Goal: Information Seeking & Learning: Learn about a topic

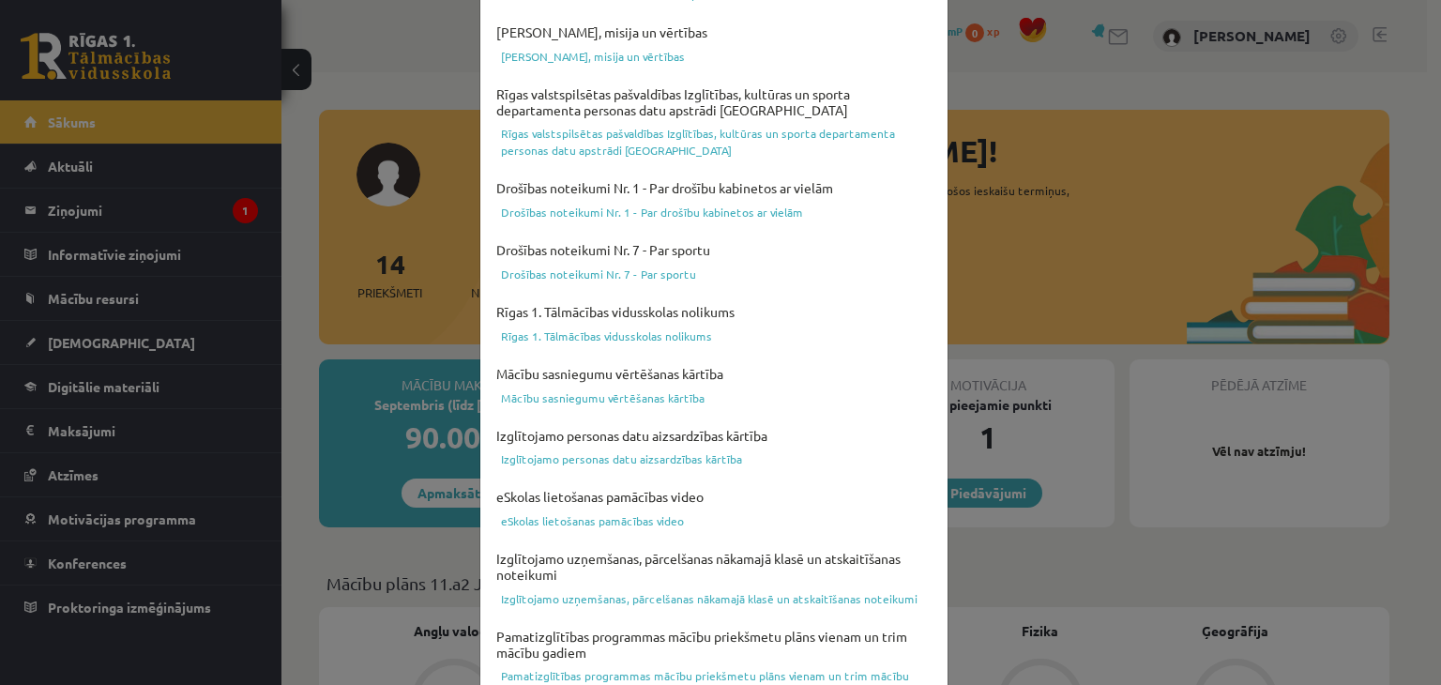
scroll to position [666, 0]
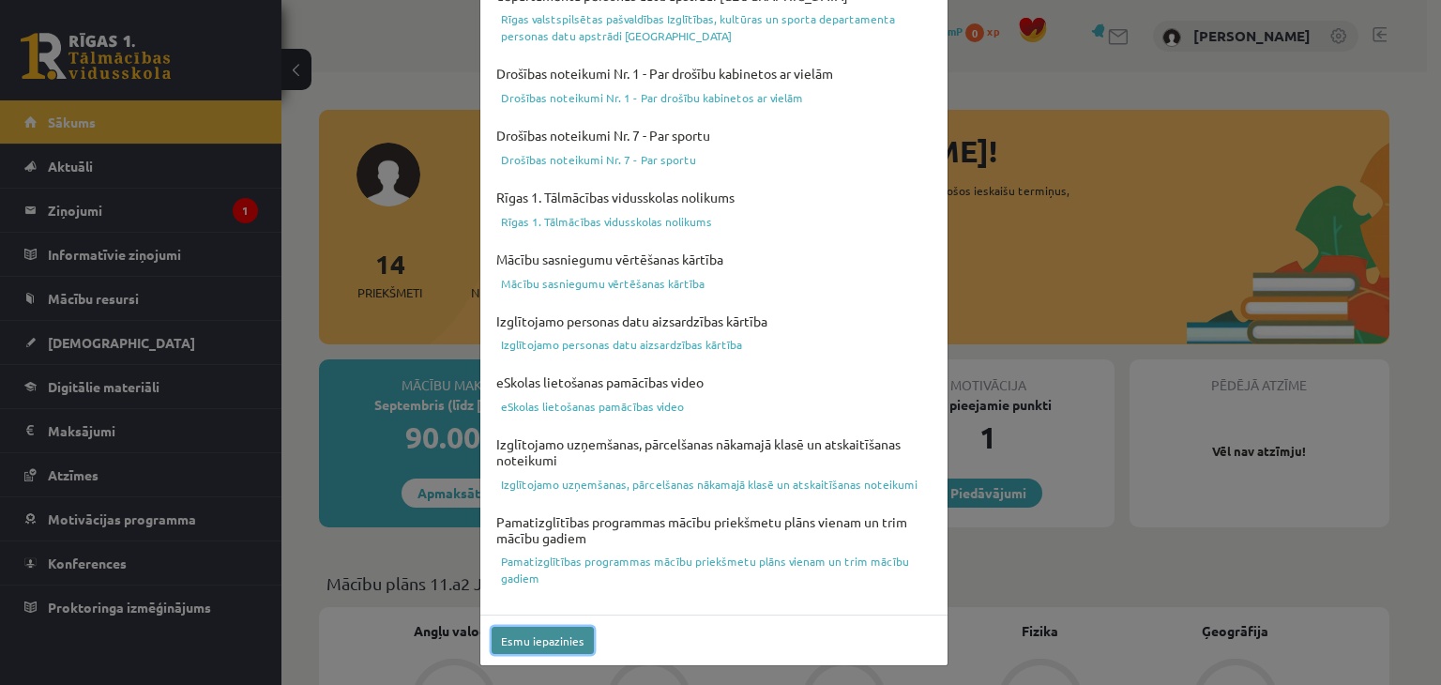
click at [510, 632] on button "Esmu iepazinies" at bounding box center [542, 640] width 102 height 27
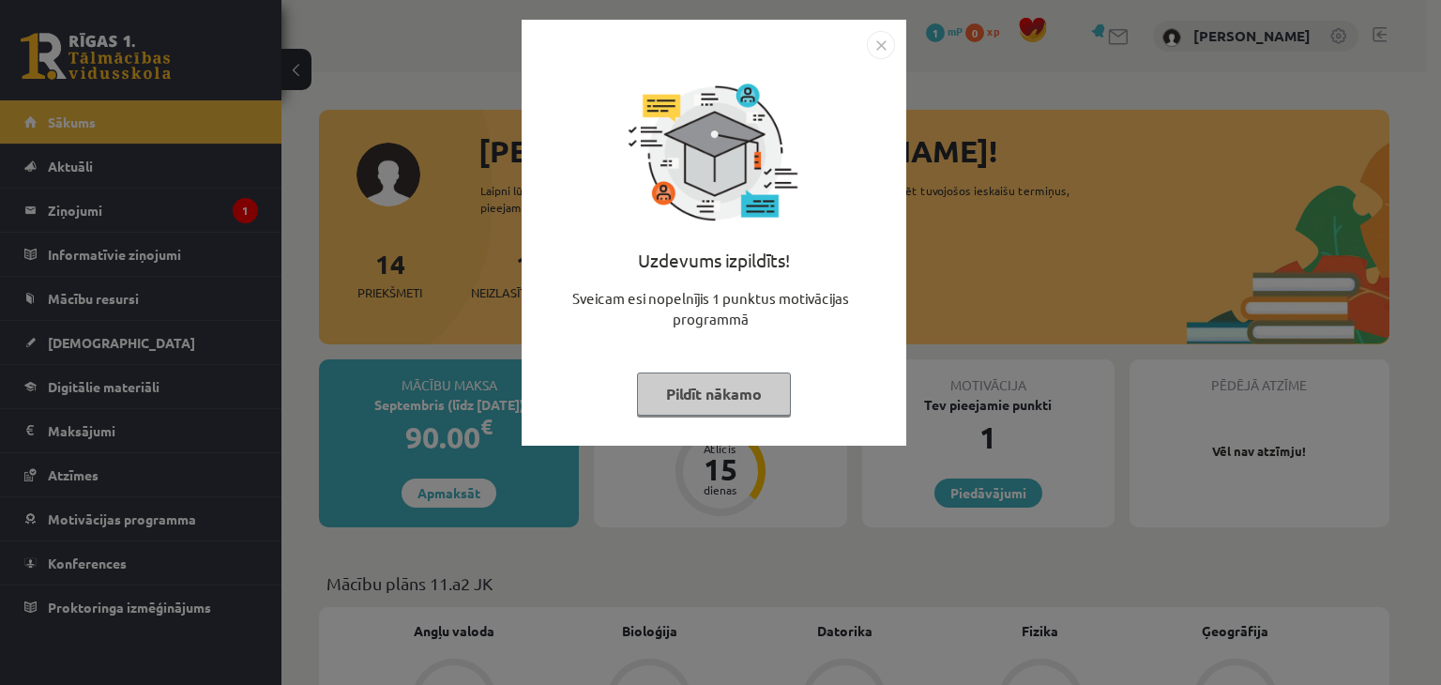
click at [750, 401] on button "Pildīt nākamo" at bounding box center [714, 393] width 154 height 43
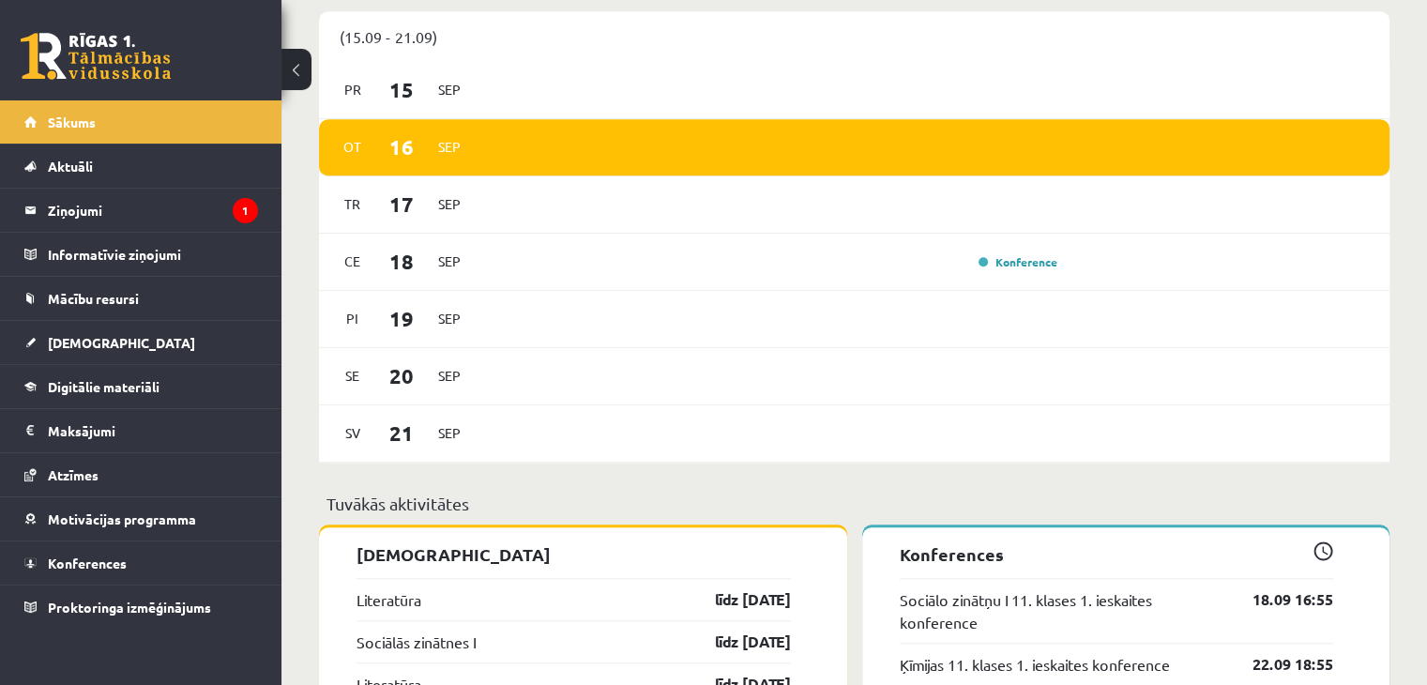
scroll to position [1221, 0]
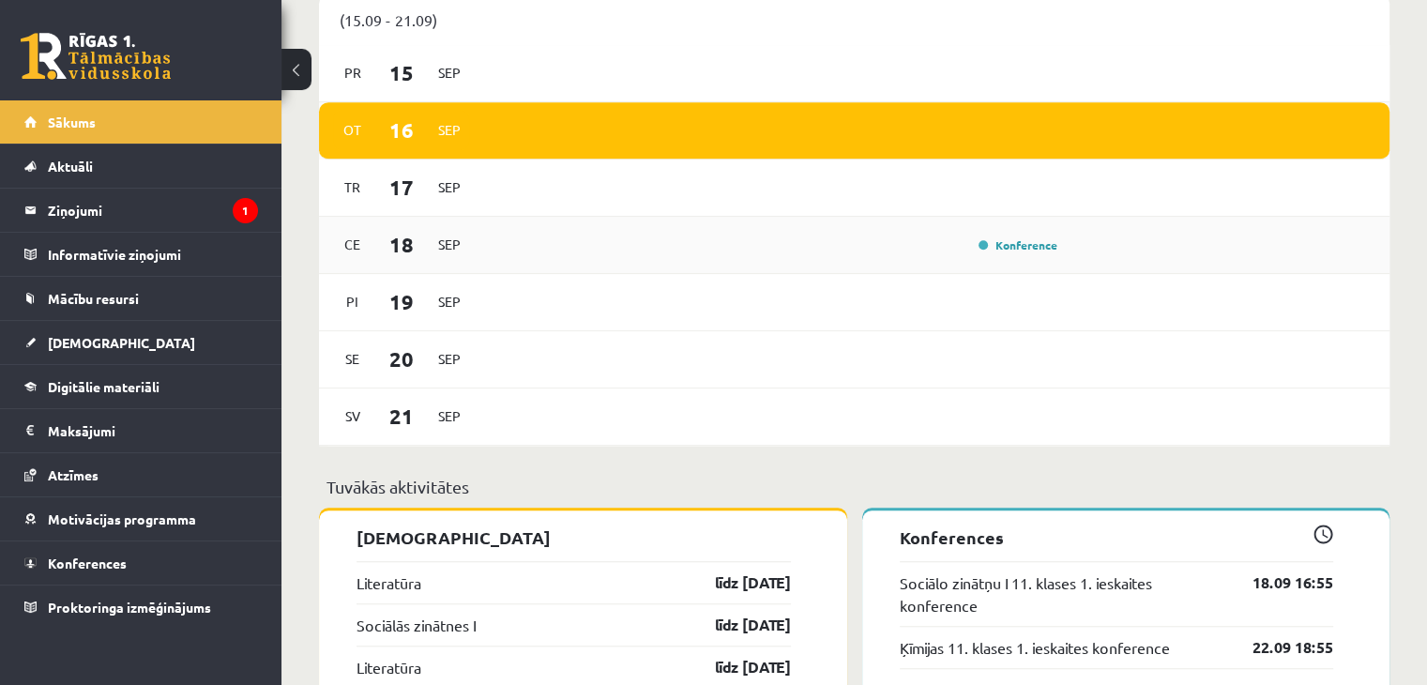
click at [1032, 254] on div "Konference" at bounding box center [1016, 244] width 94 height 19
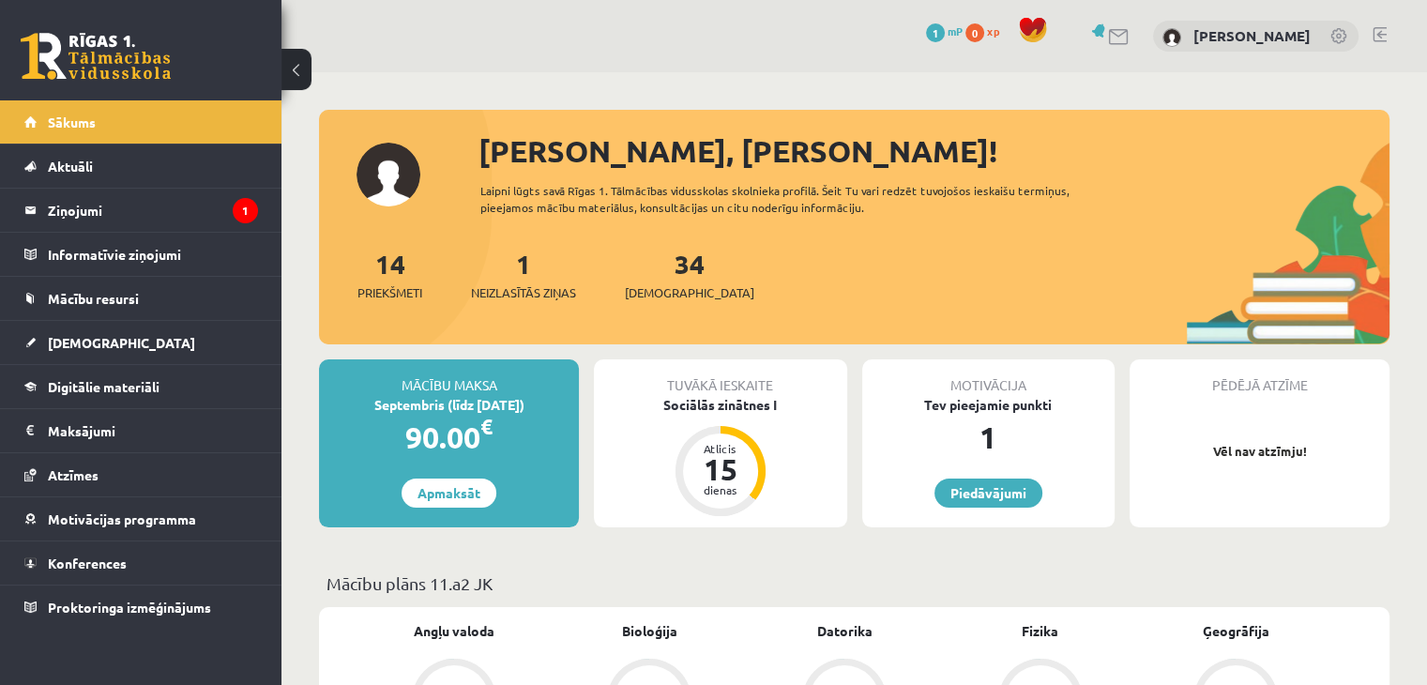
click at [1336, 40] on link at bounding box center [1339, 37] width 19 height 19
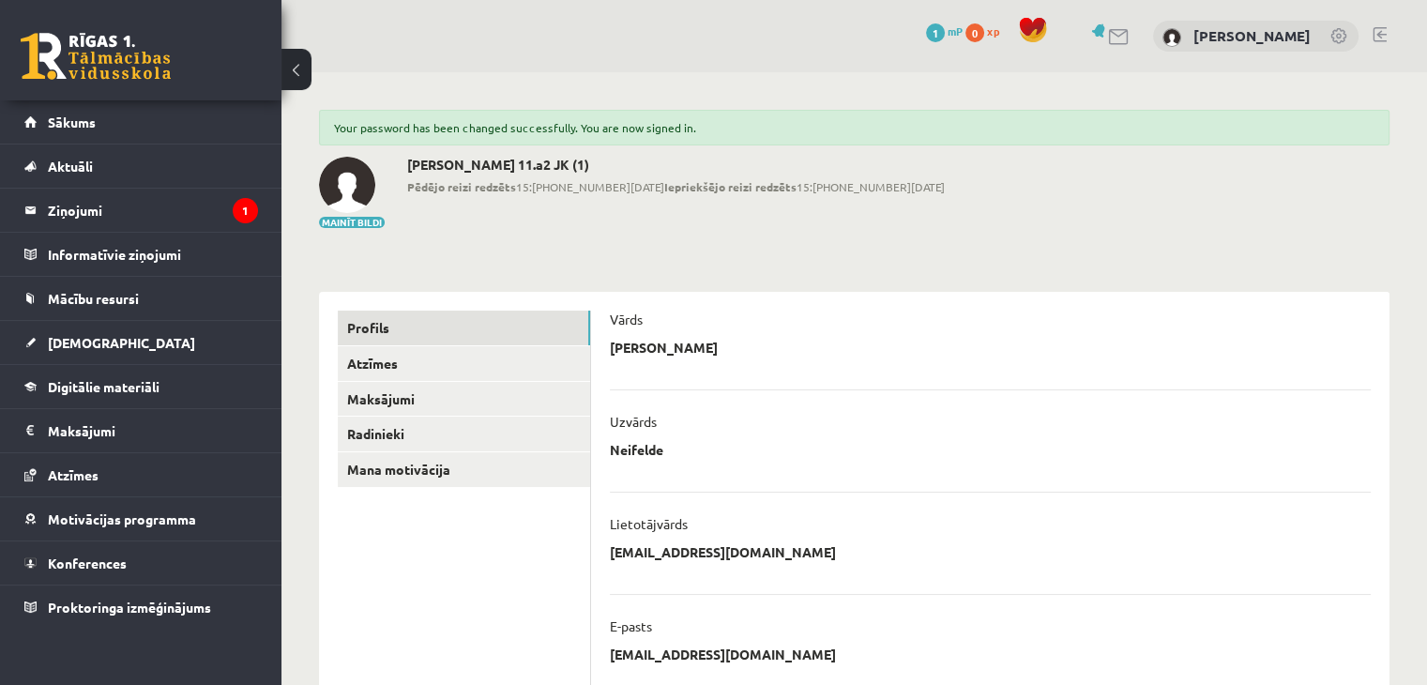
scroll to position [22, 0]
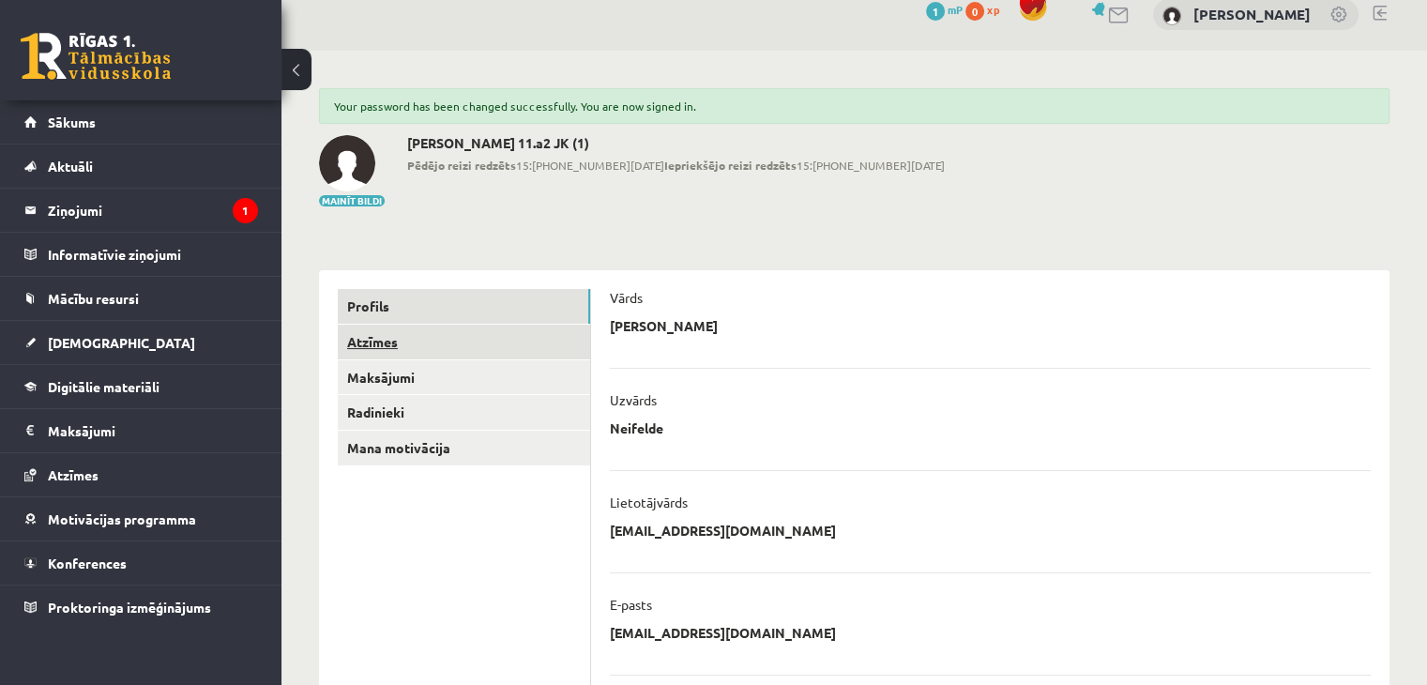
click at [510, 352] on link "Atzīmes" at bounding box center [464, 342] width 252 height 35
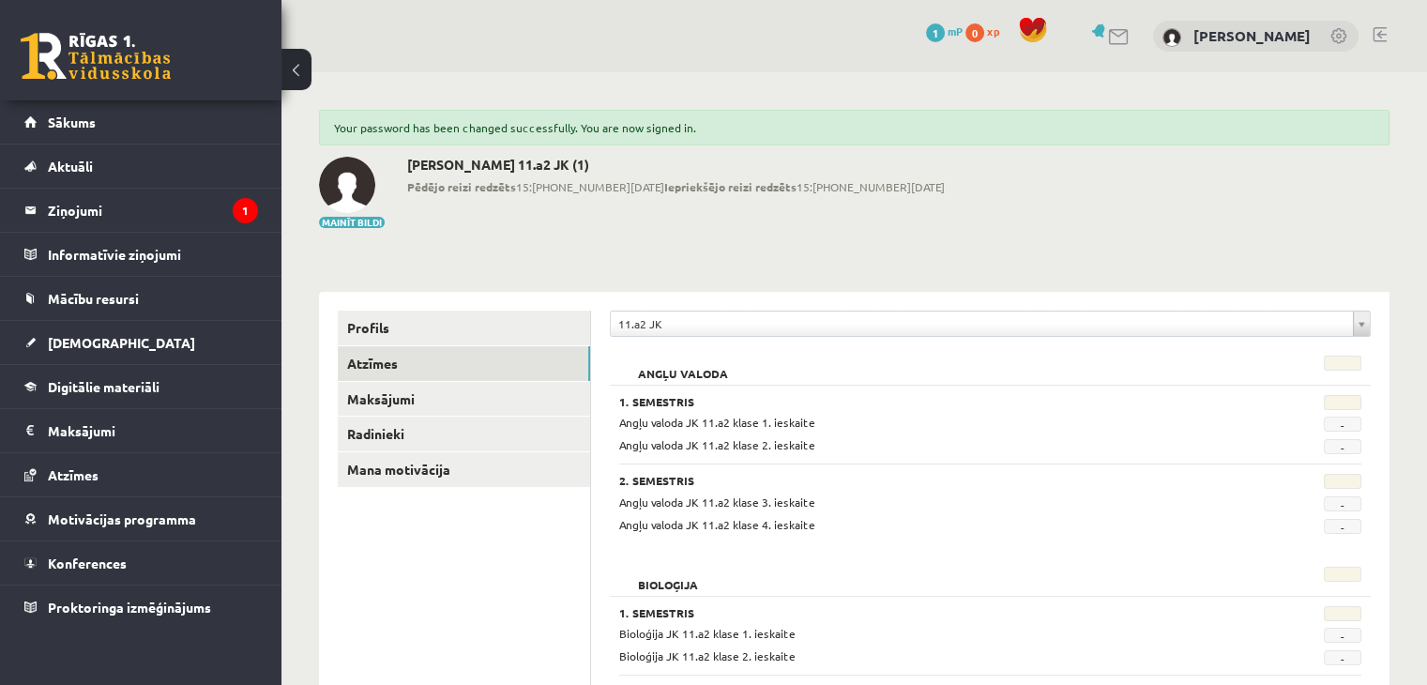
click at [114, 64] on link at bounding box center [96, 56] width 150 height 47
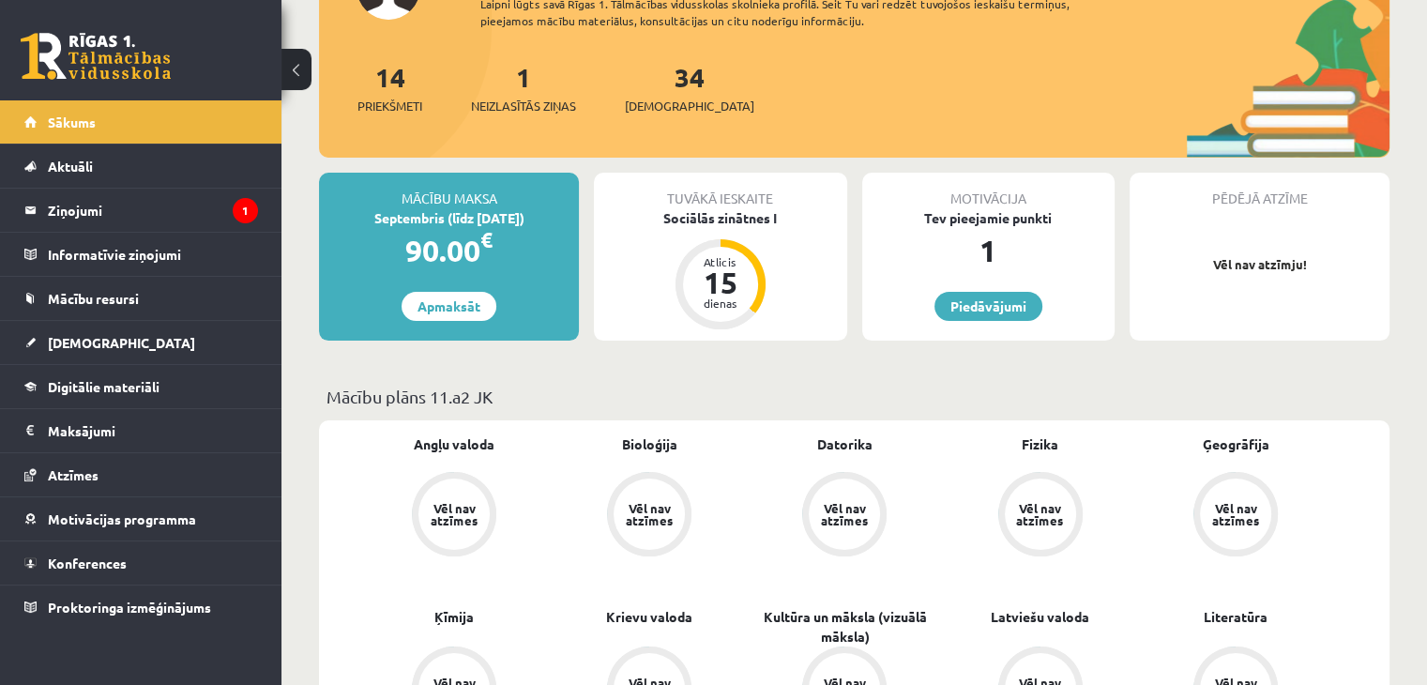
scroll to position [188, 0]
click at [1004, 302] on link "Piedāvājumi" at bounding box center [988, 305] width 108 height 29
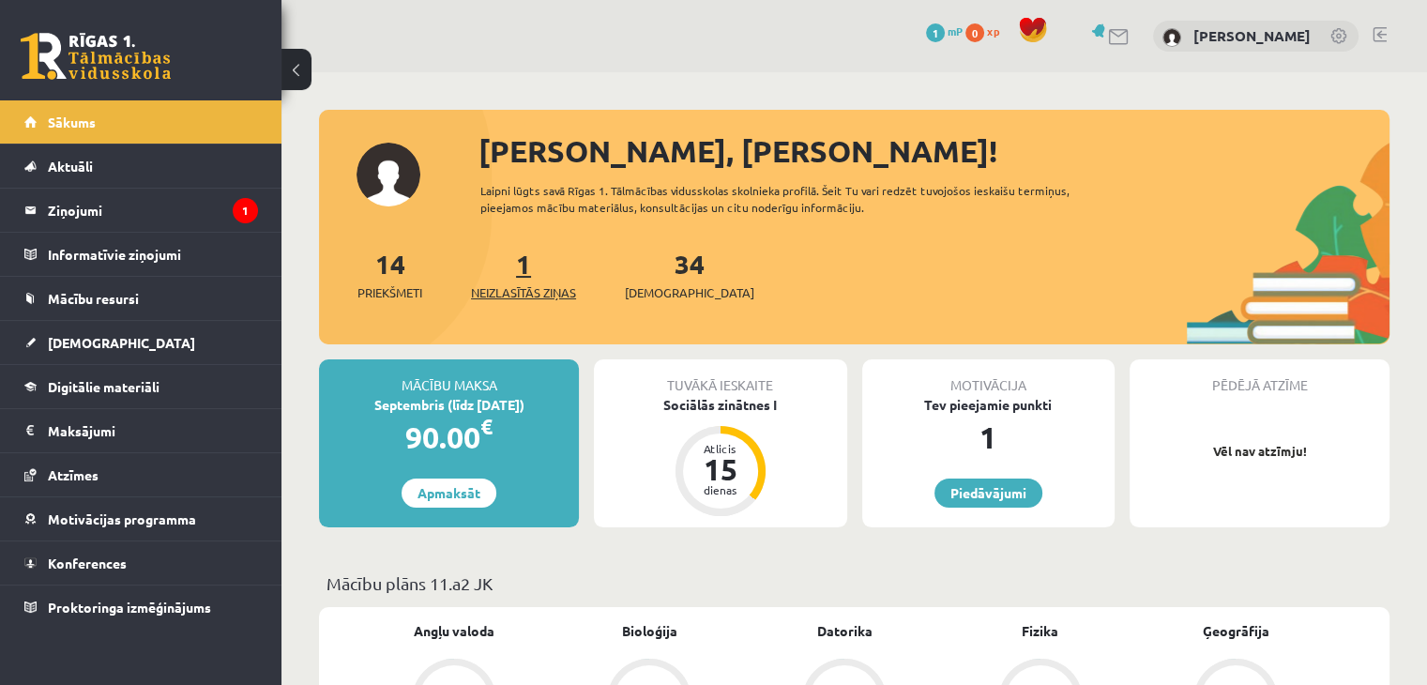
click at [531, 288] on span "Neizlasītās ziņas" at bounding box center [523, 292] width 105 height 19
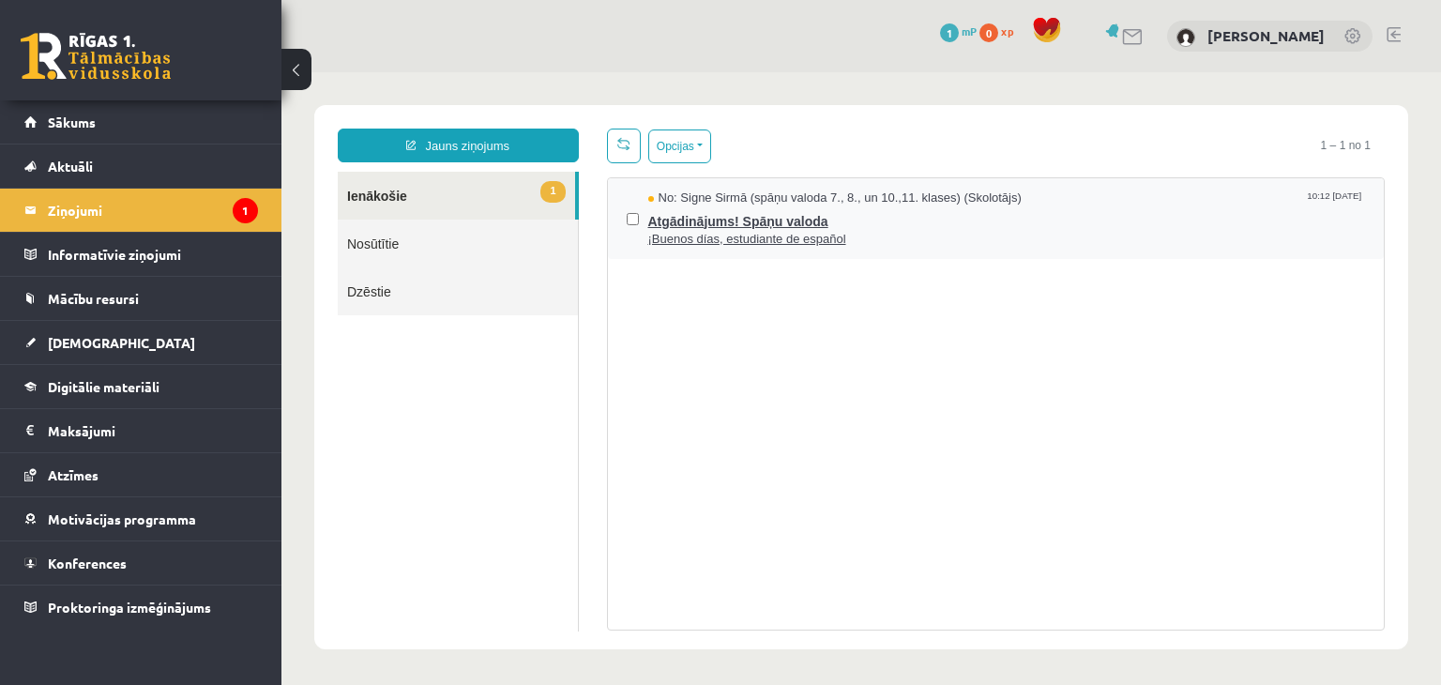
click at [745, 239] on span "¡Buenos días, estudiante de español" at bounding box center [1006, 240] width 717 height 18
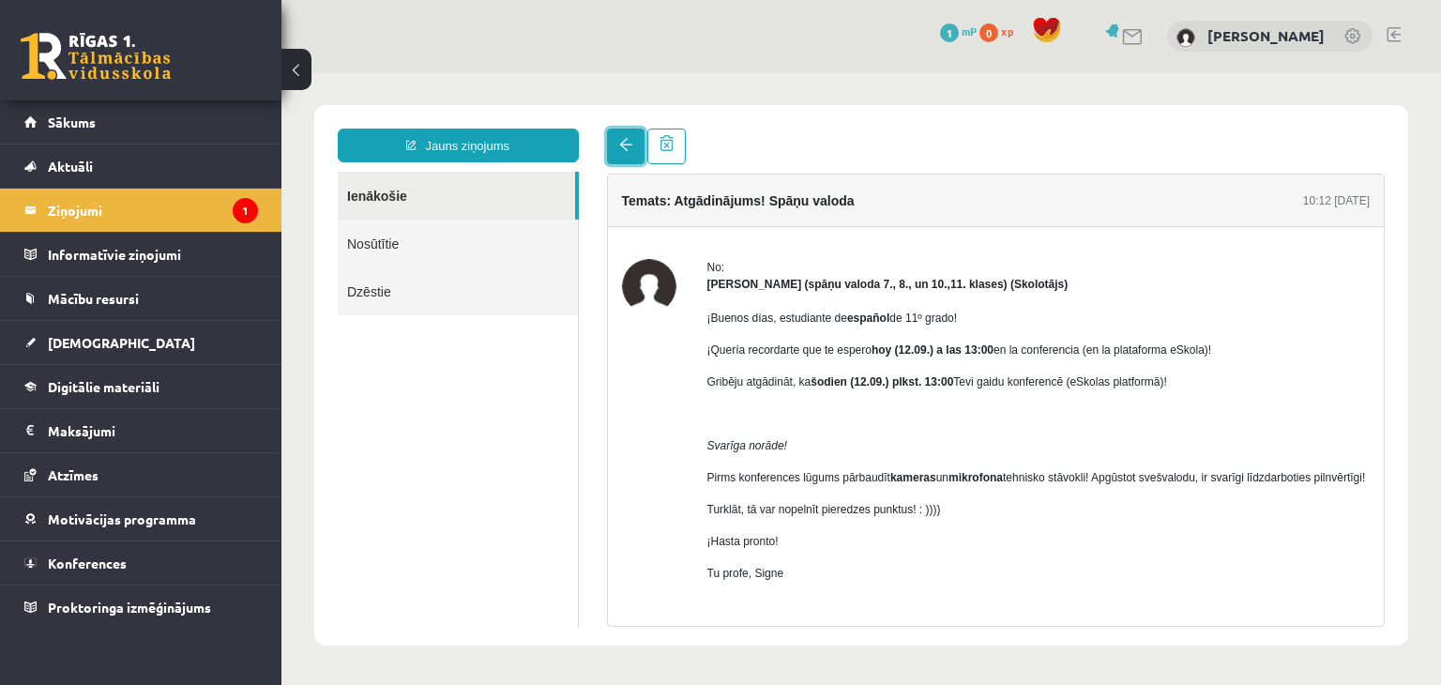
click at [630, 155] on link at bounding box center [626, 146] width 38 height 36
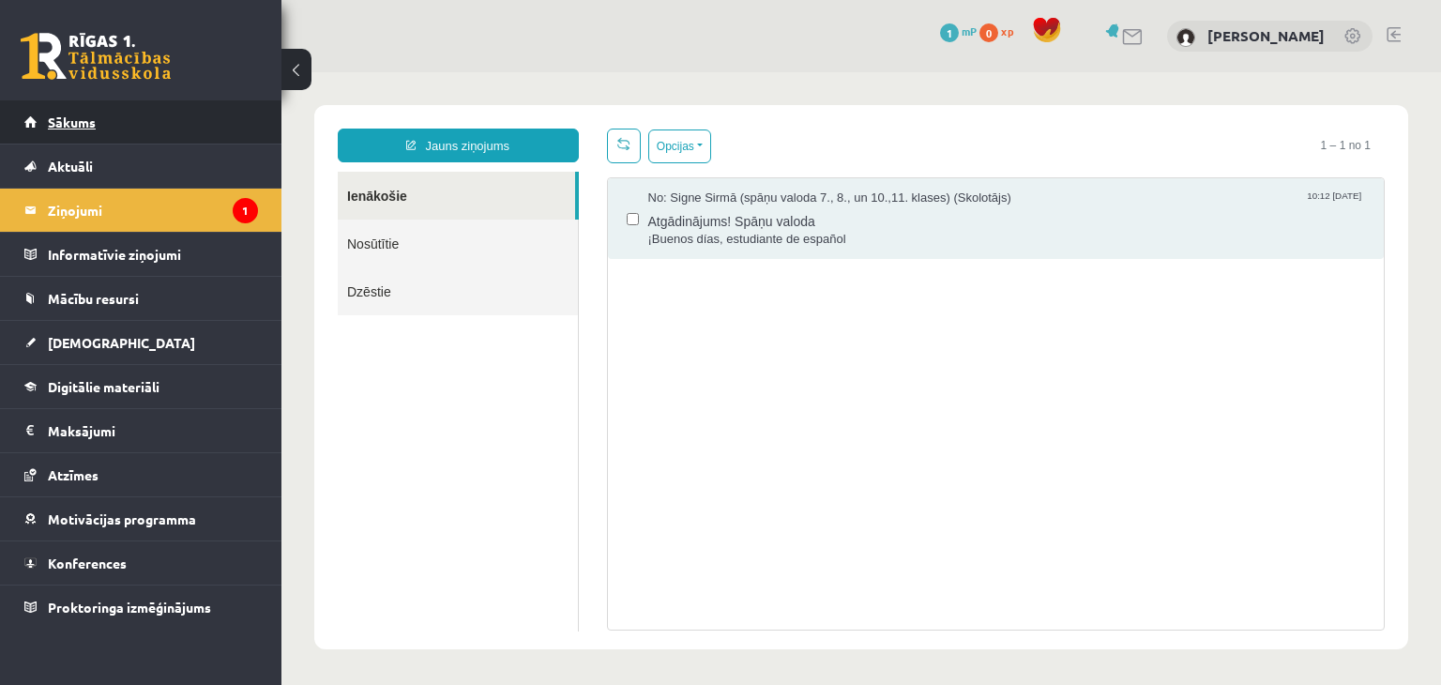
click at [87, 124] on span "Sākums" at bounding box center [72, 121] width 48 height 17
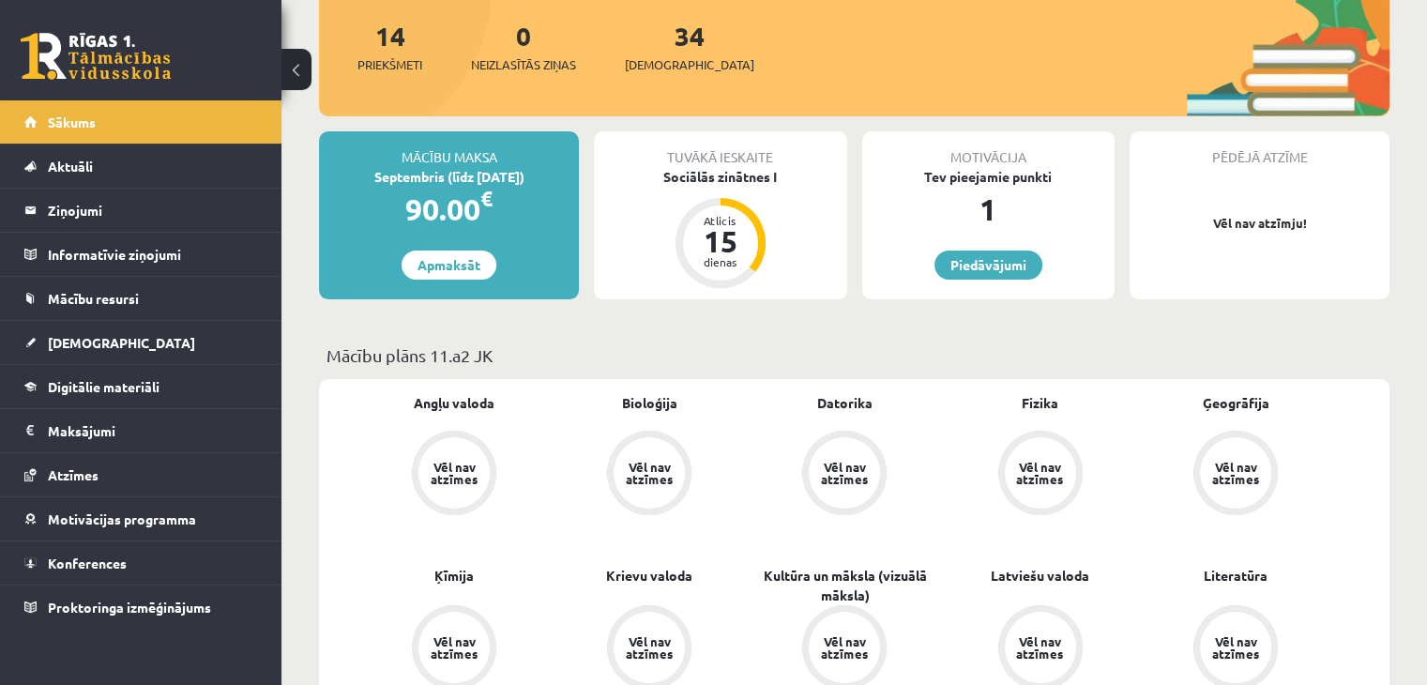
scroll to position [239, 0]
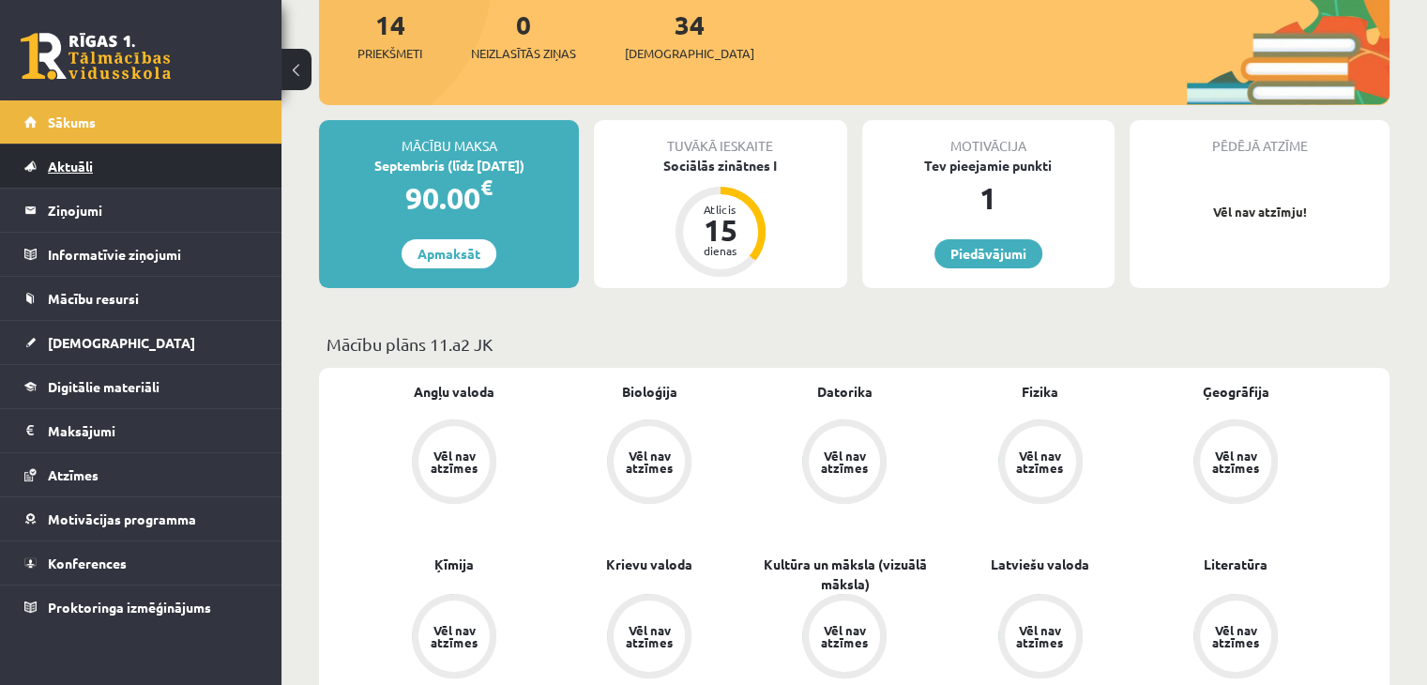
click at [56, 166] on span "Aktuāli" at bounding box center [70, 166] width 45 height 17
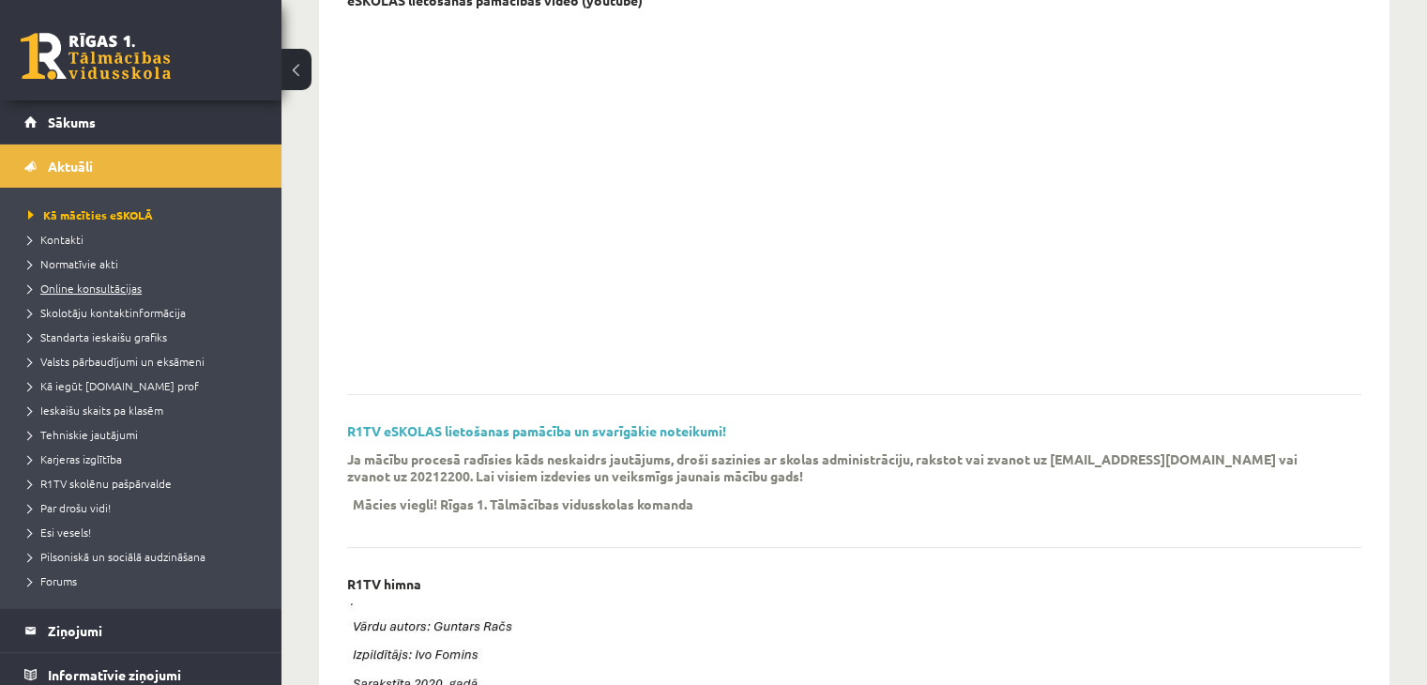
click at [81, 283] on span "Online konsultācijas" at bounding box center [84, 287] width 113 height 15
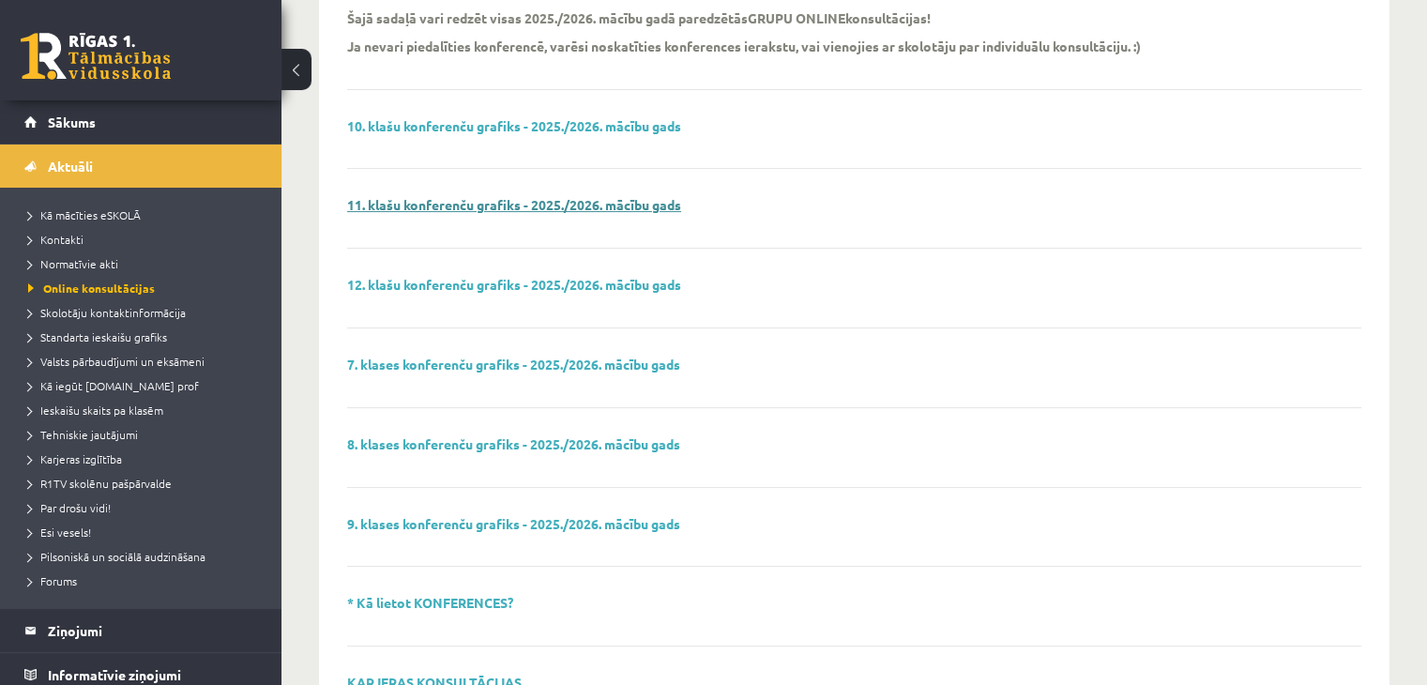
click at [488, 209] on link "11. klašu konferenču grafiks - 2025./2026. mācību gads" at bounding box center [514, 204] width 334 height 17
click at [85, 339] on span "Standarta ieskaišu grafiks" at bounding box center [97, 336] width 139 height 15
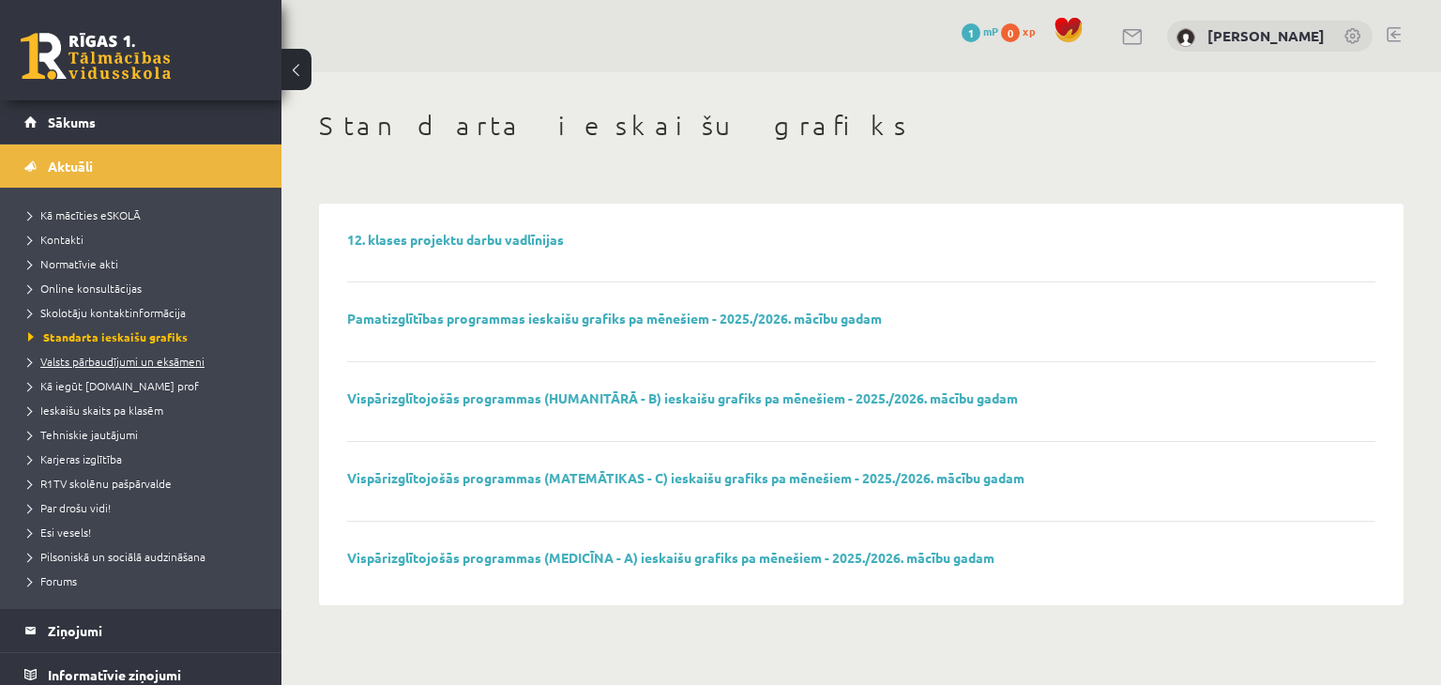
click at [86, 358] on span "Valsts pārbaudījumi un eksāmeni" at bounding box center [116, 361] width 176 height 15
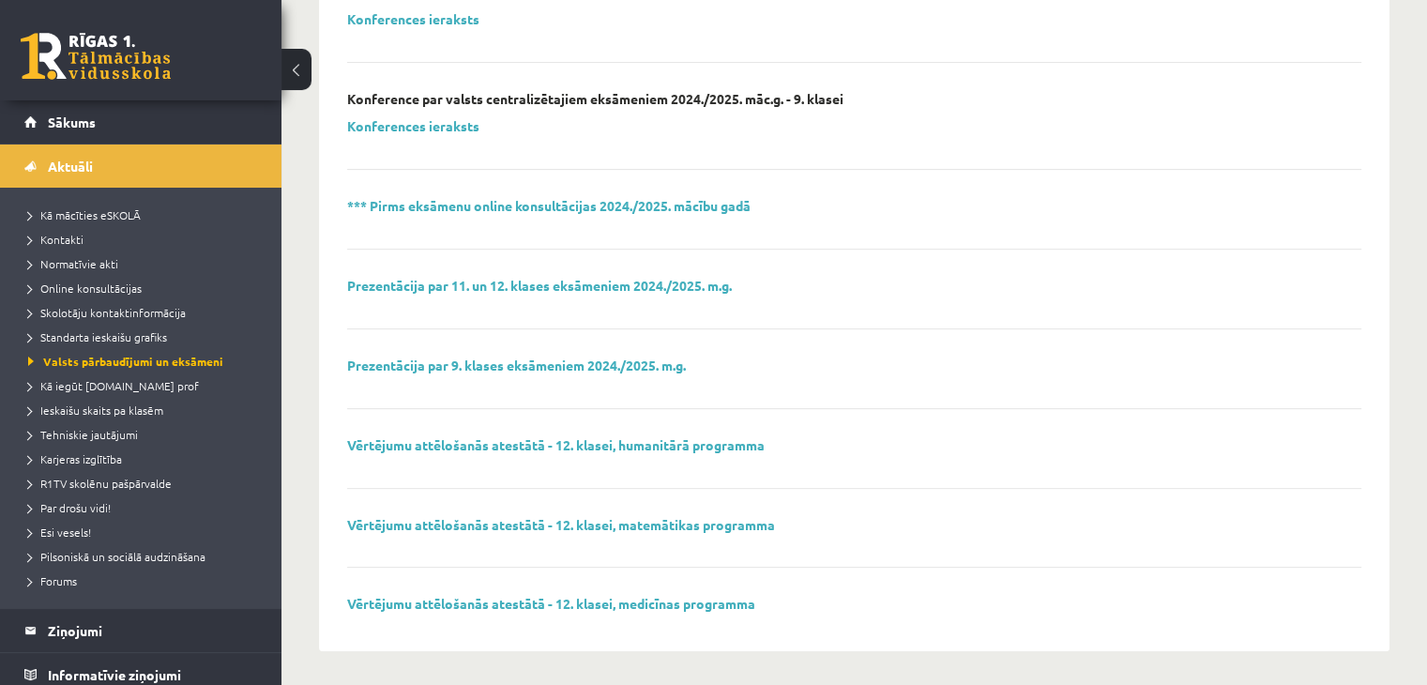
scroll to position [618, 0]
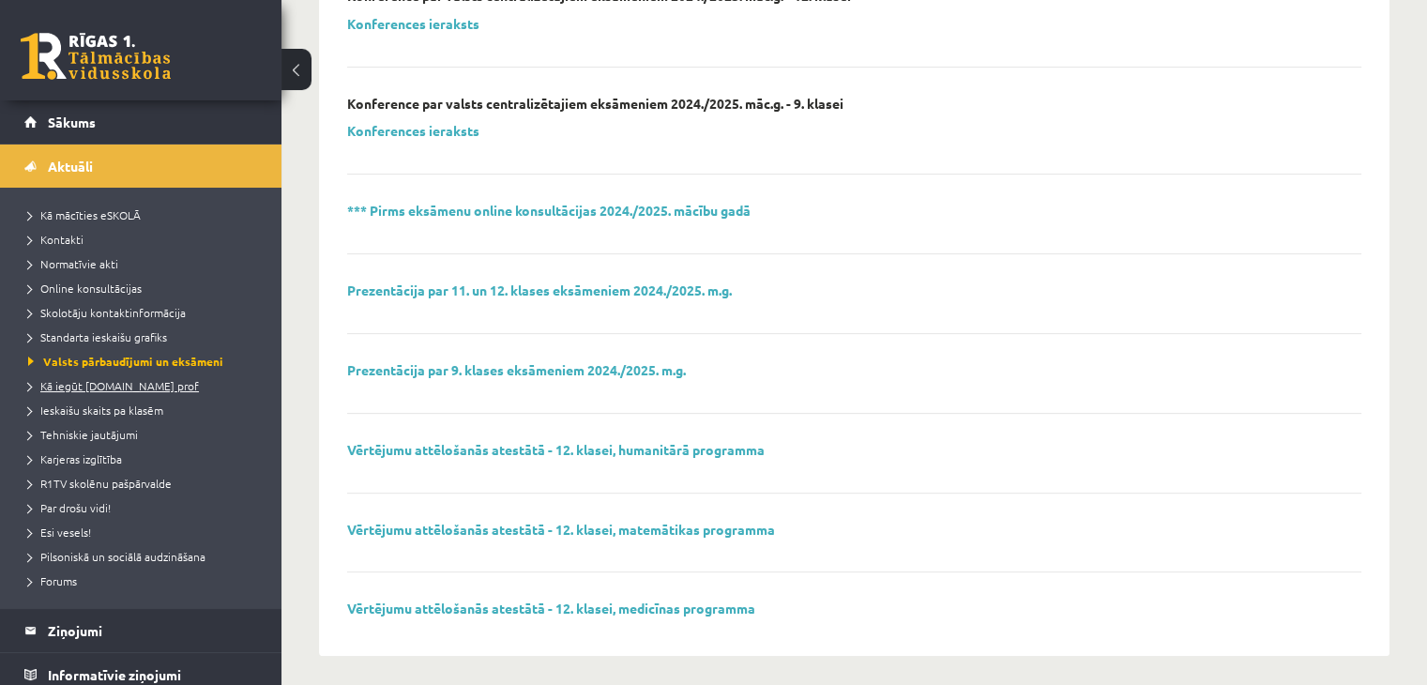
click at [60, 378] on span "Kā iegūt [DOMAIN_NAME] prof" at bounding box center [113, 385] width 171 height 15
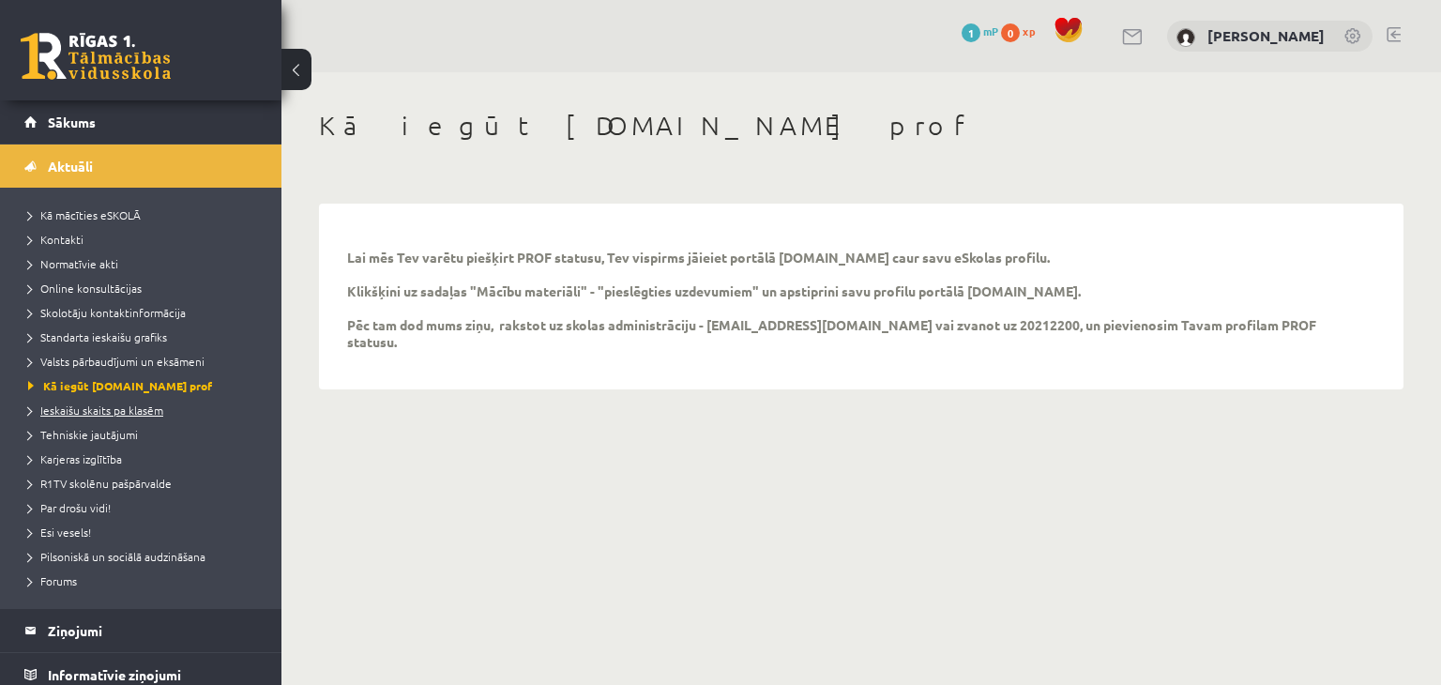
click at [100, 409] on span "Ieskaišu skaits pa klasēm" at bounding box center [95, 409] width 135 height 15
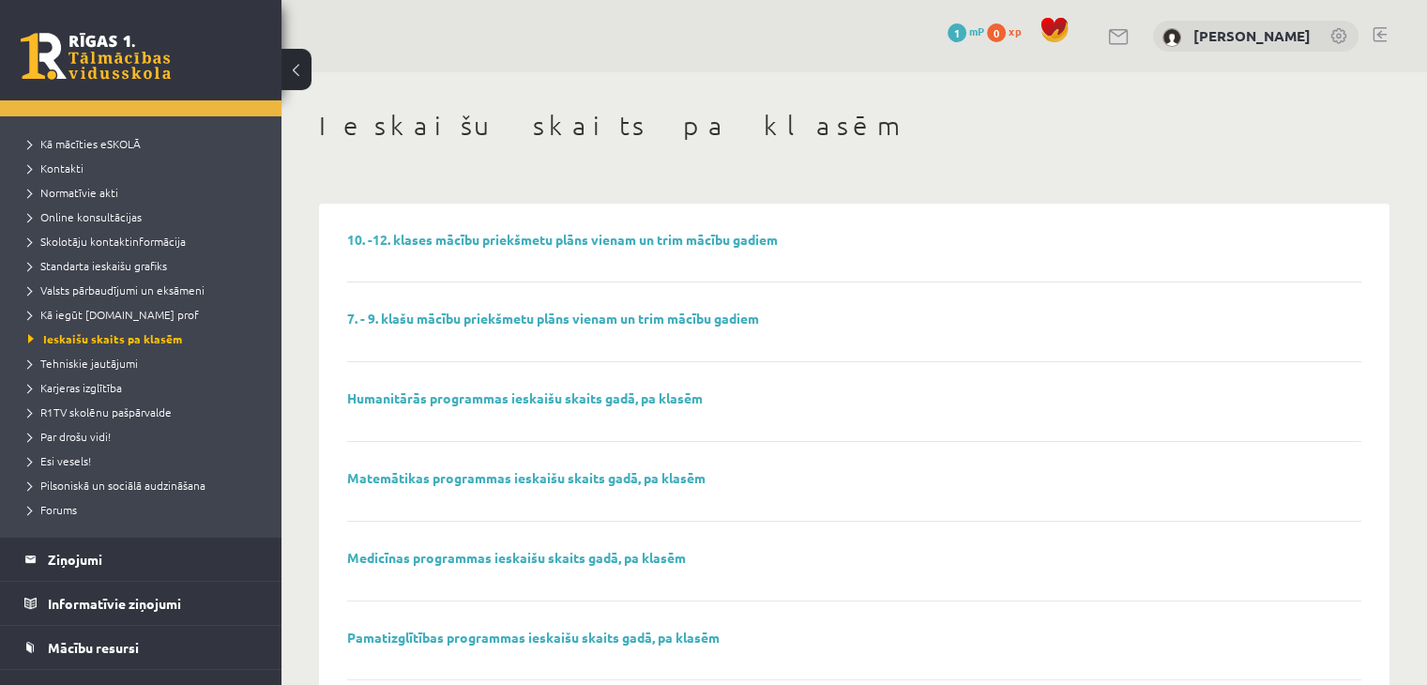
scroll to position [81, 0]
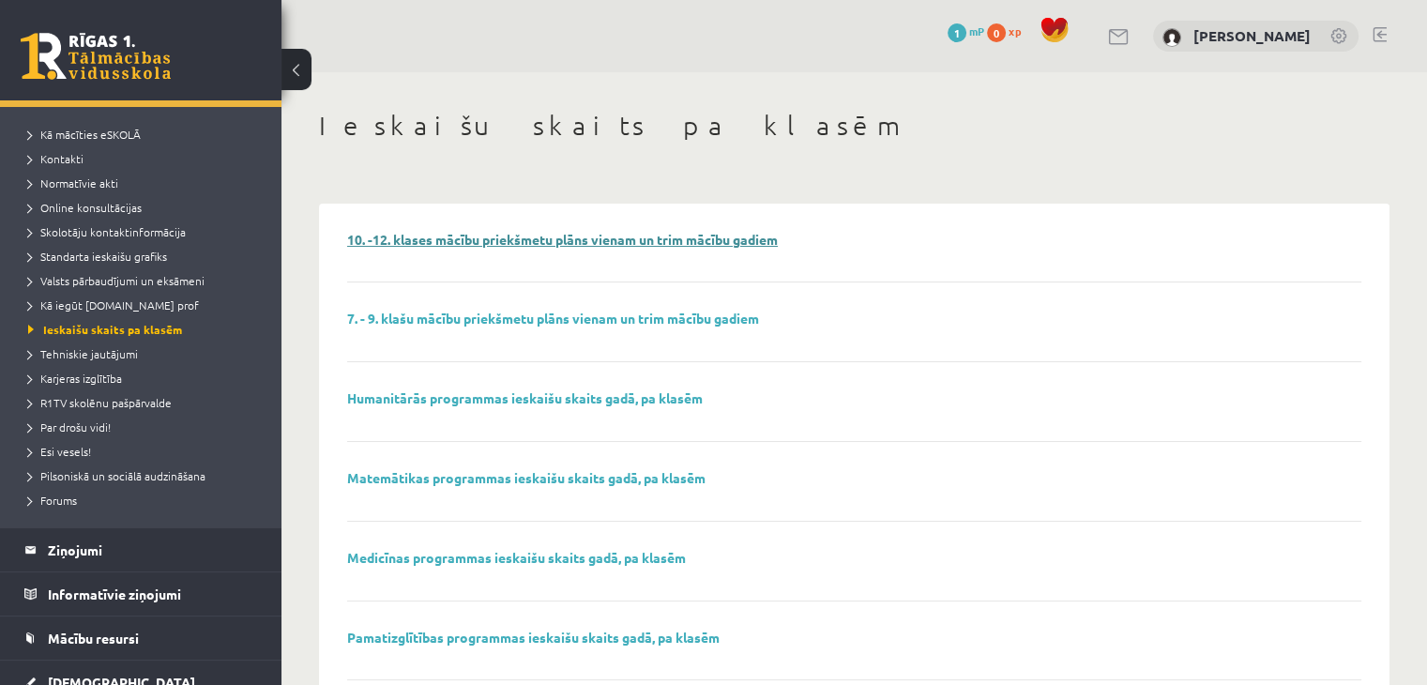
click at [480, 235] on link "10. -12. klases mācību priekšmetu plāns vienam un trim mācību gadiem" at bounding box center [562, 239] width 430 height 17
click at [553, 557] on link "Medicīnas programmas ieskaišu skaits gadā, pa klasēm" at bounding box center [516, 557] width 339 height 17
click at [109, 350] on span "Tehniskie jautājumi" at bounding box center [83, 353] width 110 height 15
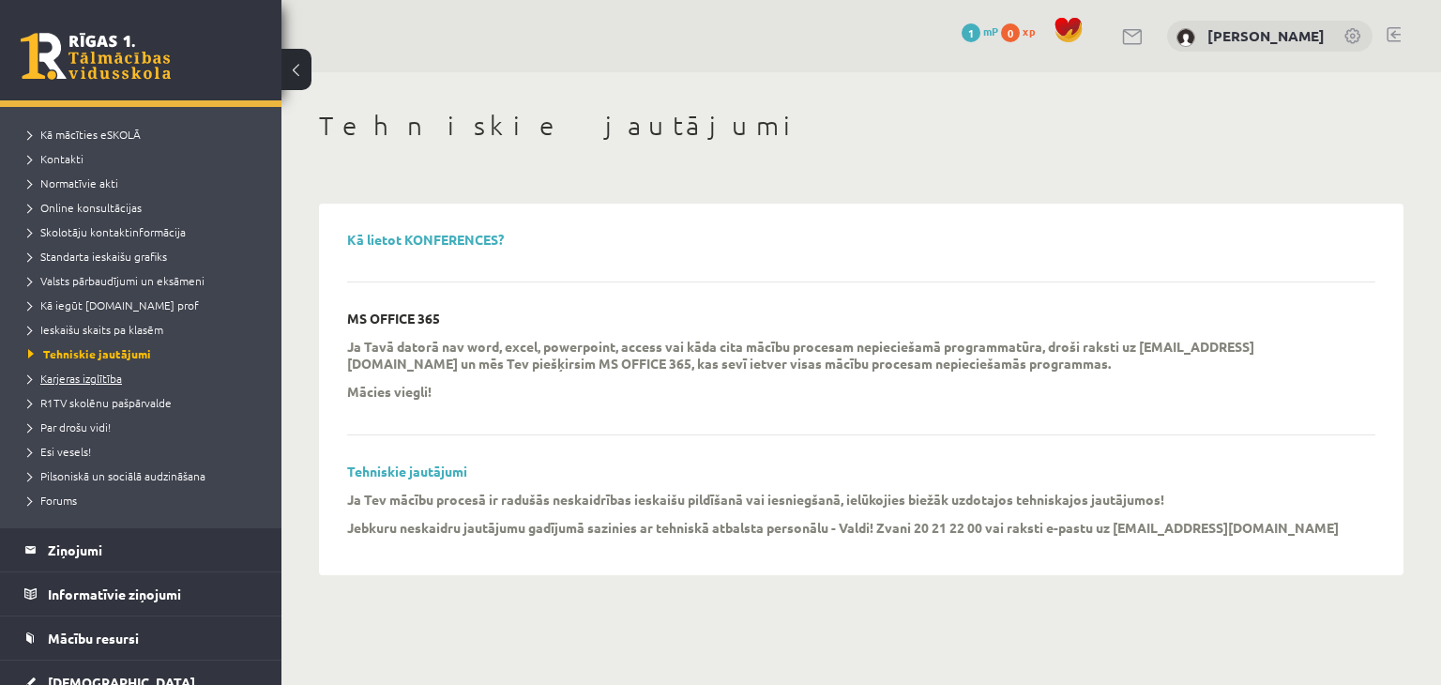
click at [106, 376] on span "Karjeras izglītība" at bounding box center [75, 377] width 94 height 15
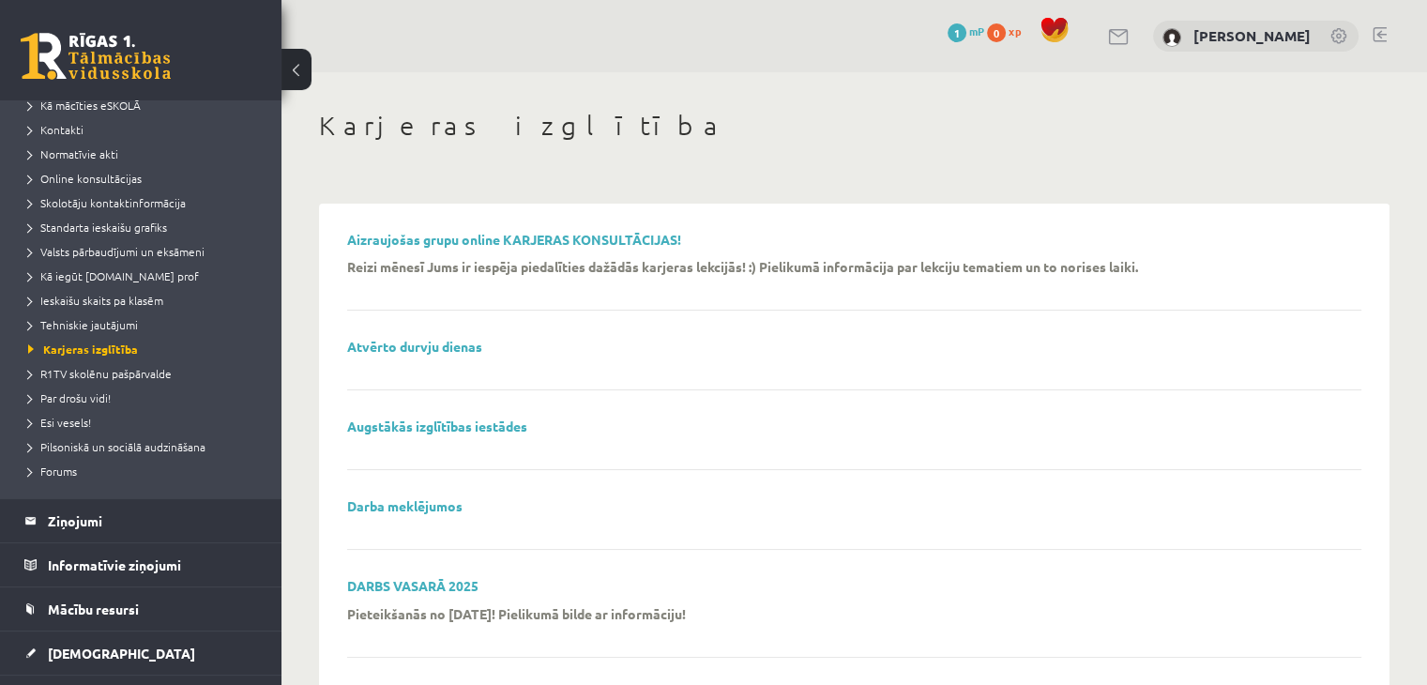
scroll to position [173, 0]
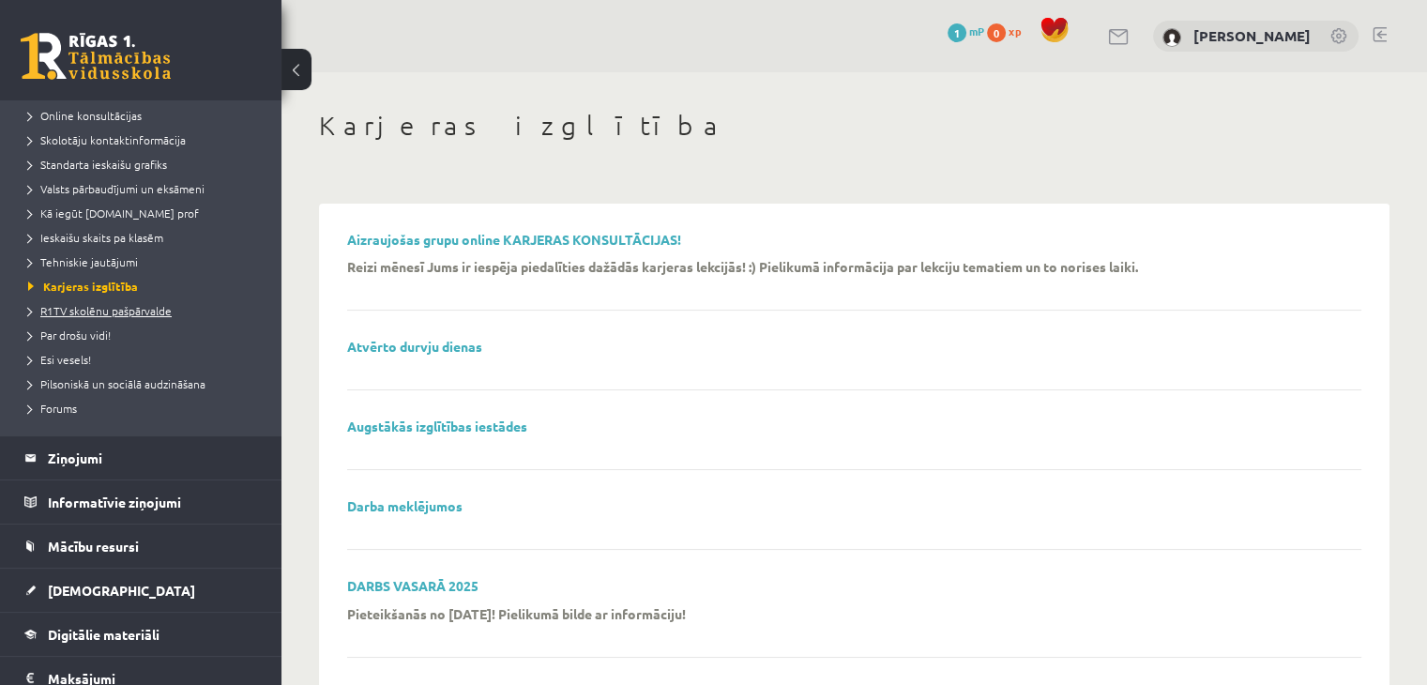
click at [98, 316] on link "R1TV skolēnu pašpārvalde" at bounding box center [145, 310] width 234 height 17
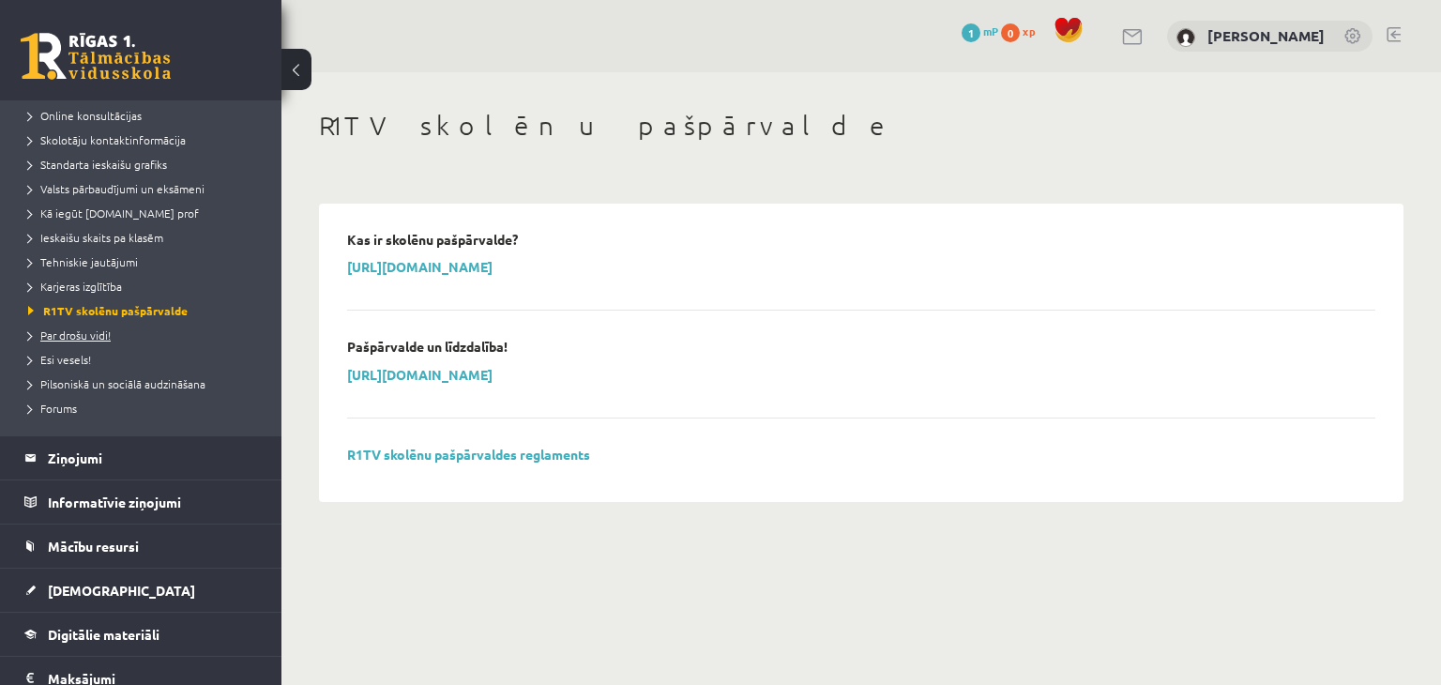
click at [92, 339] on span "Par drošu vidi!" at bounding box center [69, 334] width 83 height 15
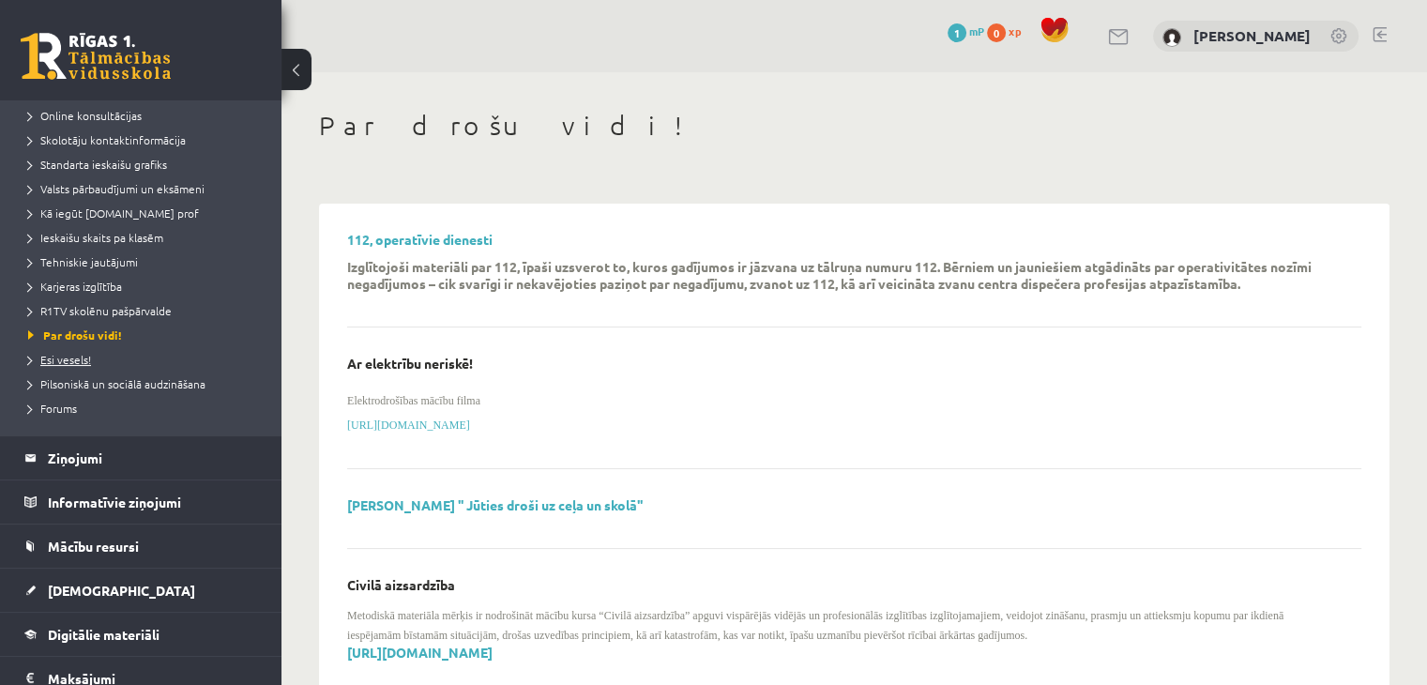
click at [71, 360] on span "Esi vesels!" at bounding box center [59, 359] width 63 height 15
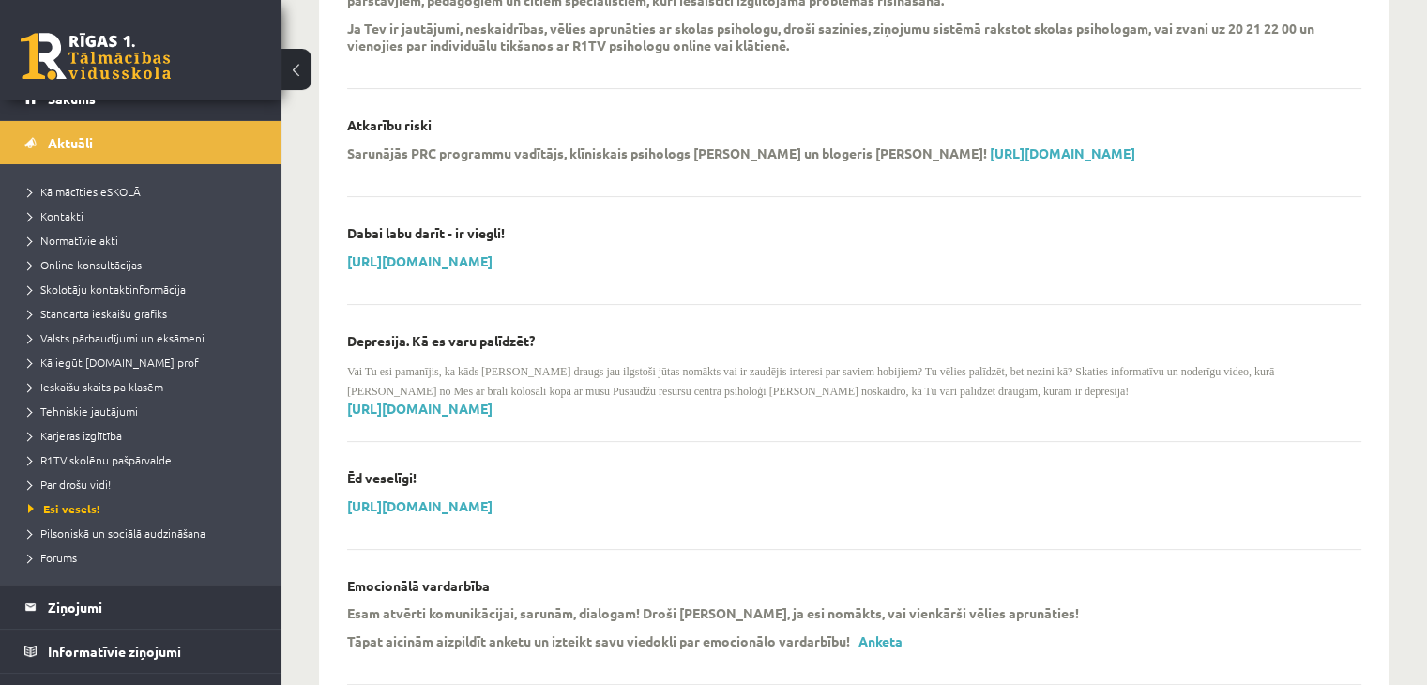
scroll to position [23, 0]
click at [492, 409] on link "https://www.youtube.com/watch?v=flKQkr6hEfM" at bounding box center [419, 408] width 145 height 17
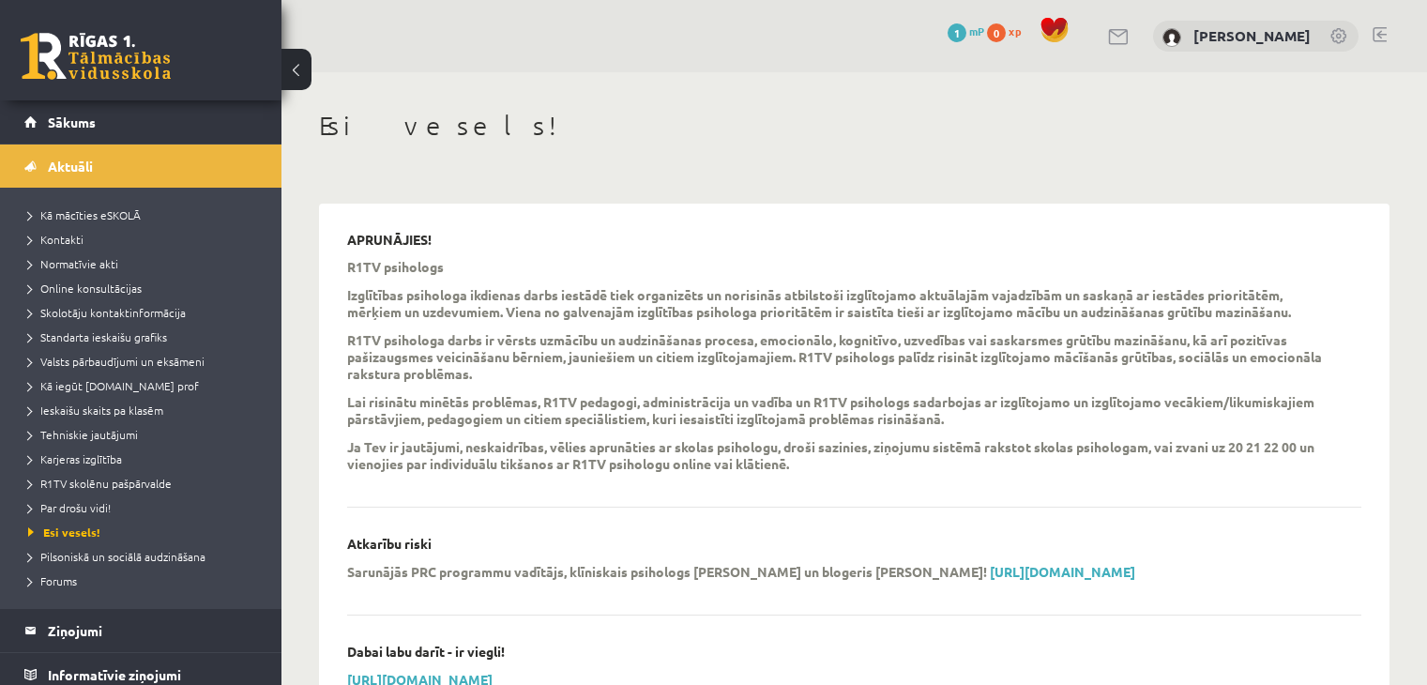
scroll to position [417, 0]
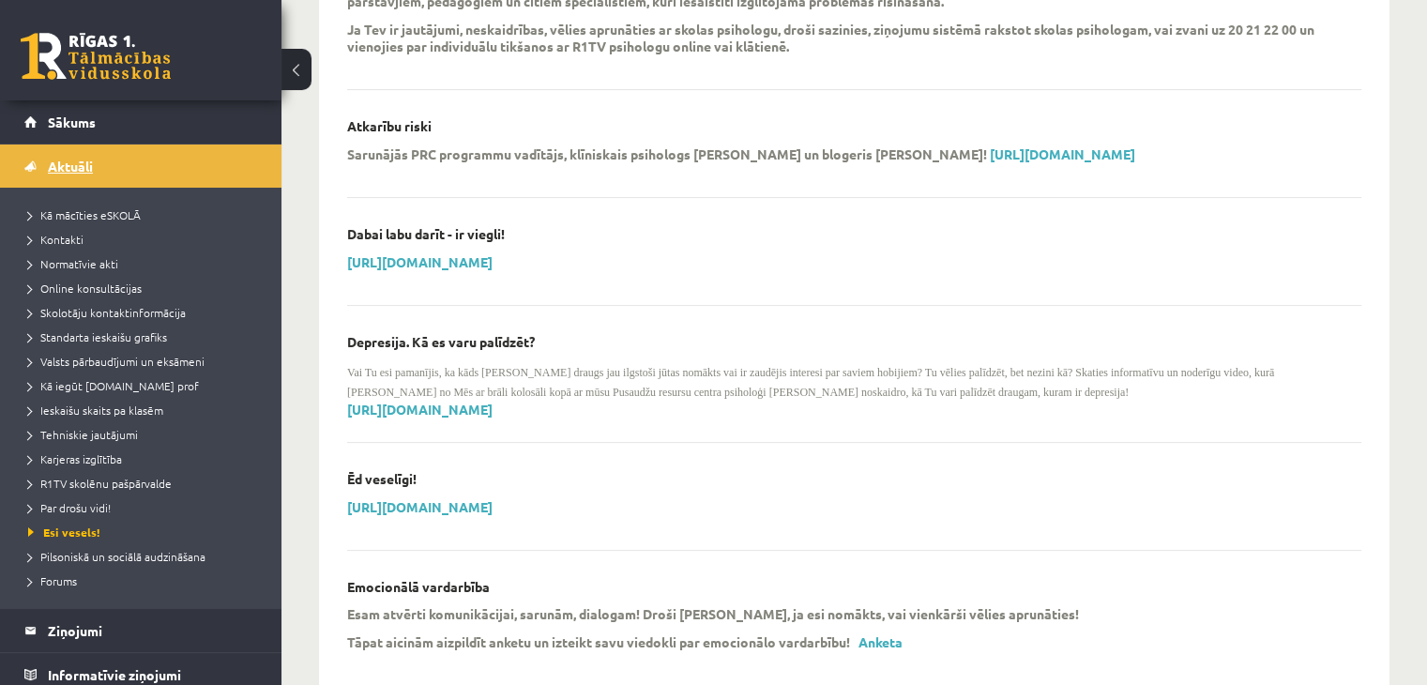
click at [135, 169] on link "Aktuāli" at bounding box center [141, 165] width 234 height 43
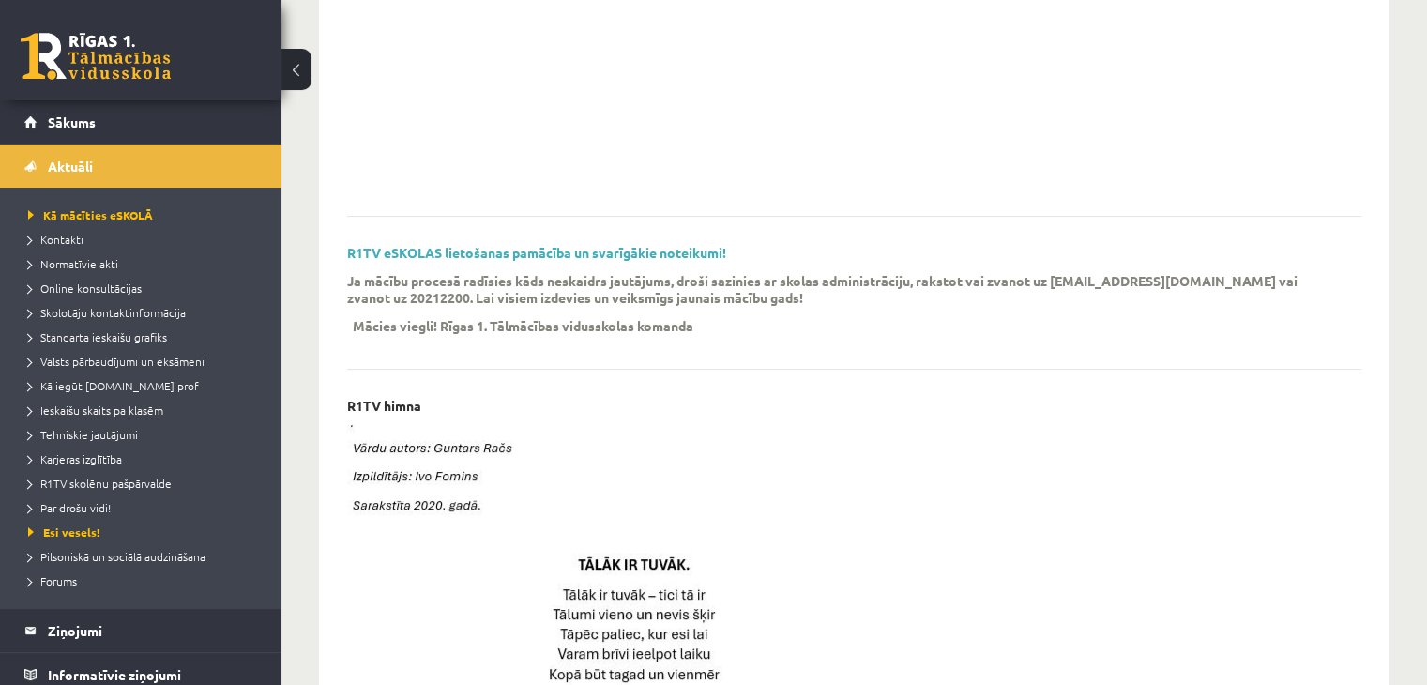
scroll to position [16, 0]
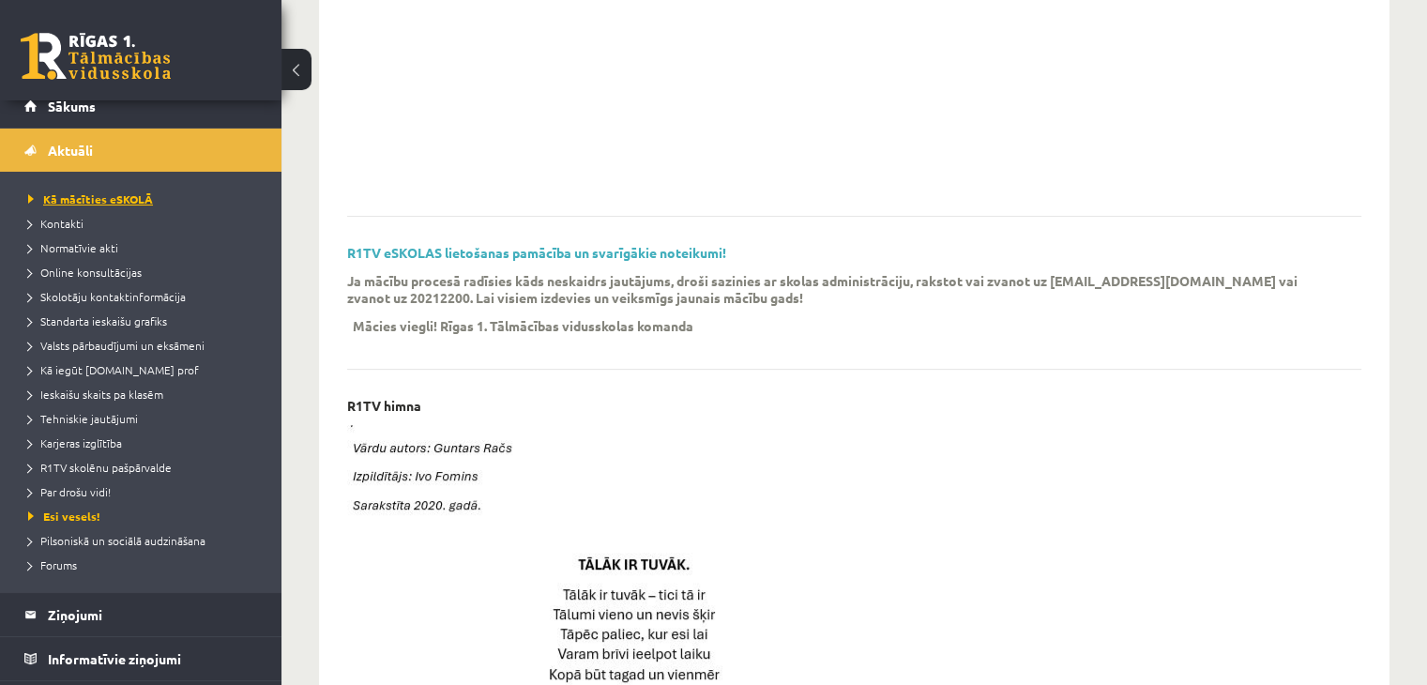
click at [30, 199] on span "Kā mācīties eSKOLĀ" at bounding box center [90, 198] width 125 height 15
click at [56, 142] on span "Aktuāli" at bounding box center [70, 150] width 45 height 17
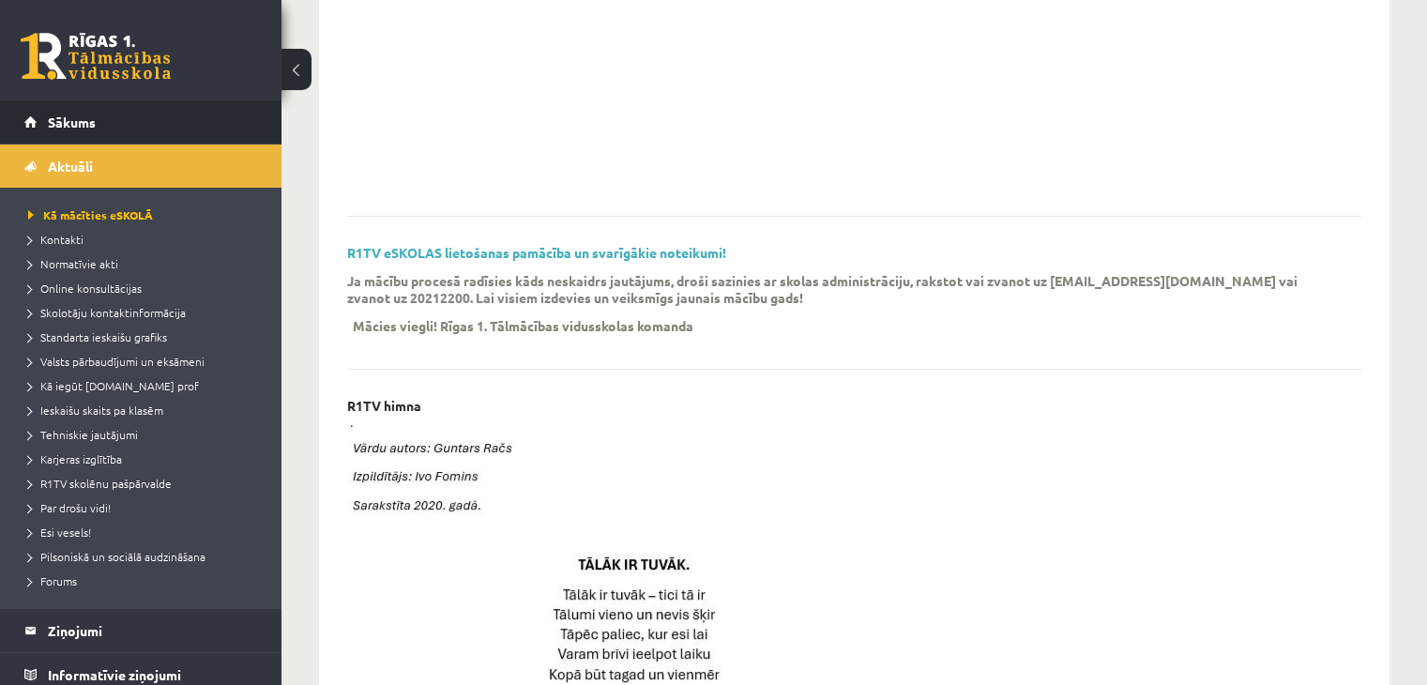
click at [21, 121] on li "Sākums" at bounding box center [140, 122] width 281 height 44
click at [69, 128] on span "Sākums" at bounding box center [72, 121] width 48 height 17
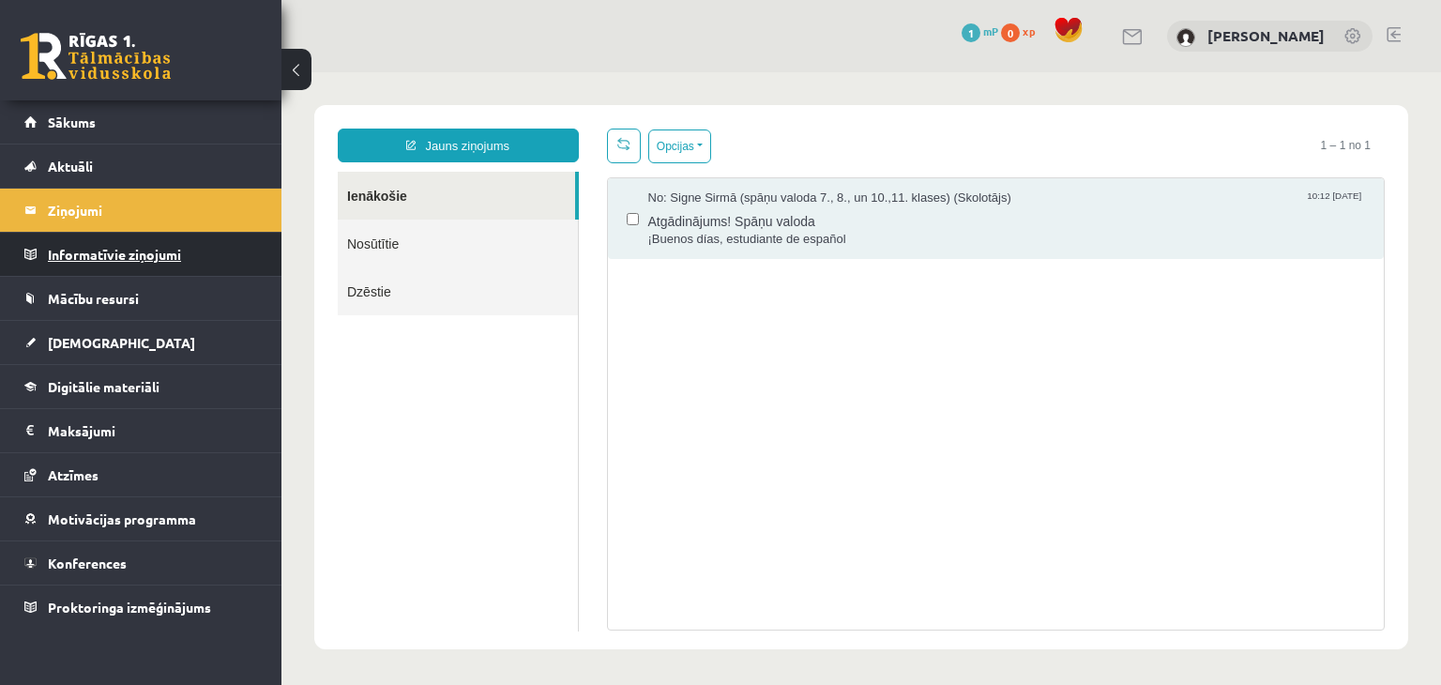
click at [85, 245] on legend "Informatīvie ziņojumi 0" at bounding box center [153, 254] width 210 height 43
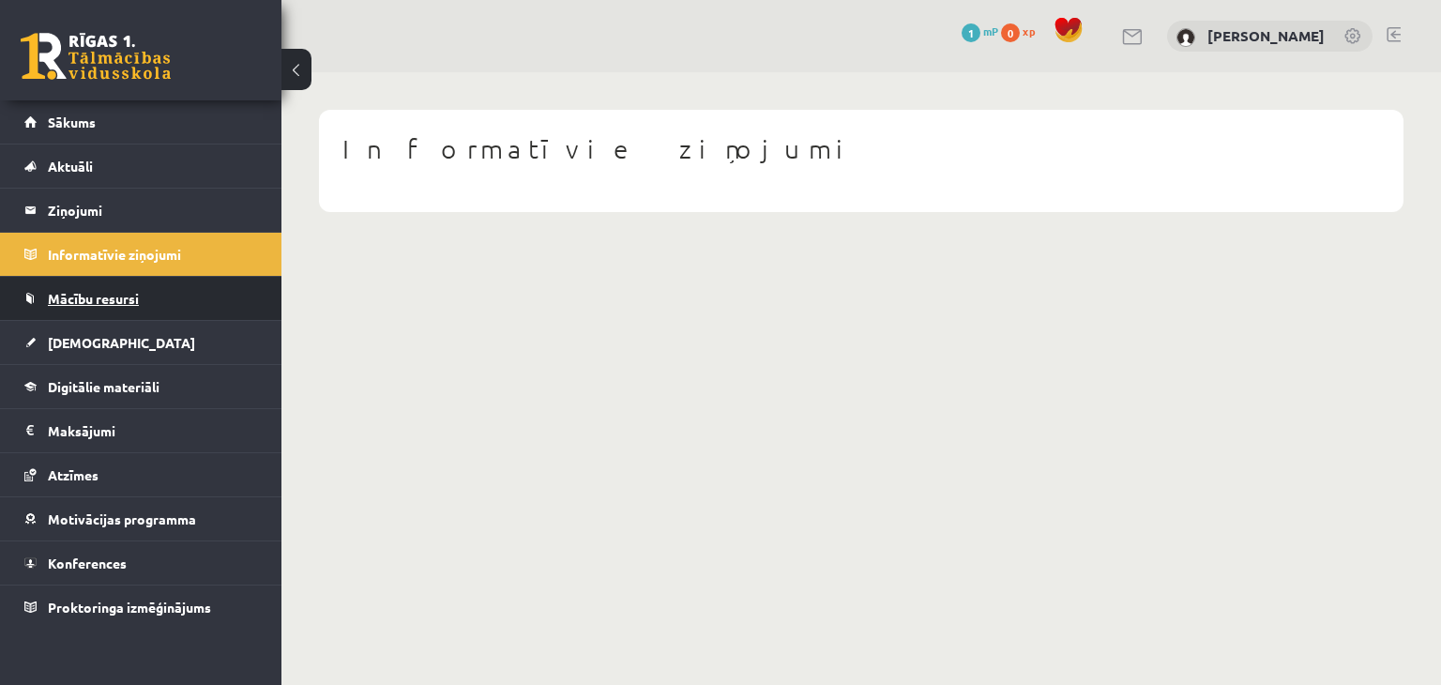
click at [101, 309] on link "Mācību resursi" at bounding box center [141, 298] width 234 height 43
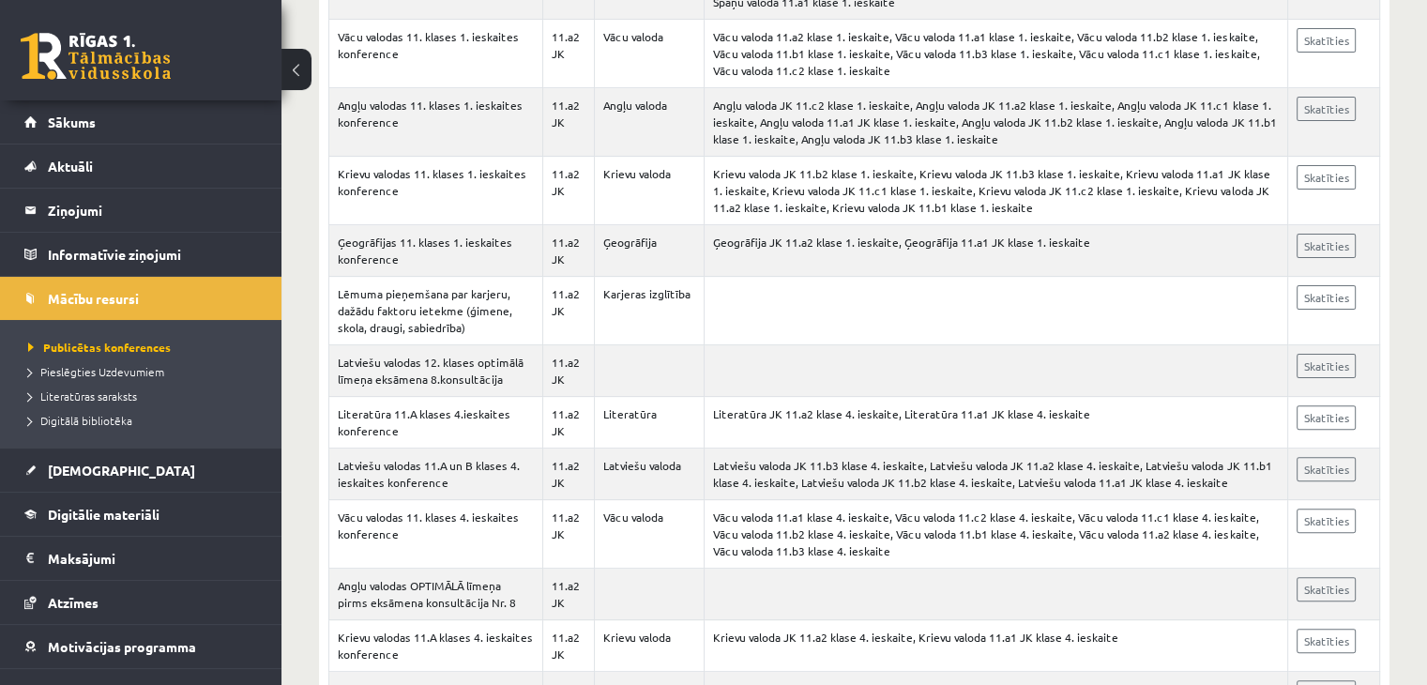
scroll to position [499, 0]
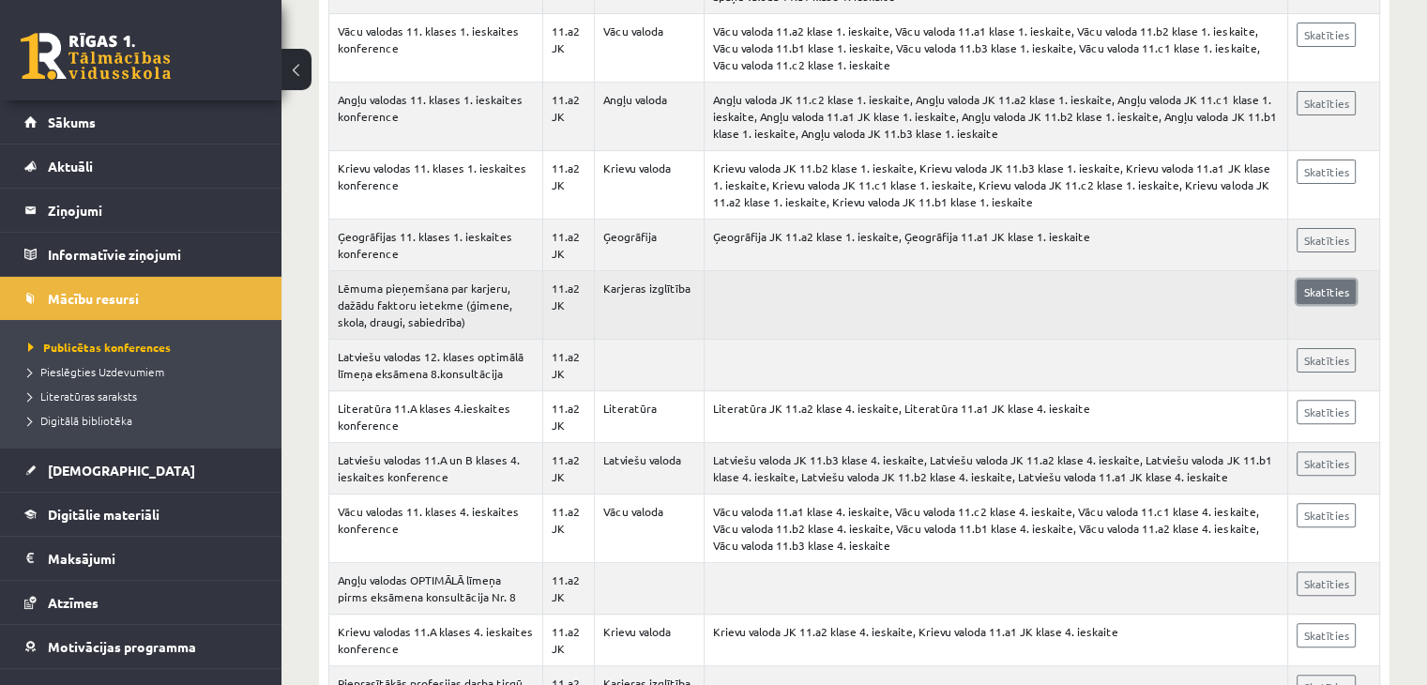
click at [1320, 292] on link "Skatīties" at bounding box center [1325, 291] width 59 height 24
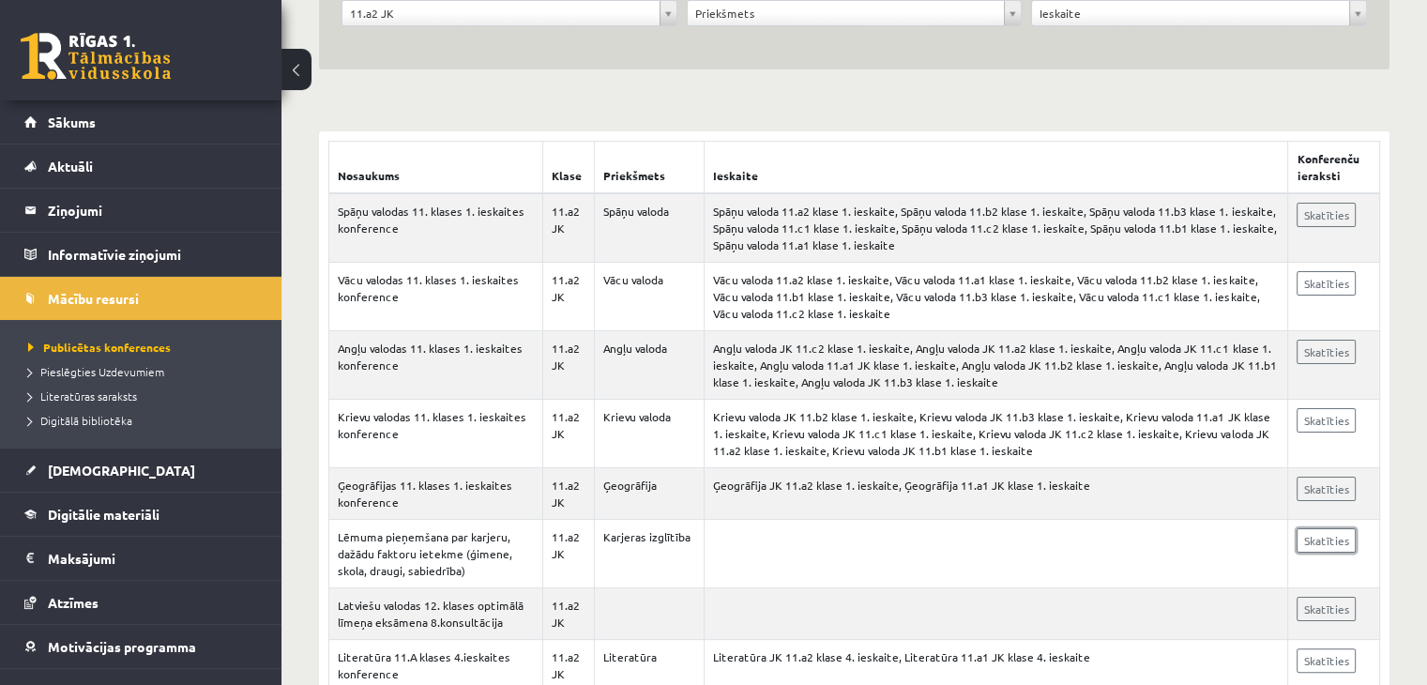
scroll to position [244, 0]
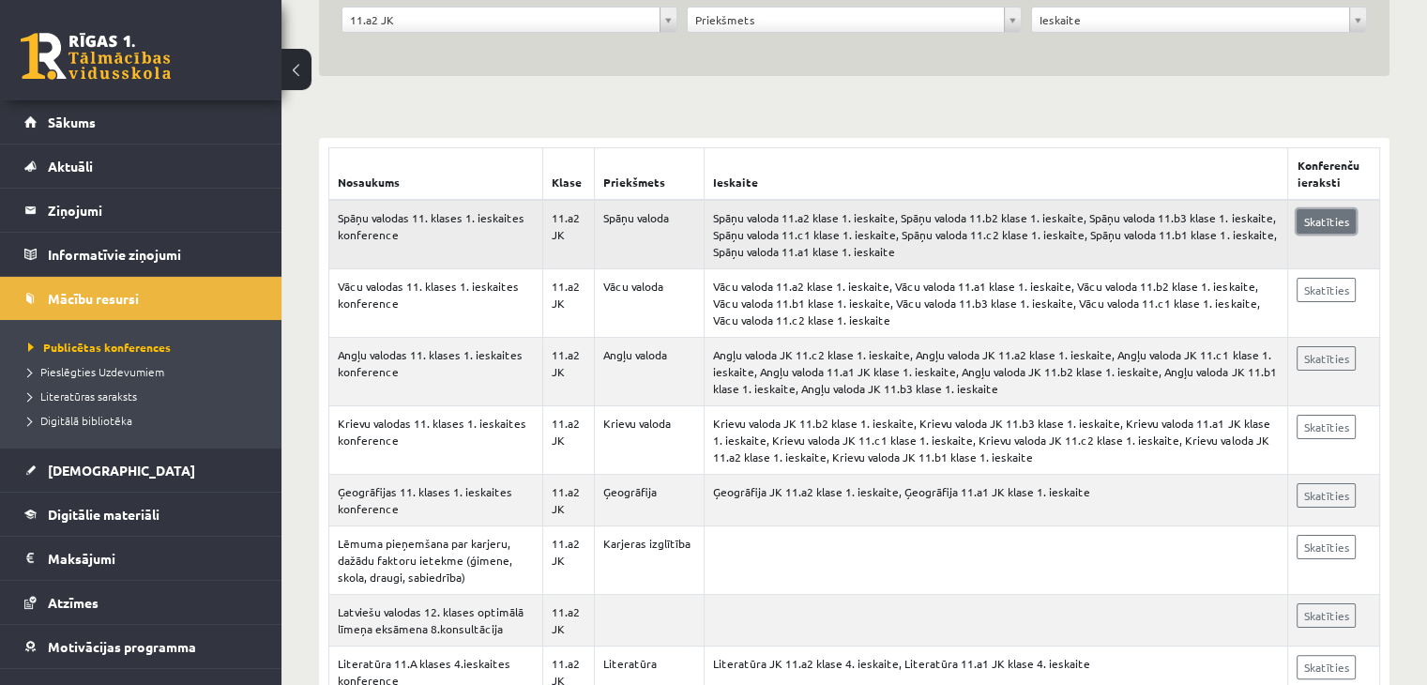
click at [1336, 219] on link "Skatīties" at bounding box center [1325, 221] width 59 height 24
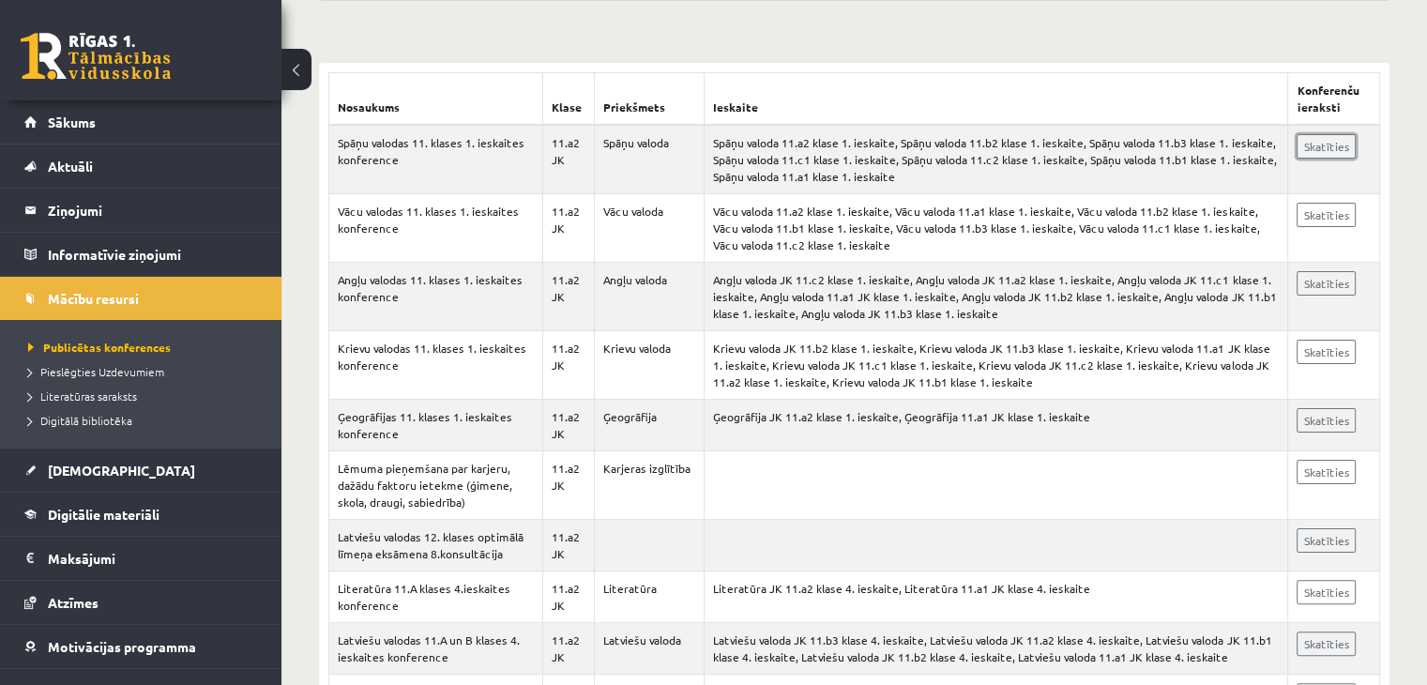
scroll to position [325, 0]
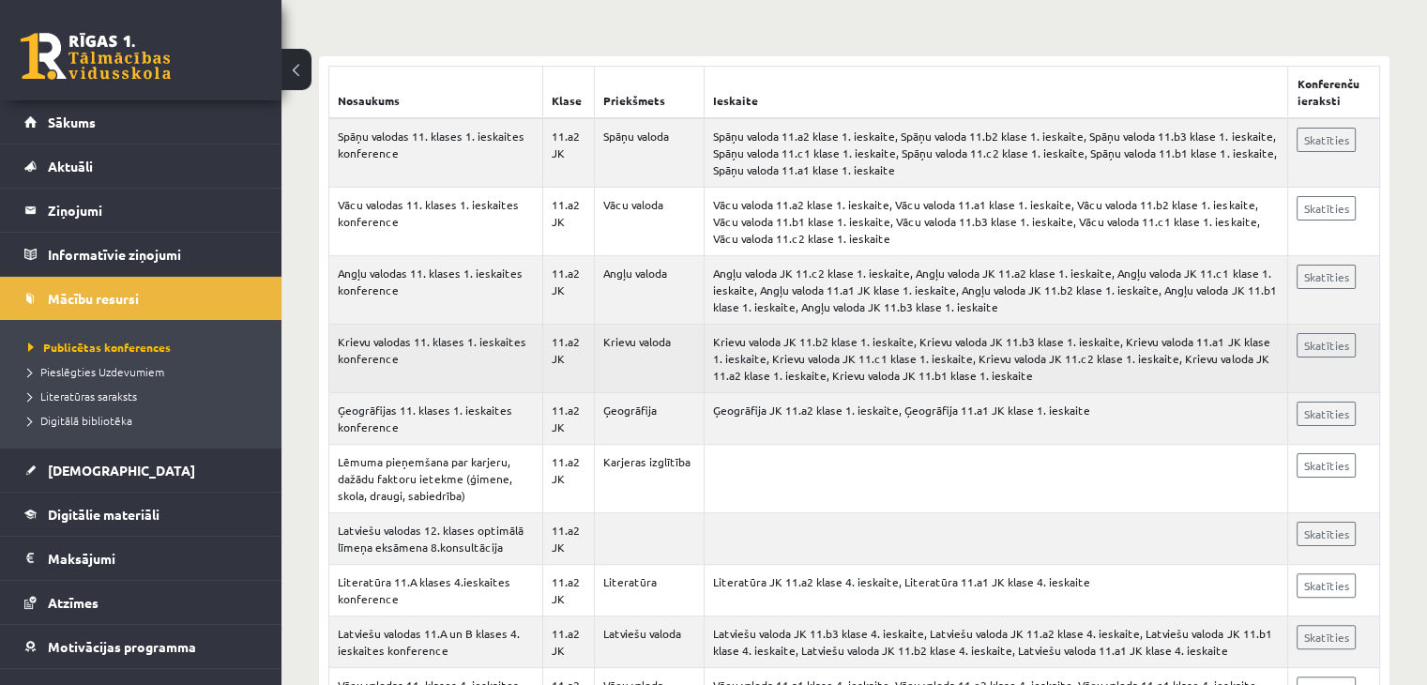
click at [1083, 358] on td "Krievu valoda JK 11.b2 klase 1. ieskaite, Krievu valoda JK 11.b3 klase 1. ieska…" at bounding box center [995, 359] width 583 height 68
click at [1312, 349] on link "Skatīties" at bounding box center [1325, 345] width 59 height 24
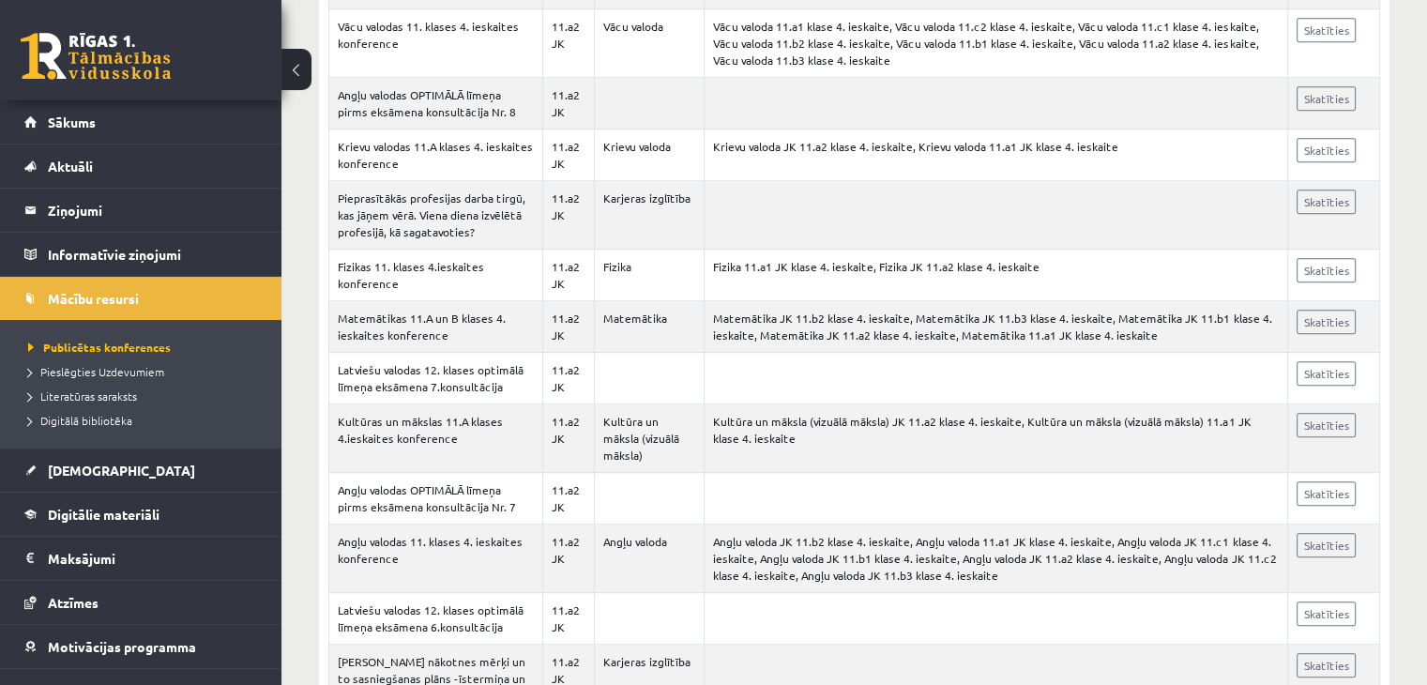
scroll to position [1016, 0]
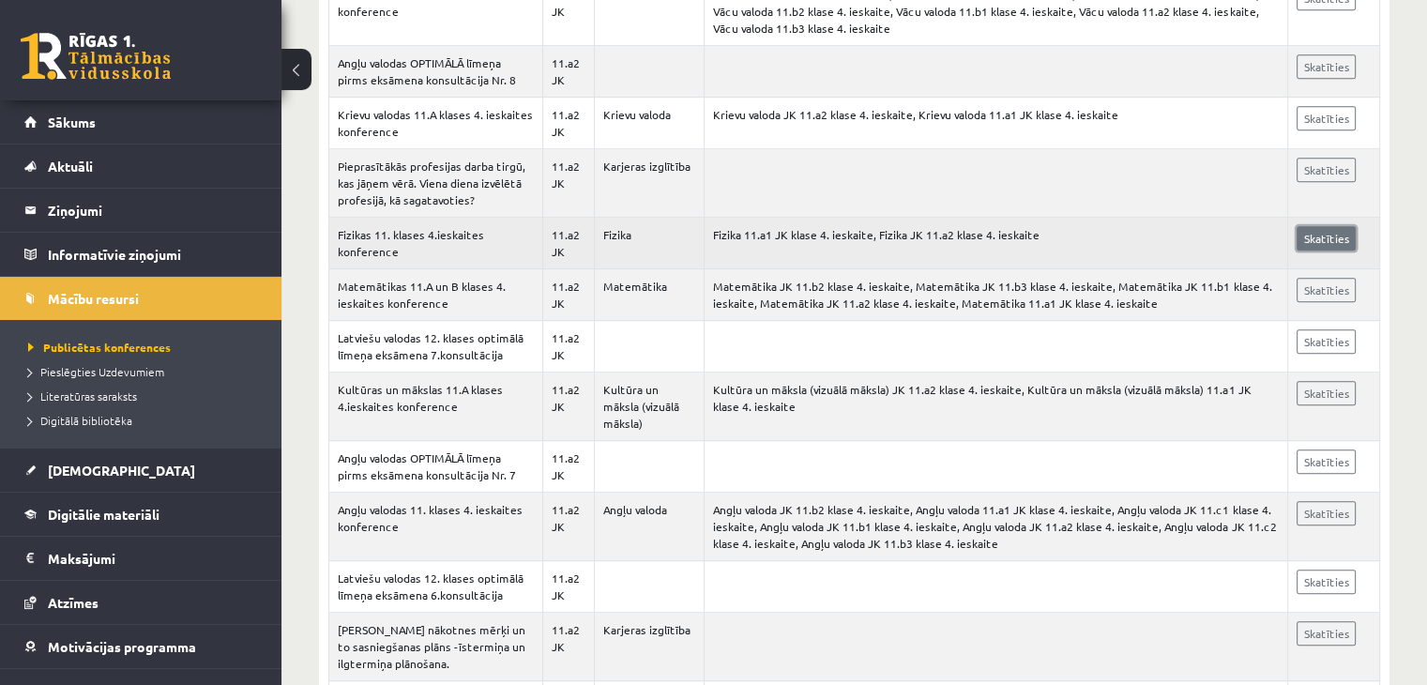
click at [1328, 236] on link "Skatīties" at bounding box center [1325, 238] width 59 height 24
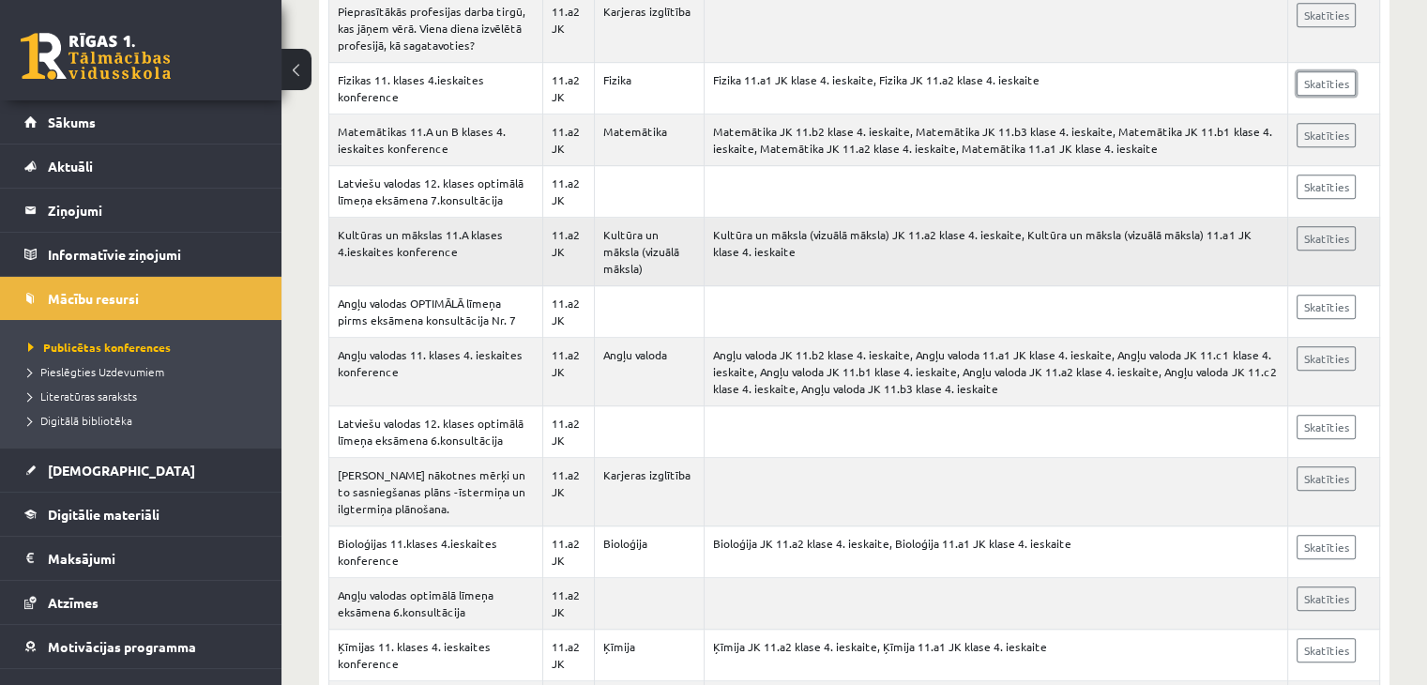
scroll to position [1203, 0]
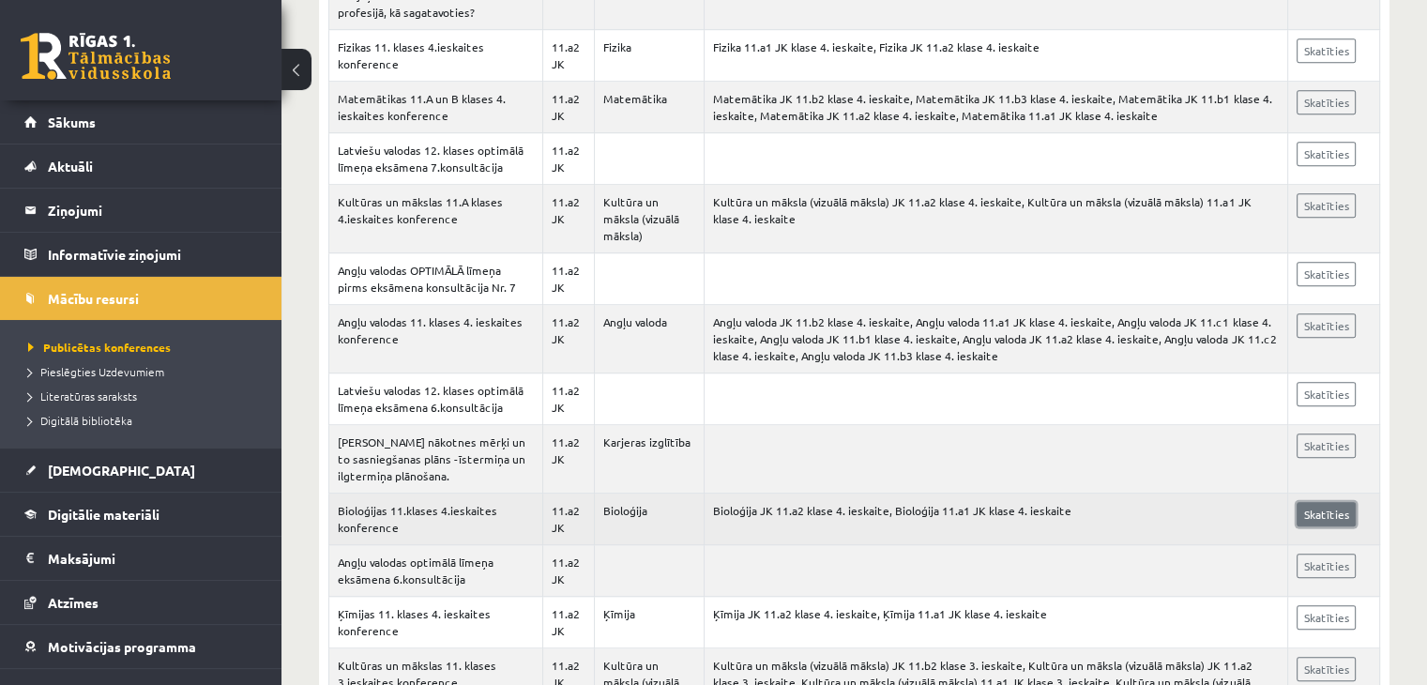
click at [1320, 515] on link "Skatīties" at bounding box center [1325, 514] width 59 height 24
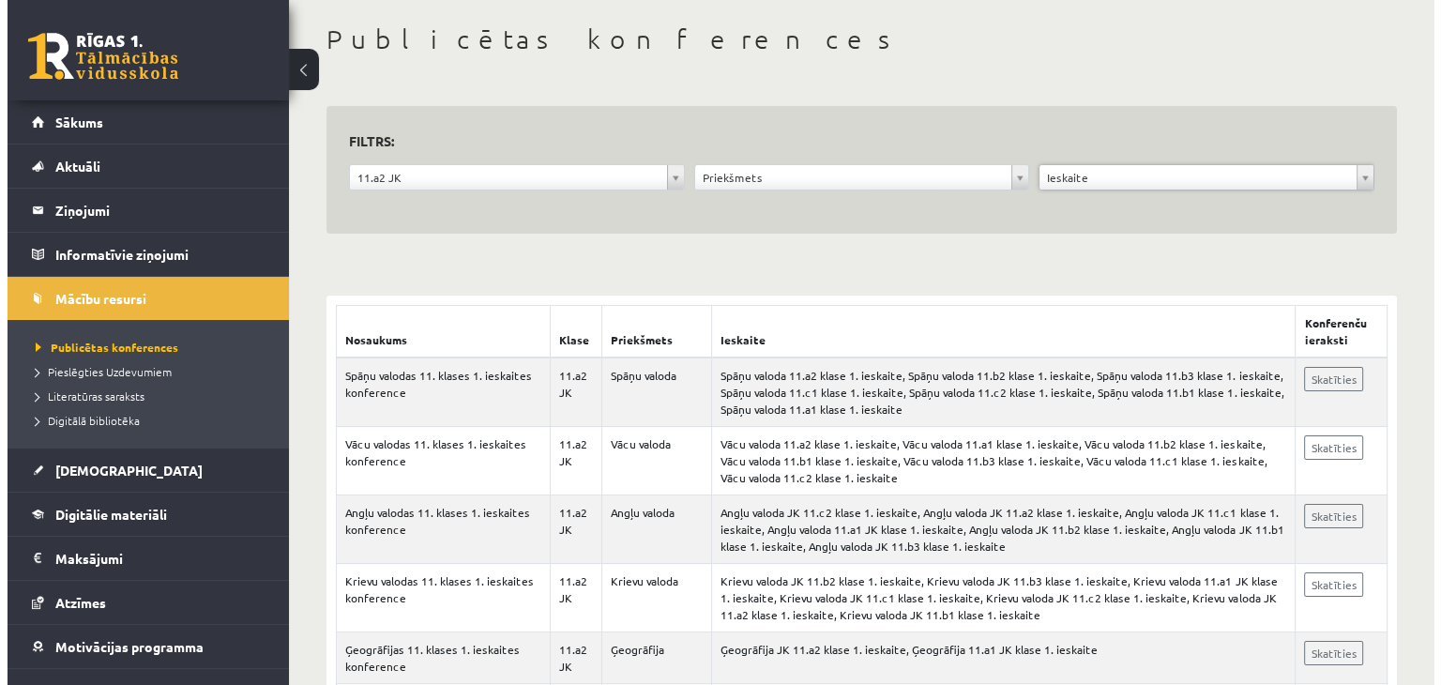
scroll to position [0, 0]
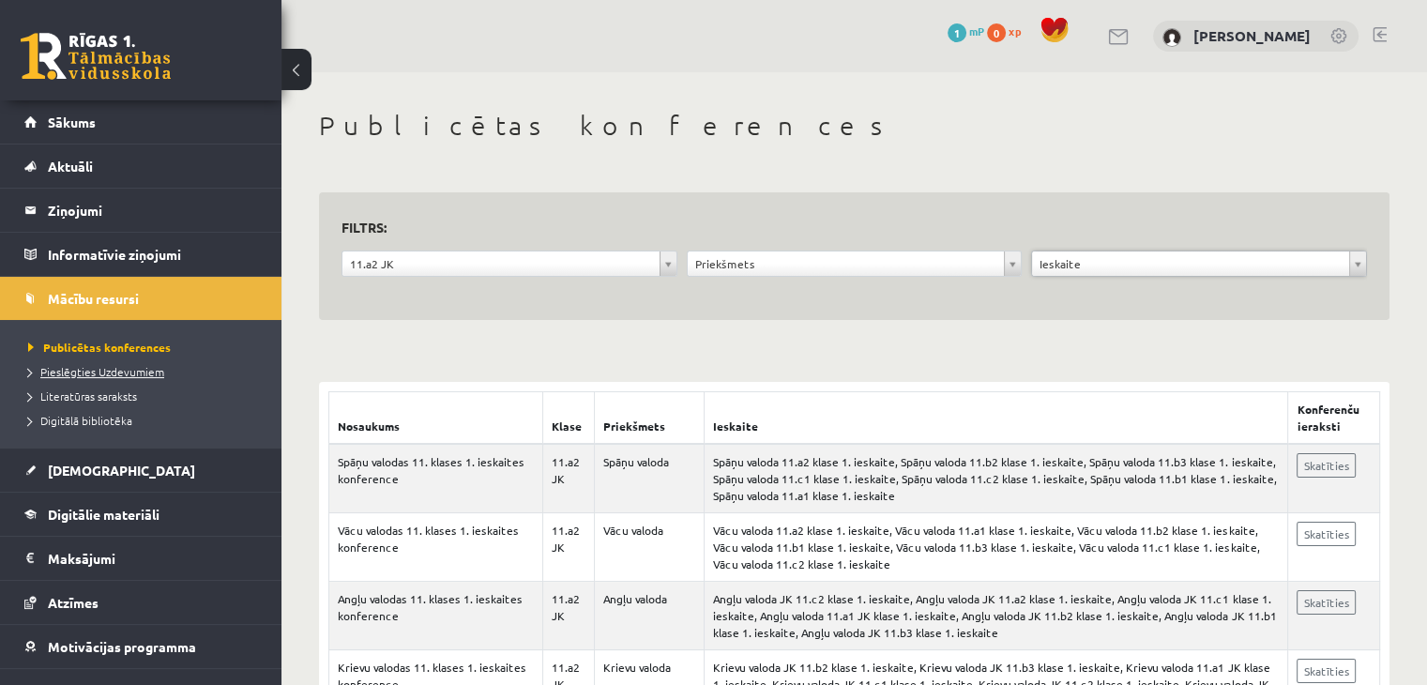
click at [94, 370] on span "Pieslēgties Uzdevumiem" at bounding box center [96, 371] width 136 height 15
click at [62, 401] on link "Literatūras saraksts" at bounding box center [145, 395] width 234 height 17
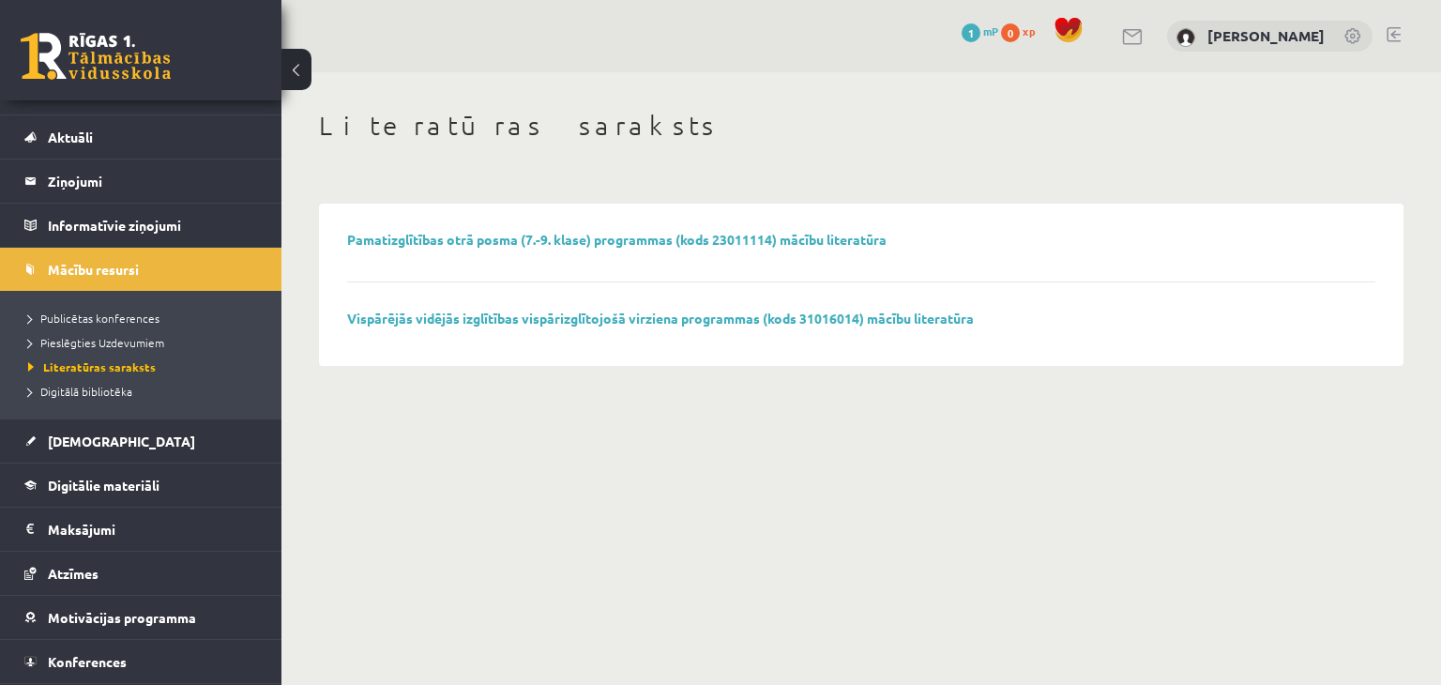
scroll to position [69, 0]
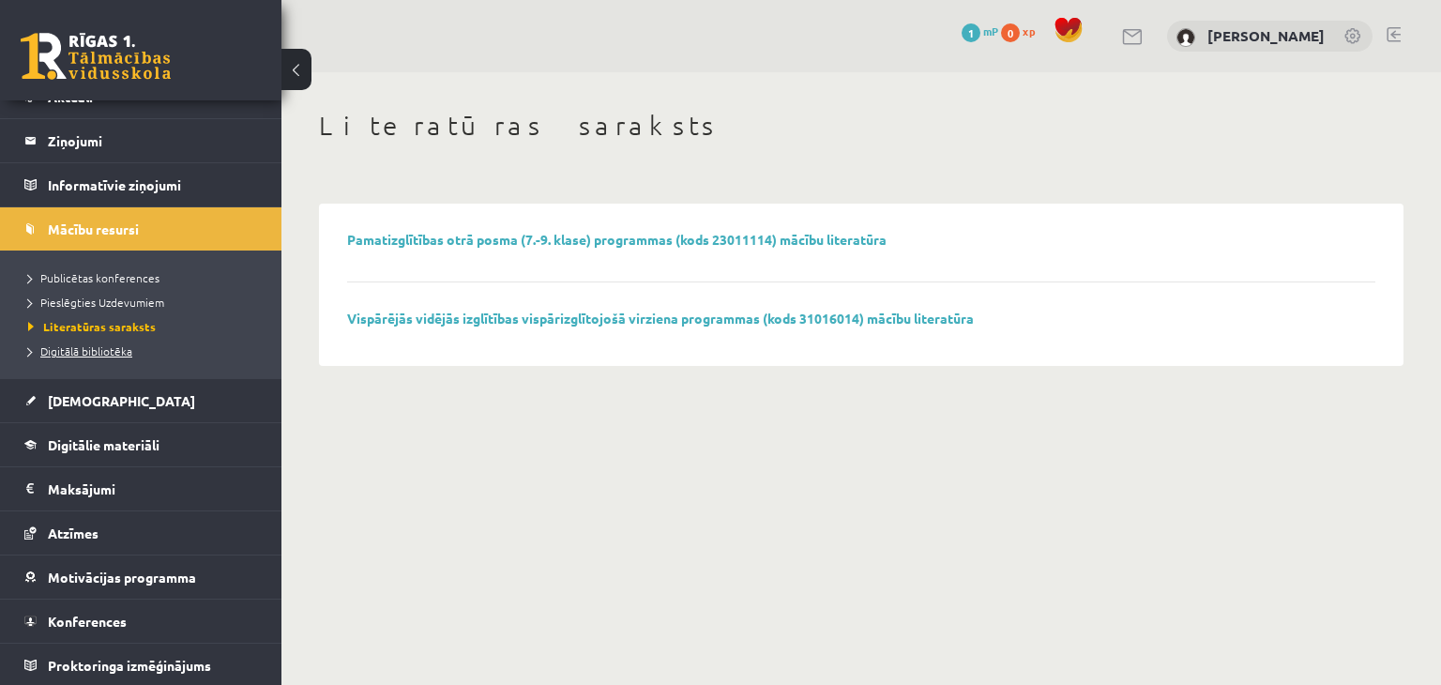
click at [75, 351] on span "Digitālā bibliotēka" at bounding box center [80, 350] width 104 height 15
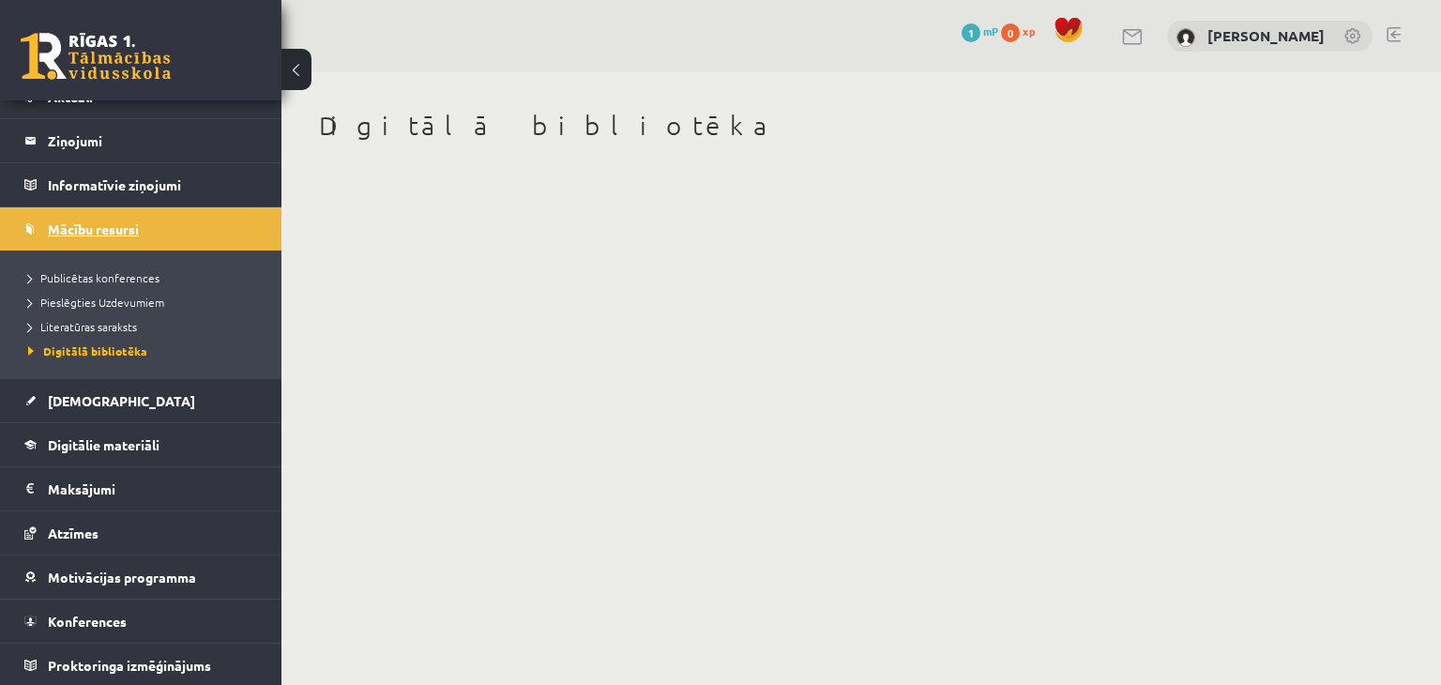
click at [68, 227] on span "Mācību resursi" at bounding box center [93, 228] width 91 height 17
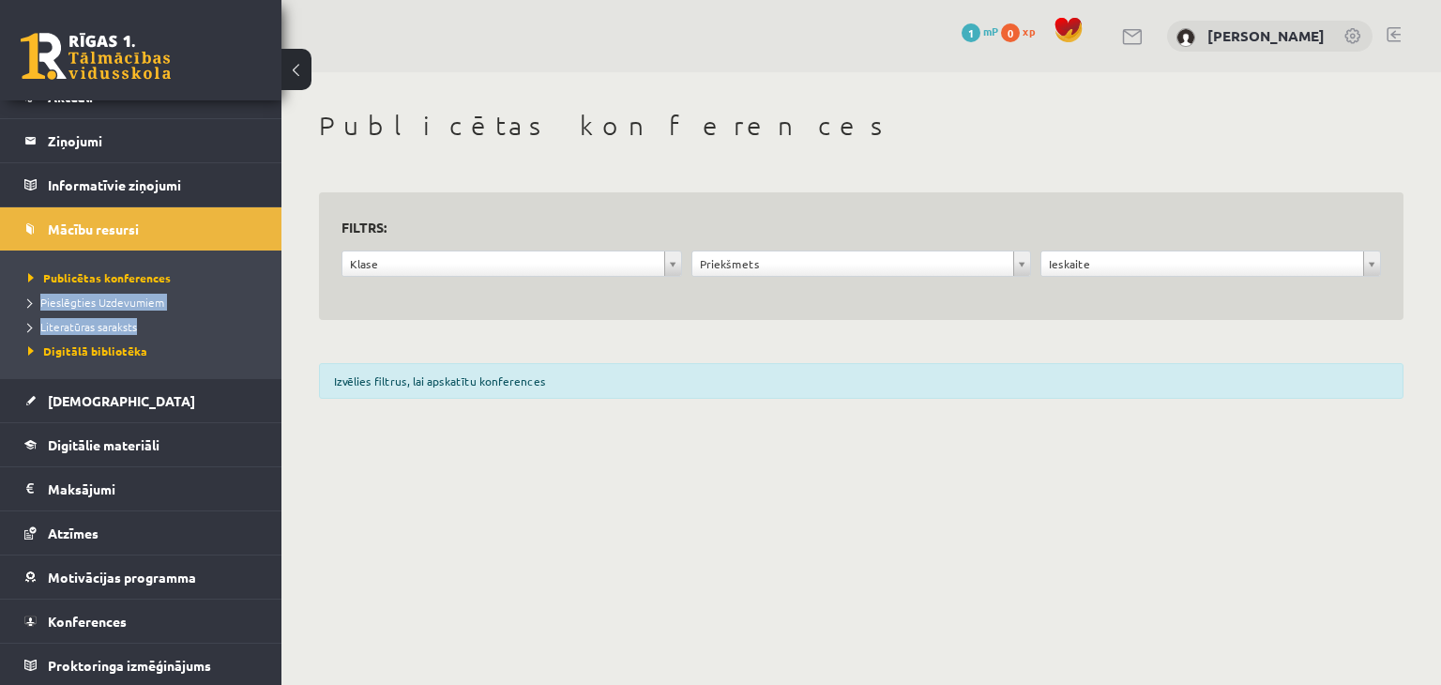
drag, startPoint x: 265, startPoint y: 267, endPoint x: 262, endPoint y: 324, distance: 56.4
click at [262, 324] on ul "Publicētas konferences Pieslēgties Uzdevumiem Literatūras saraksts Digitālā bib…" at bounding box center [140, 314] width 281 height 128
click at [125, 216] on link "Mācību resursi" at bounding box center [141, 228] width 234 height 43
click at [246, 359] on li "Digitālā bibliotēka" at bounding box center [145, 351] width 234 height 24
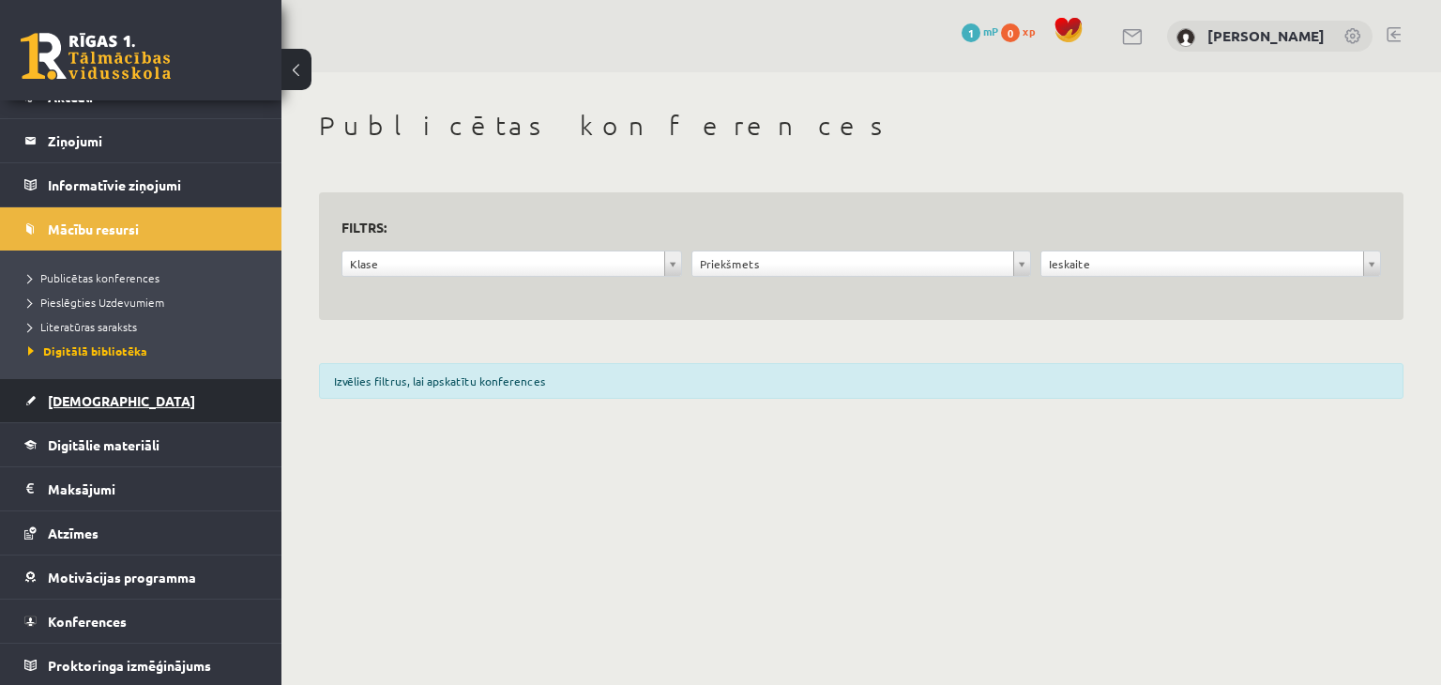
click at [65, 397] on span "[DEMOGRAPHIC_DATA]" at bounding box center [121, 400] width 147 height 17
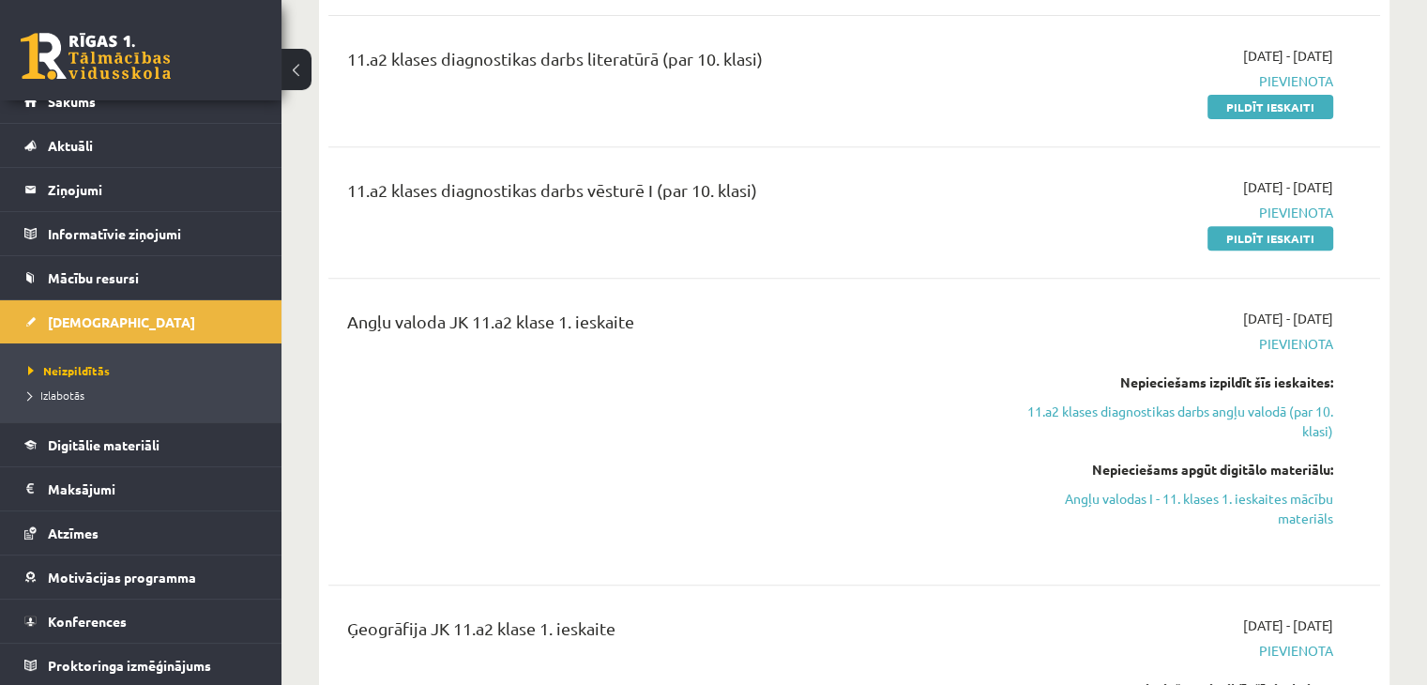
scroll to position [750, 0]
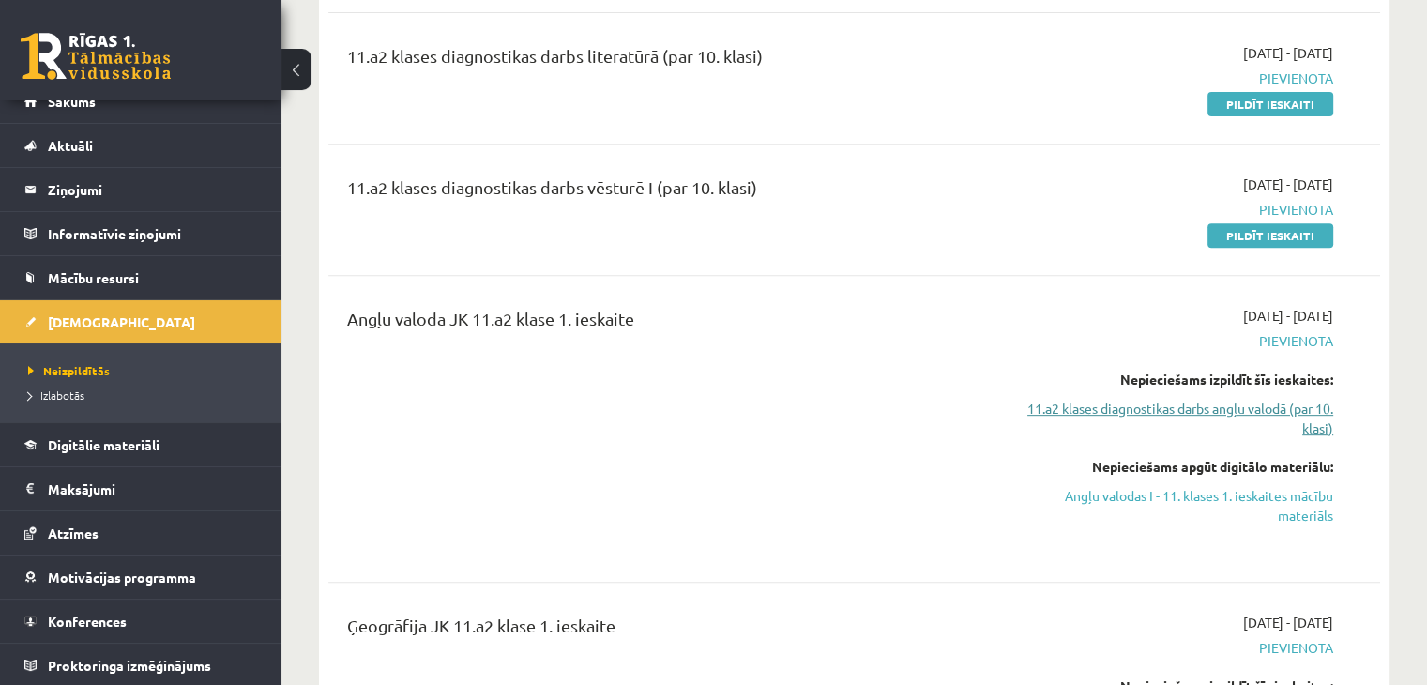
click at [1308, 425] on link "11.a2 klases diagnostikas darbs angļu valodā (par 10. klasi)" at bounding box center [1178, 418] width 310 height 39
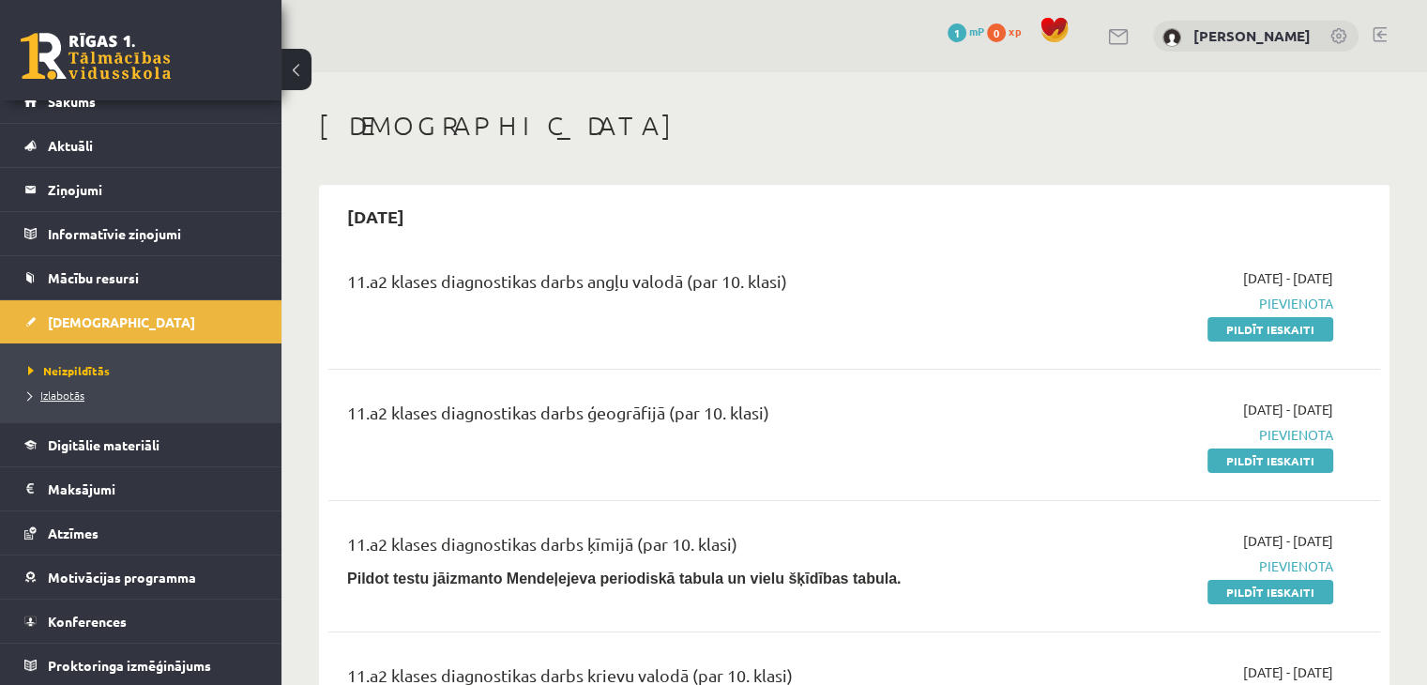
click at [58, 387] on span "Izlabotās" at bounding box center [56, 394] width 56 height 15
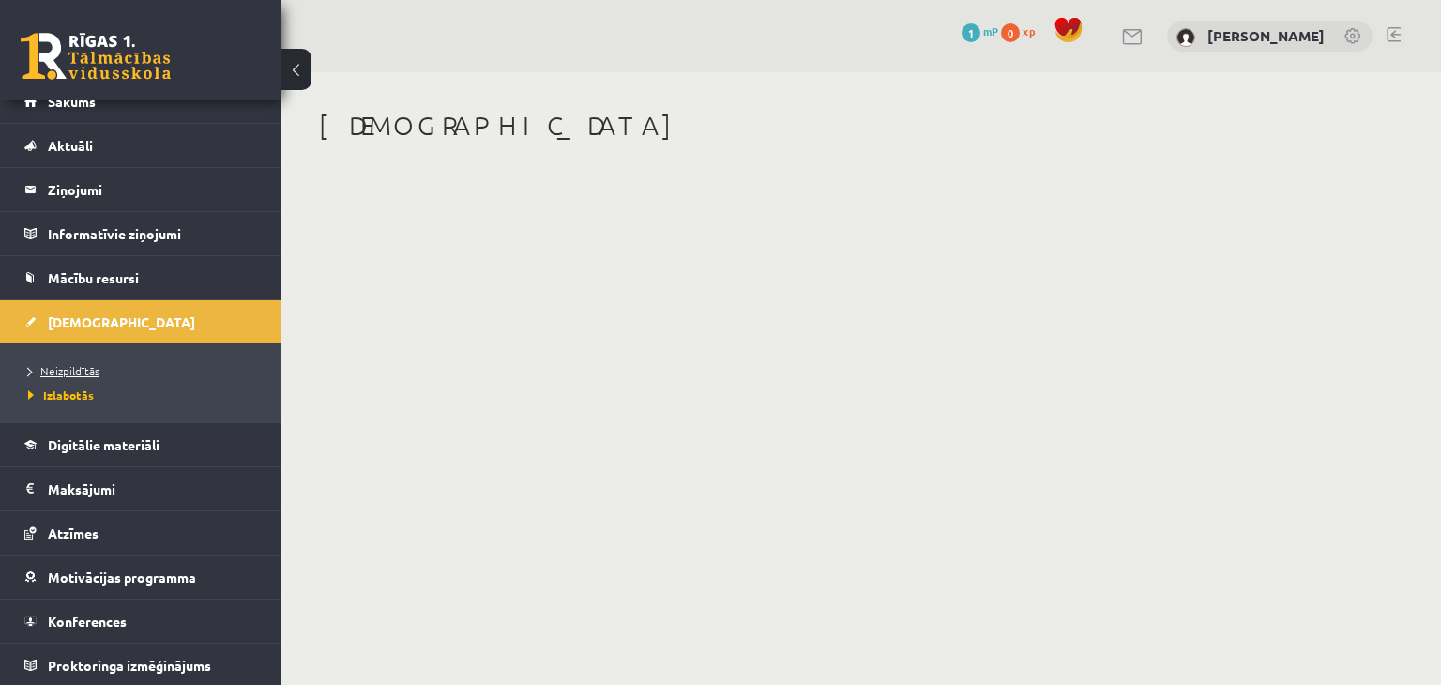
click at [49, 372] on span "Neizpildītās" at bounding box center [63, 370] width 71 height 15
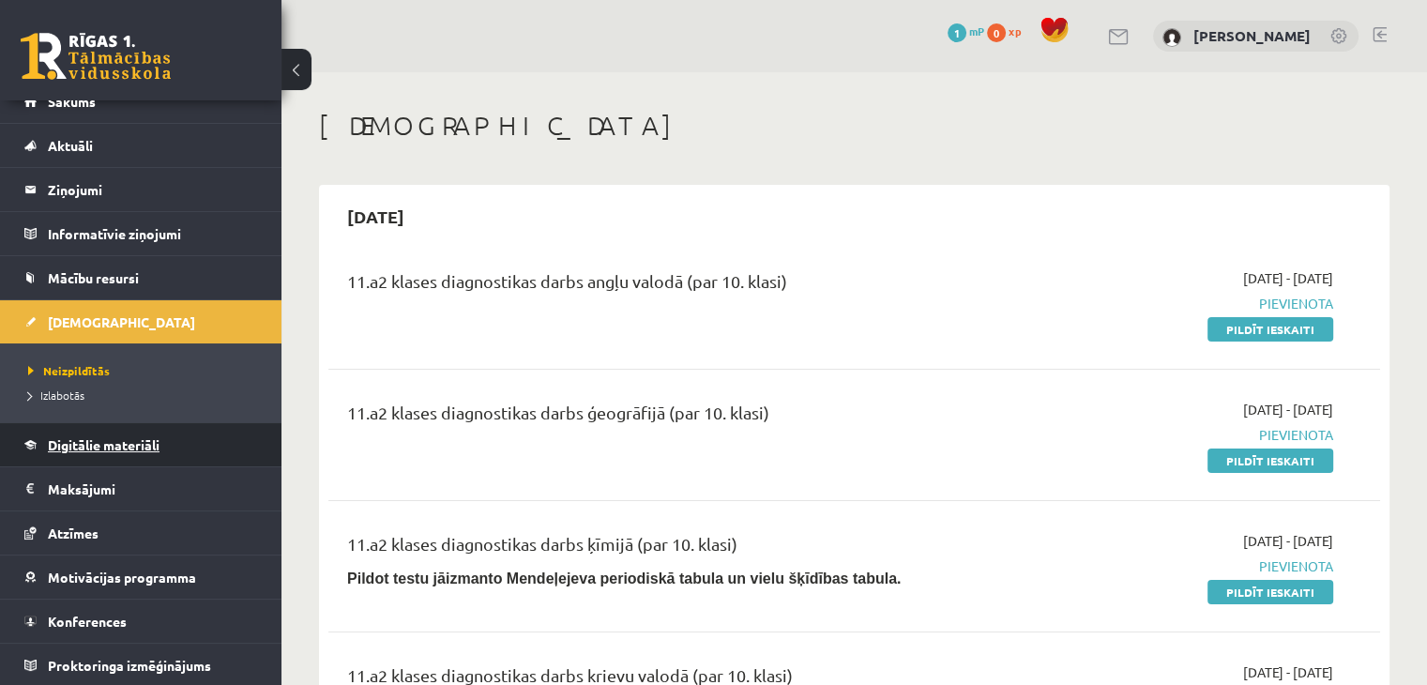
click at [98, 447] on span "Digitālie materiāli" at bounding box center [104, 444] width 112 height 17
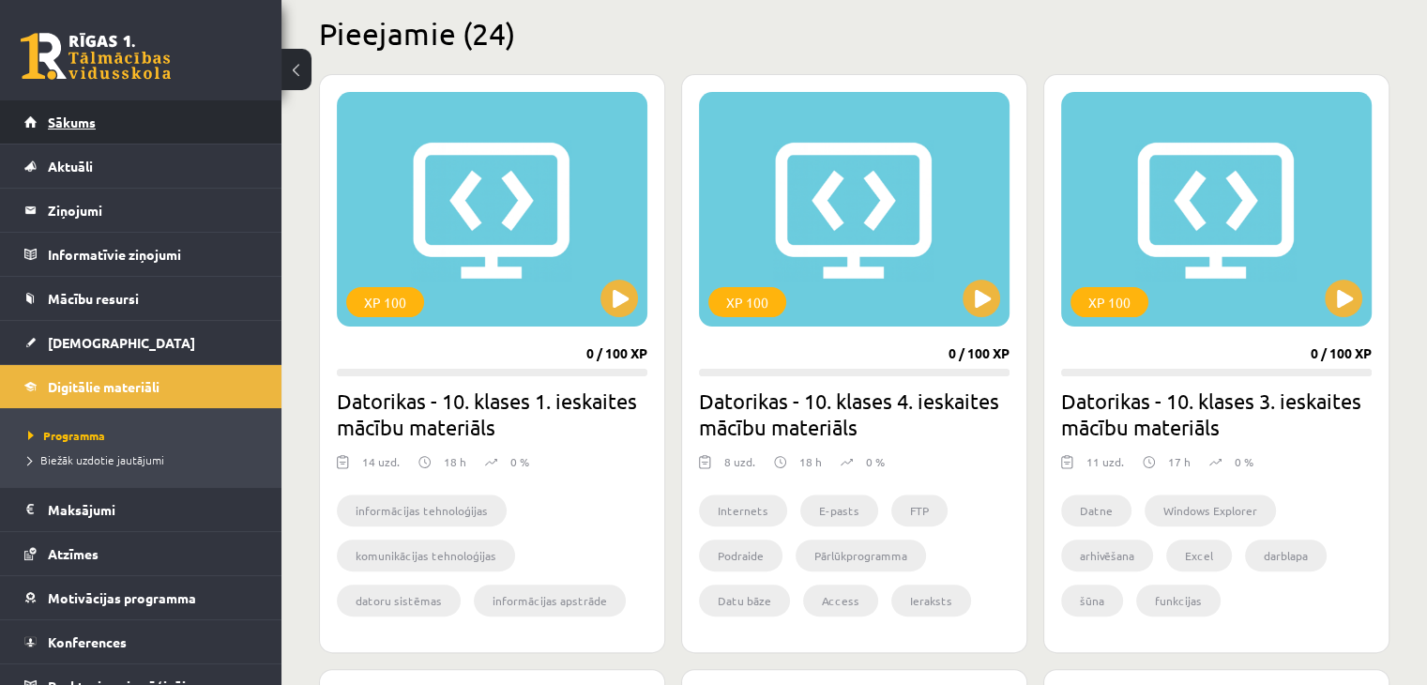
click at [85, 128] on link "Sākums" at bounding box center [141, 121] width 234 height 43
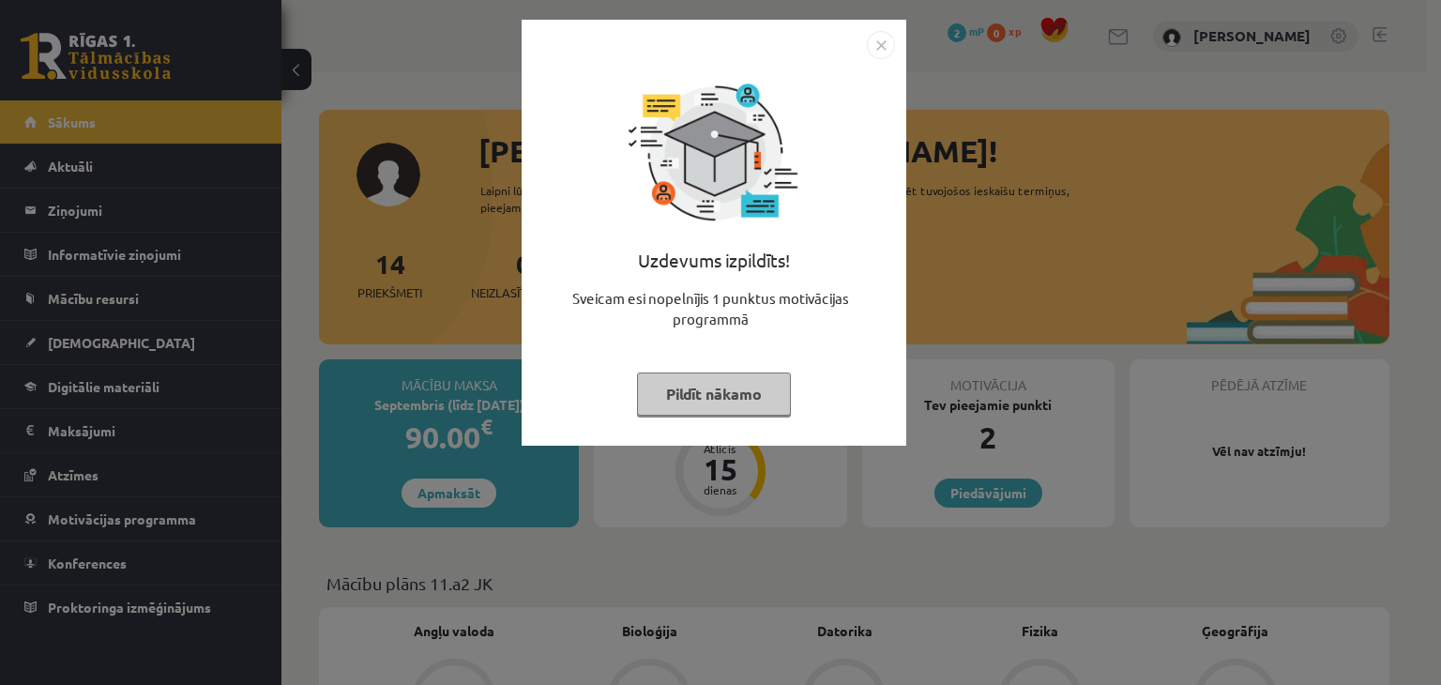
click at [878, 61] on div "Uzdevums izpildīts! Sveicam esi nopelnījis 1 punktus motivācijas programmā Pild…" at bounding box center [714, 246] width 362 height 375
click at [878, 54] on img "Close" at bounding box center [881, 45] width 28 height 28
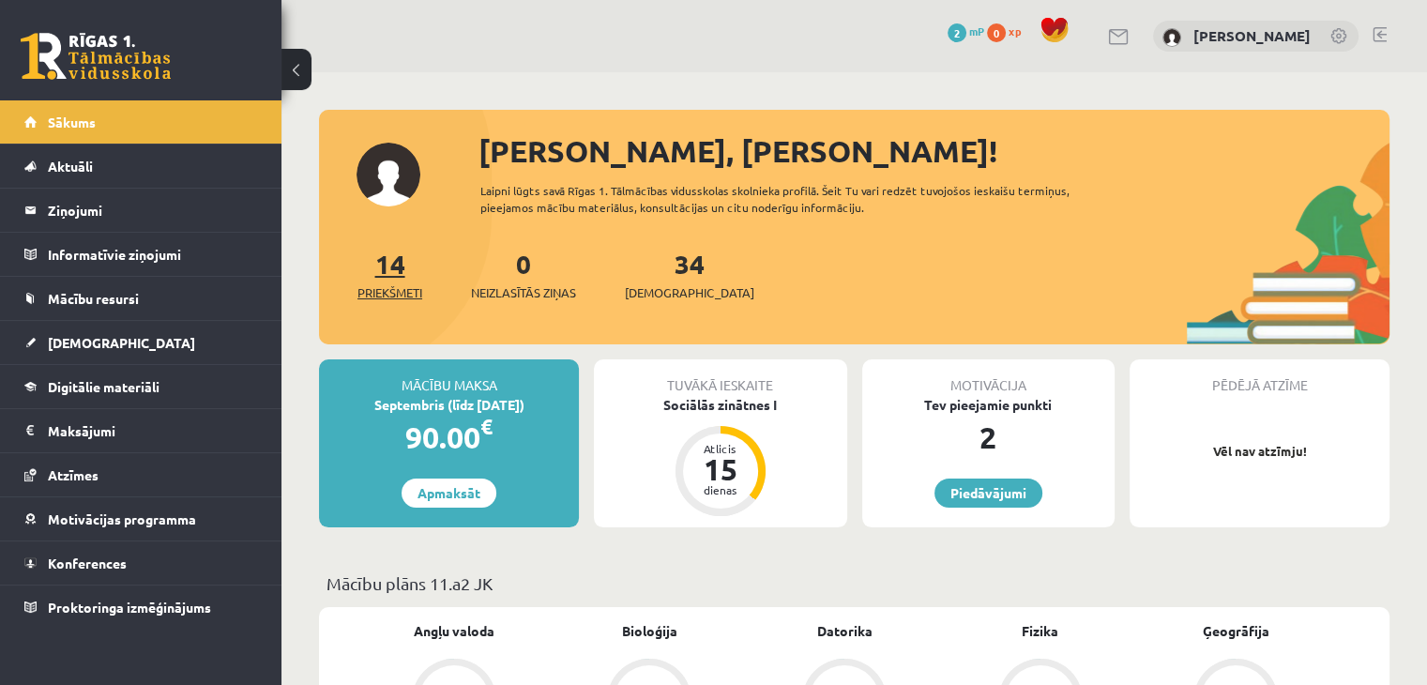
click at [395, 274] on link "14 Priekšmeti" at bounding box center [389, 274] width 65 height 55
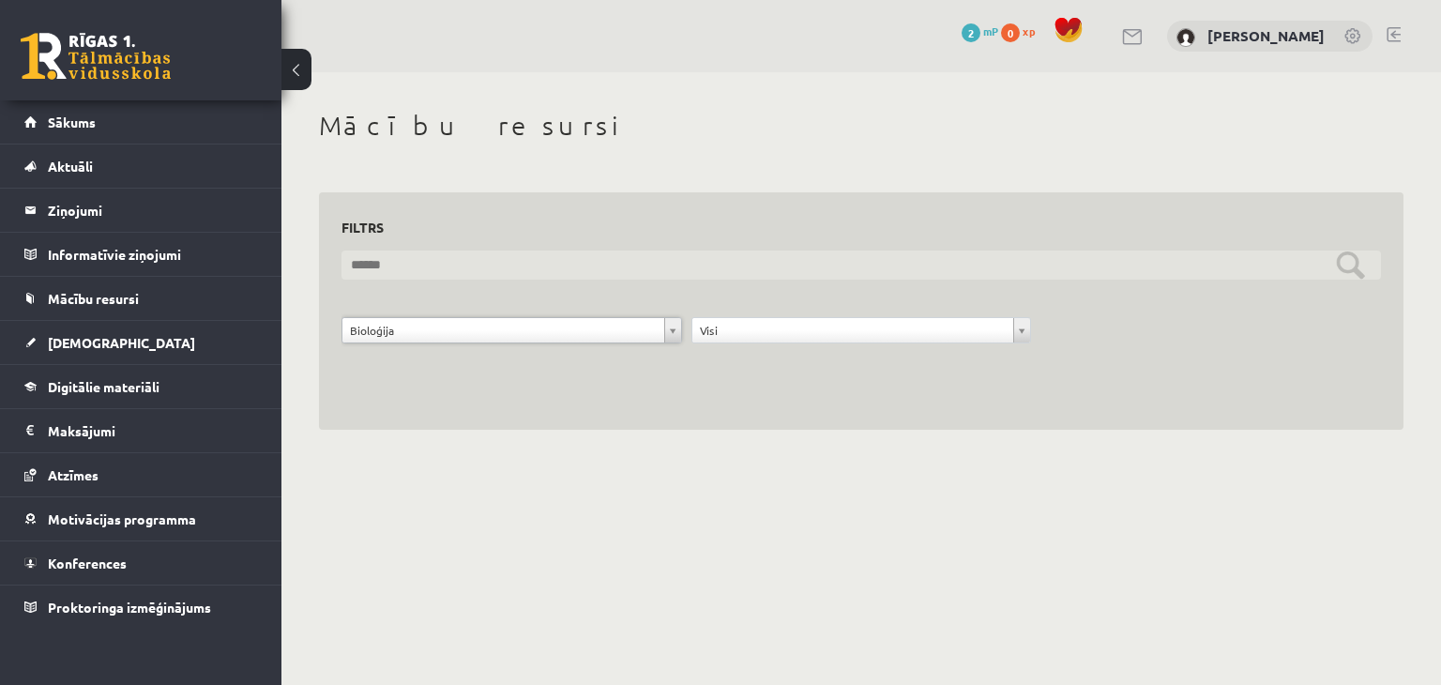
click at [1347, 264] on input "text" at bounding box center [860, 264] width 1039 height 29
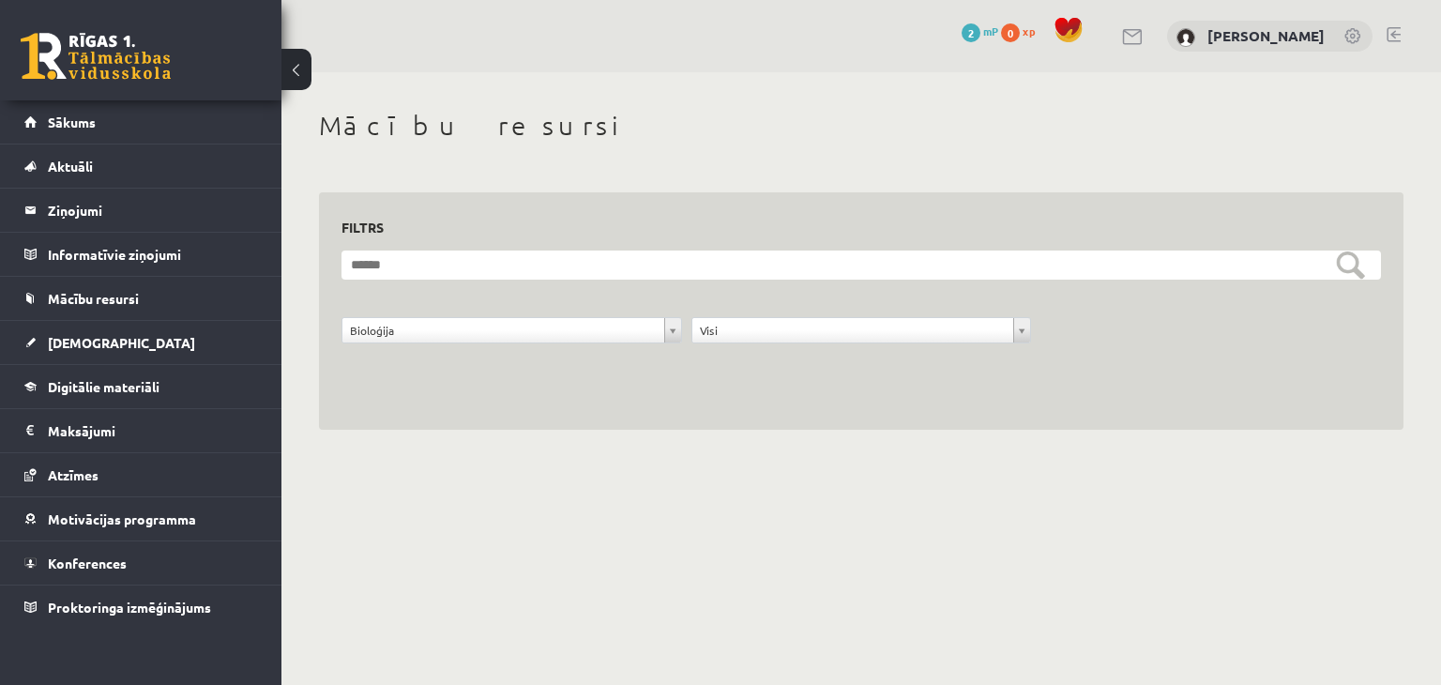
click at [1195, 462] on div "**********" at bounding box center [860, 269] width 1159 height 395
click at [120, 113] on link "Sākums" at bounding box center [141, 121] width 234 height 43
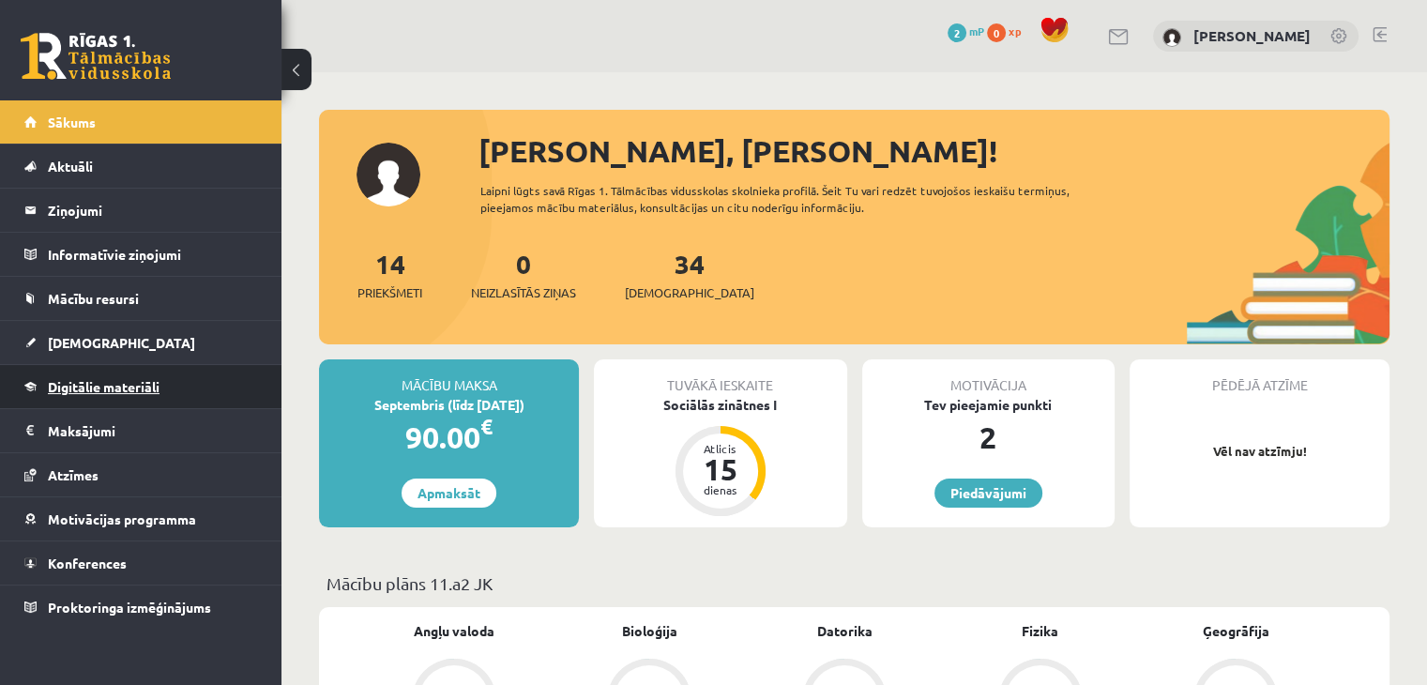
click at [86, 384] on span "Digitālie materiāli" at bounding box center [104, 386] width 112 height 17
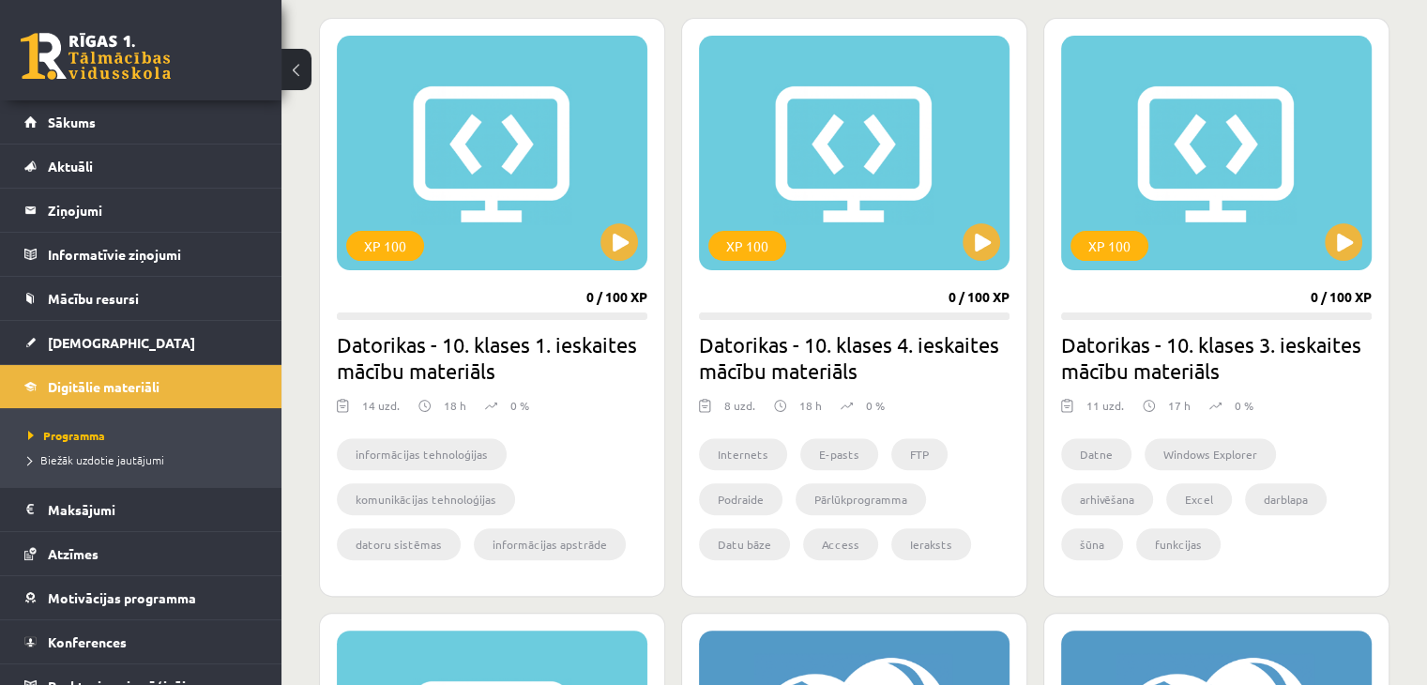
scroll to position [536, 0]
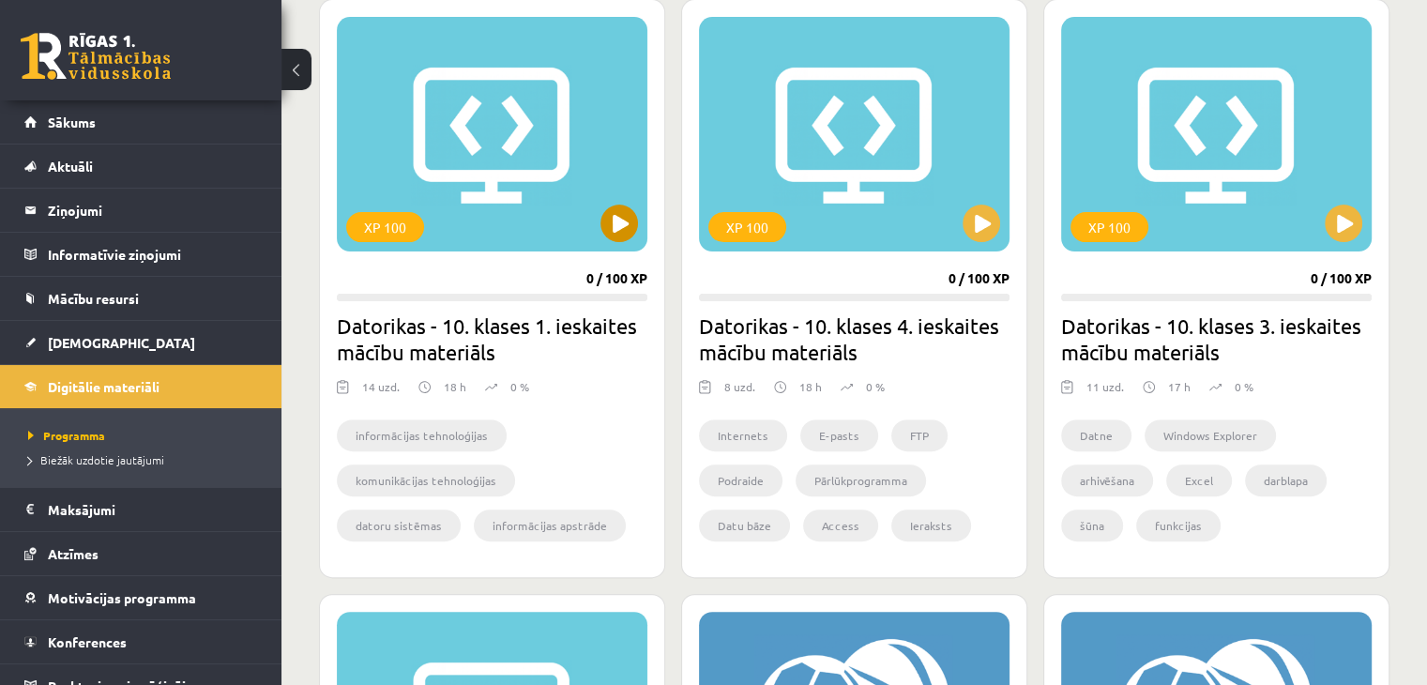
click at [495, 128] on div "XP 100" at bounding box center [492, 134] width 310 height 234
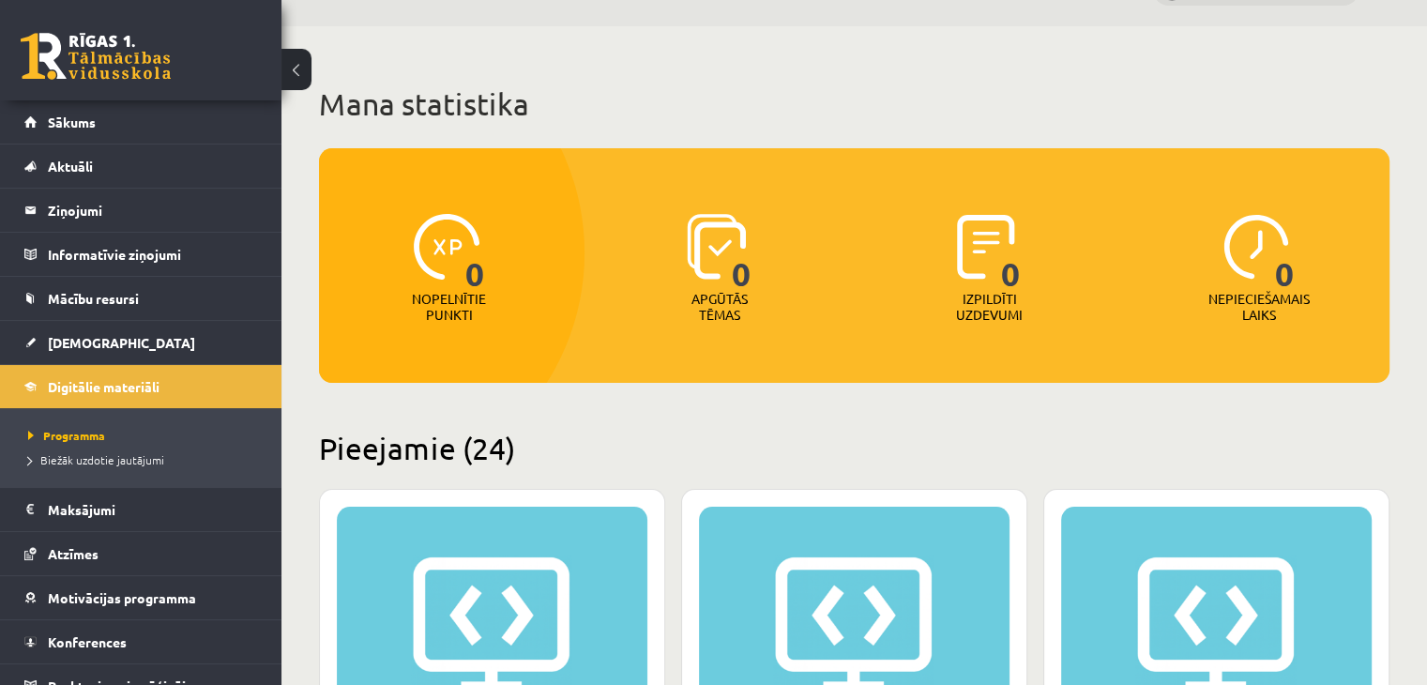
scroll to position [0, 0]
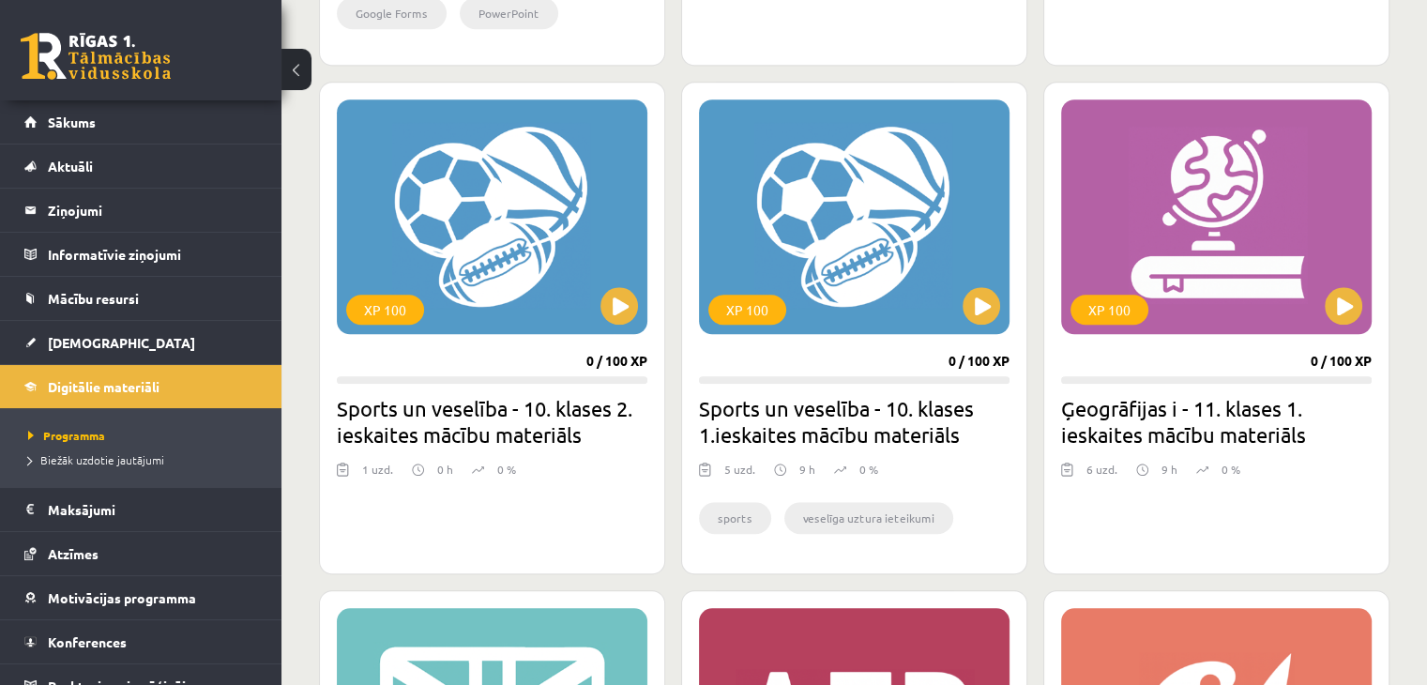
scroll to position [1648, 0]
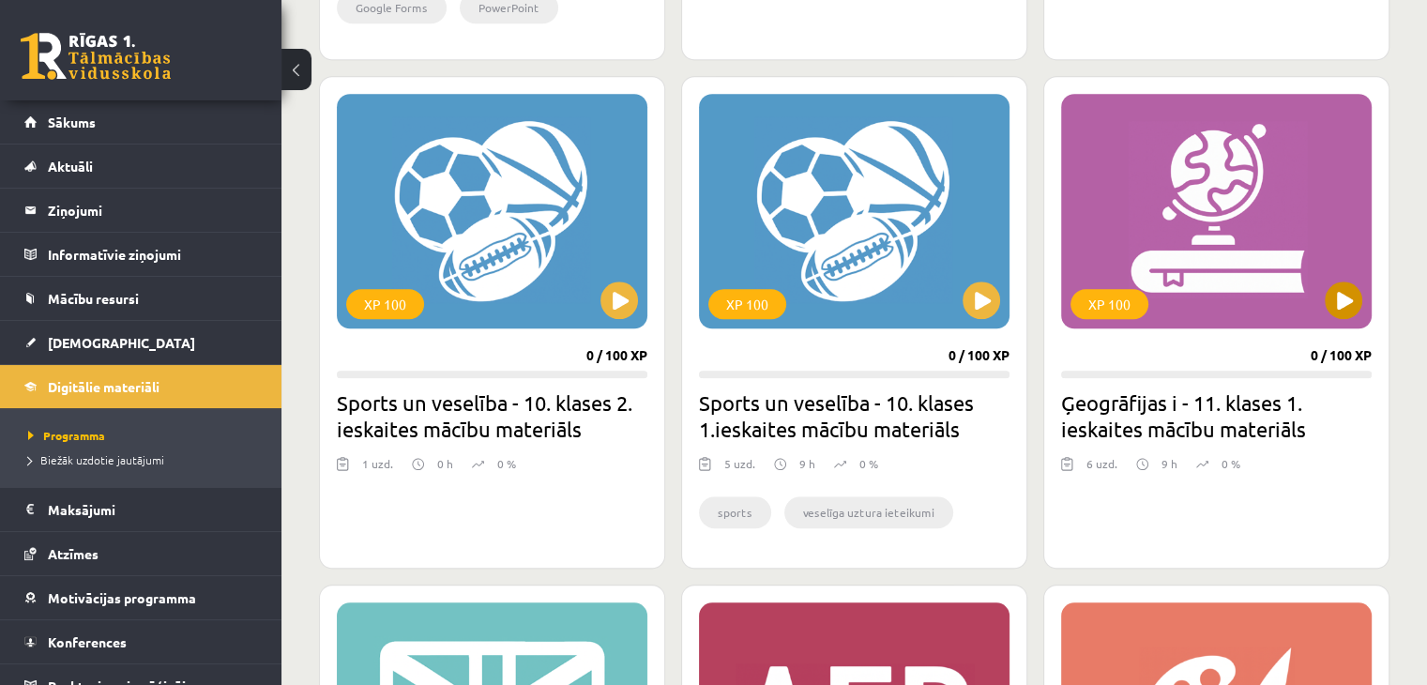
click at [1189, 236] on div "XP 100" at bounding box center [1216, 211] width 310 height 234
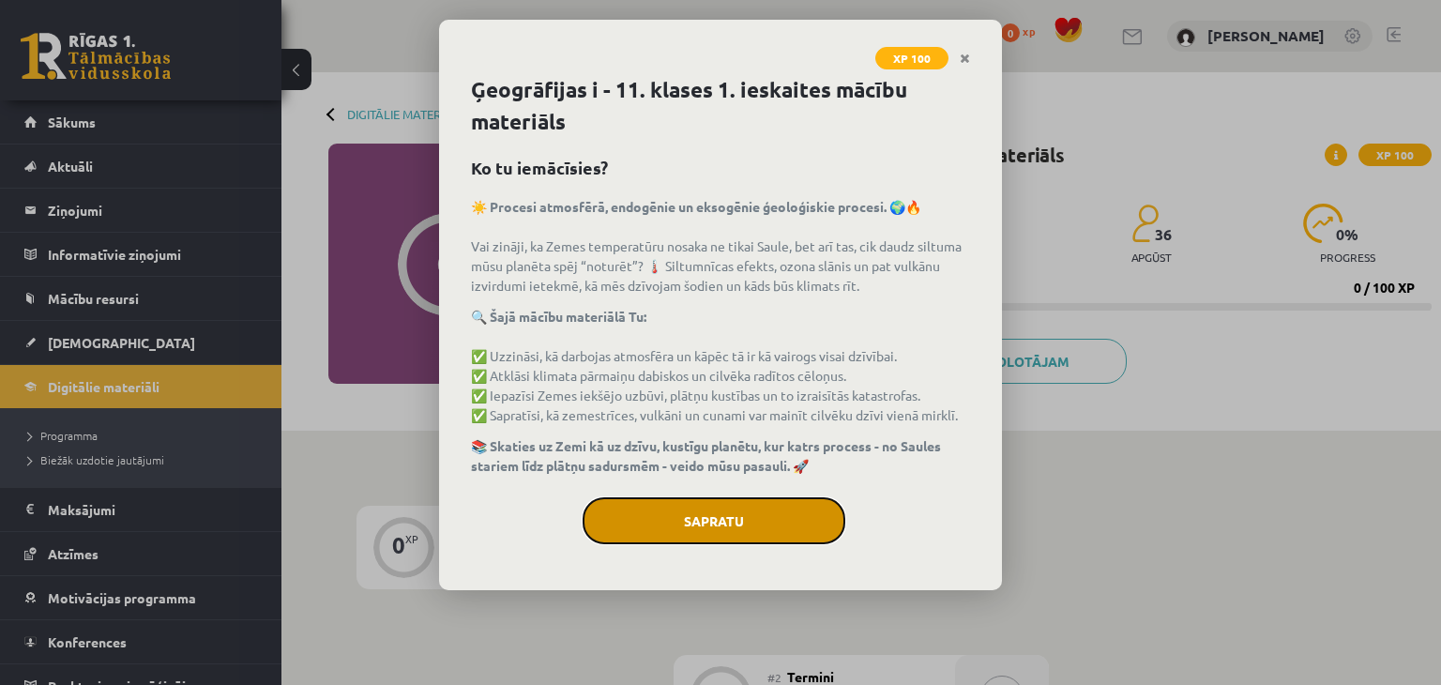
click at [690, 507] on button "Sapratu" at bounding box center [713, 520] width 263 height 47
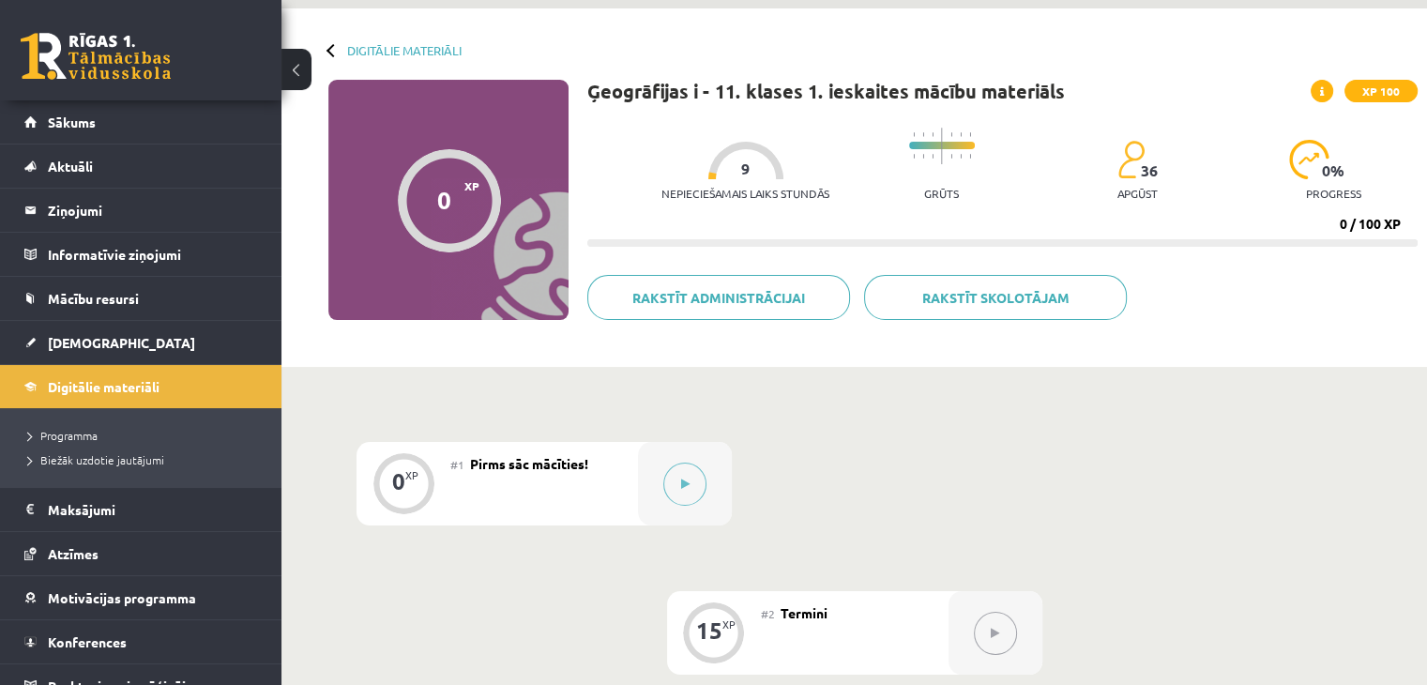
scroll to position [60, 0]
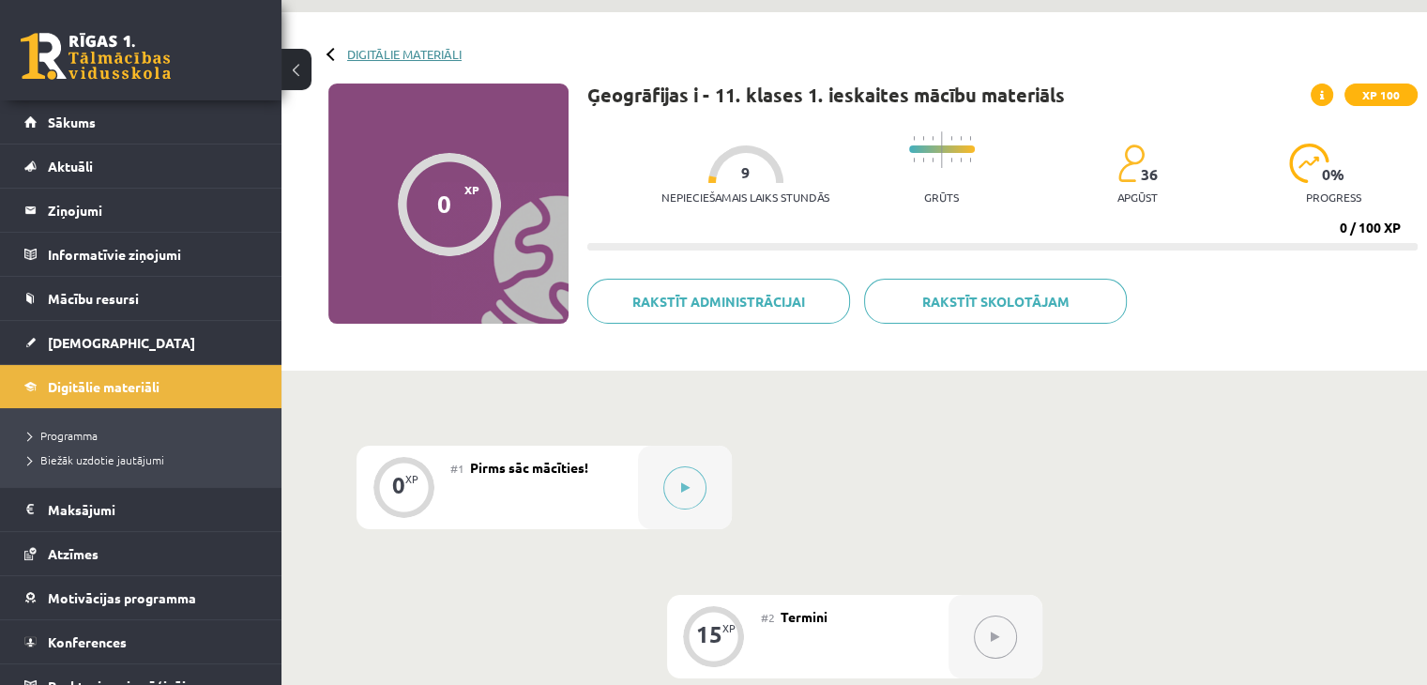
click at [354, 53] on link "Digitālie materiāli" at bounding box center [404, 54] width 114 height 14
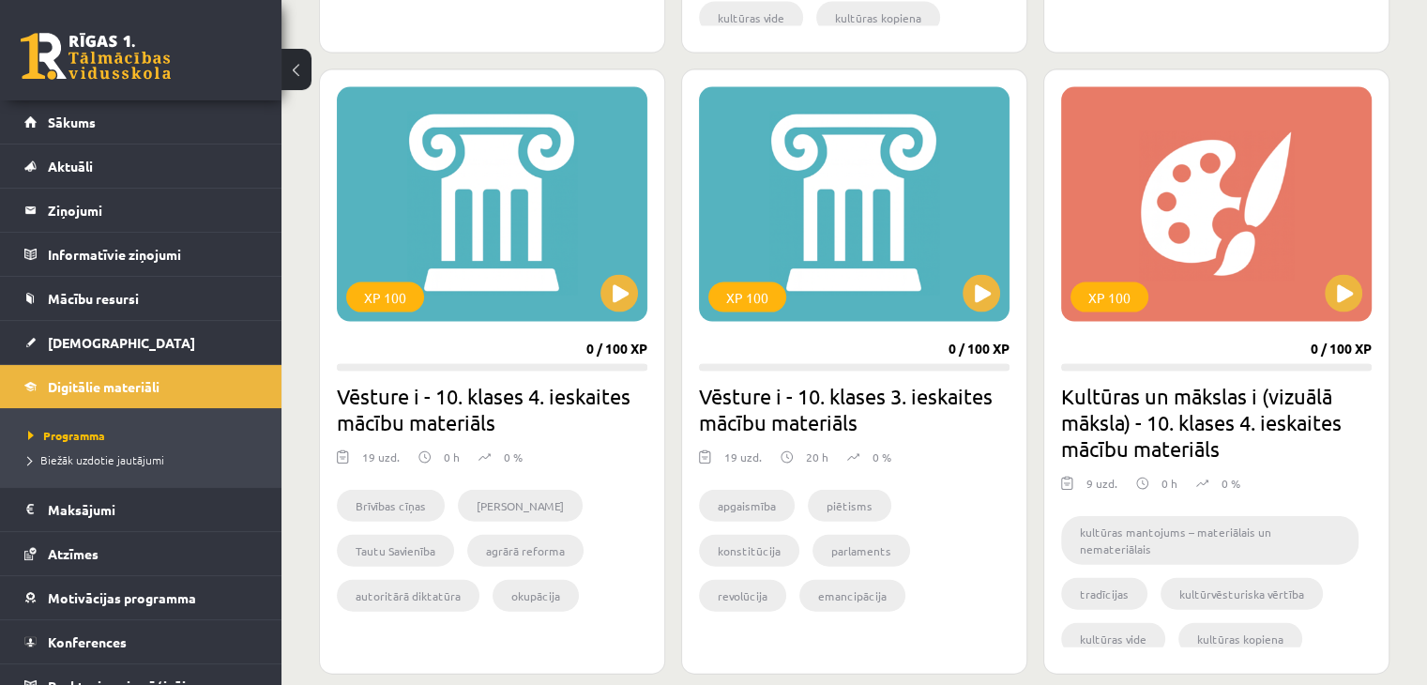
scroll to position [3972, 0]
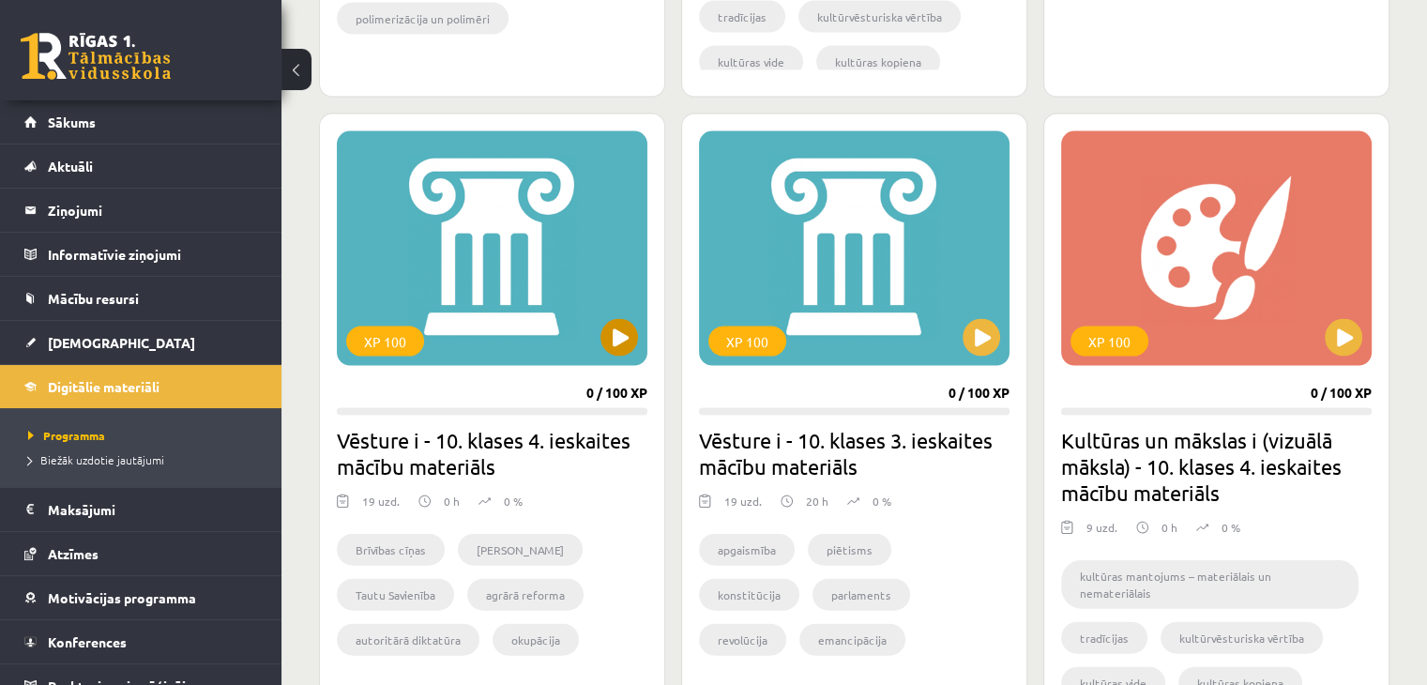
click at [497, 251] on div "XP 100" at bounding box center [492, 248] width 310 height 234
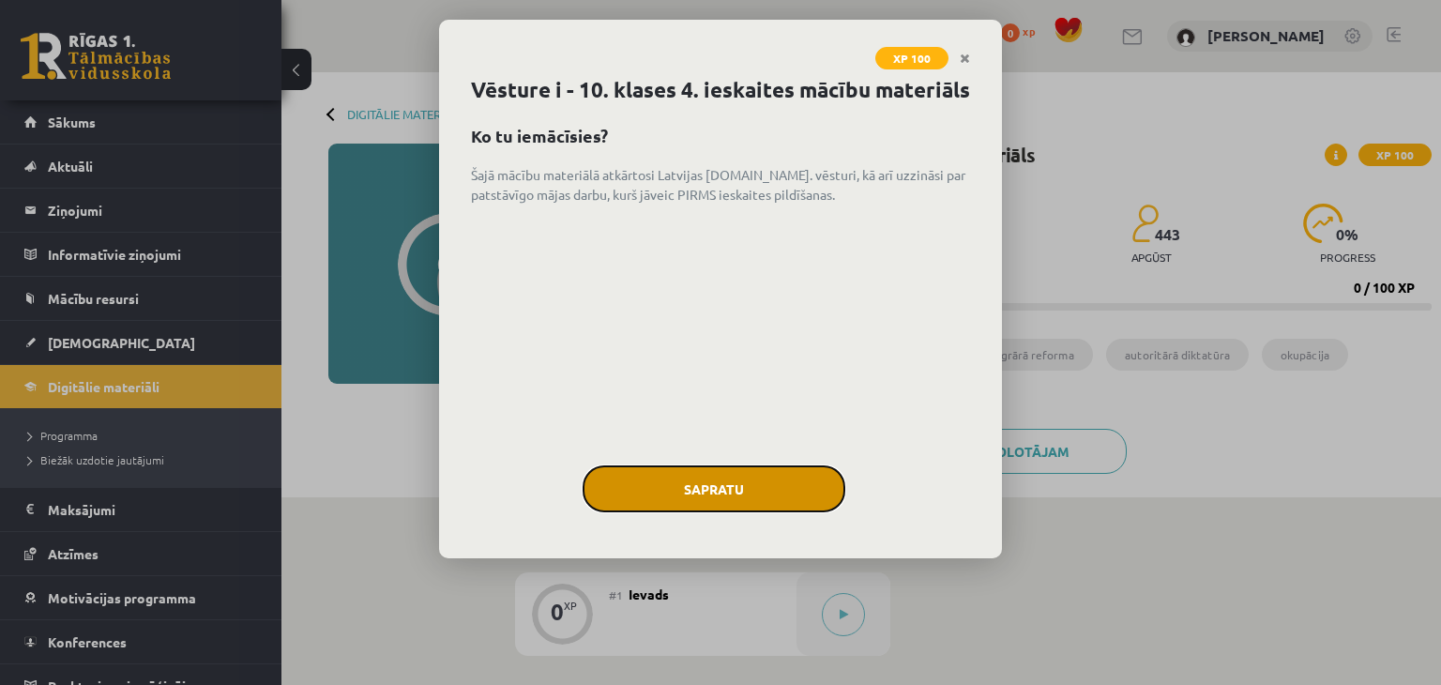
click at [739, 512] on button "Sapratu" at bounding box center [713, 488] width 263 height 47
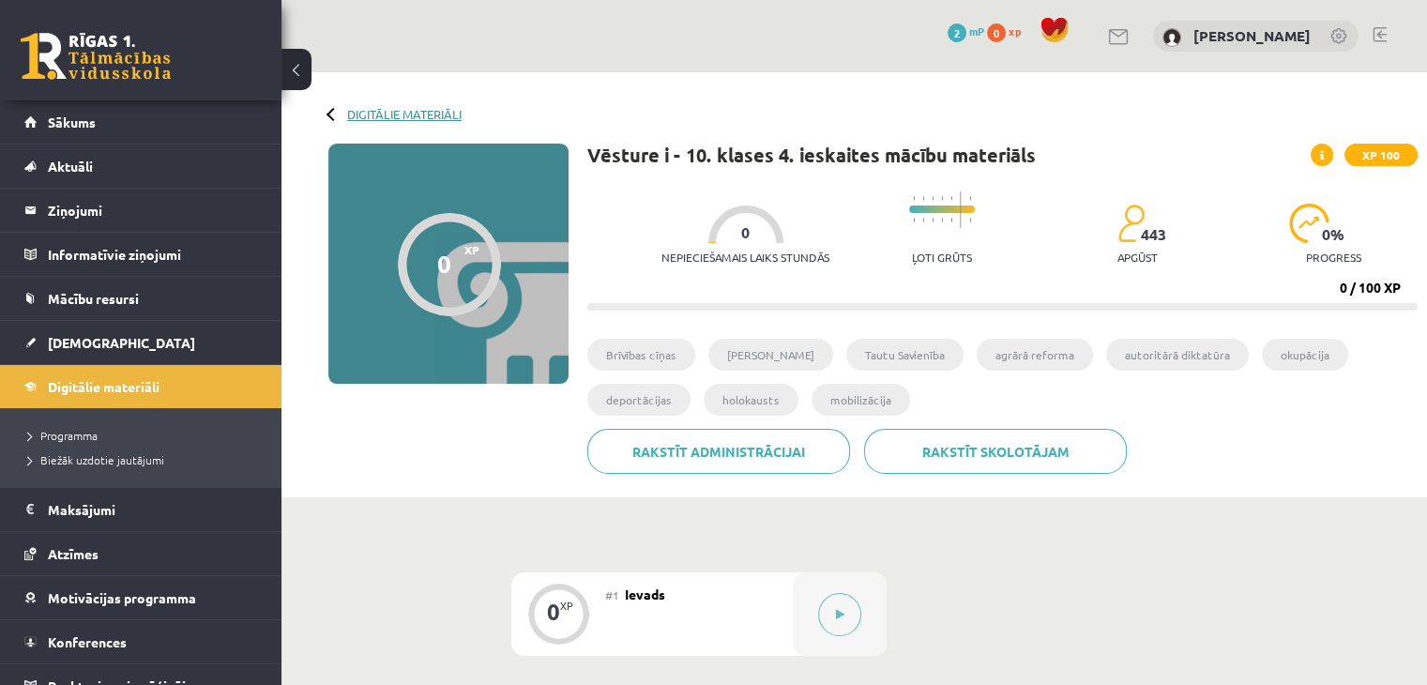
click at [375, 113] on link "Digitālie materiāli" at bounding box center [404, 114] width 114 height 14
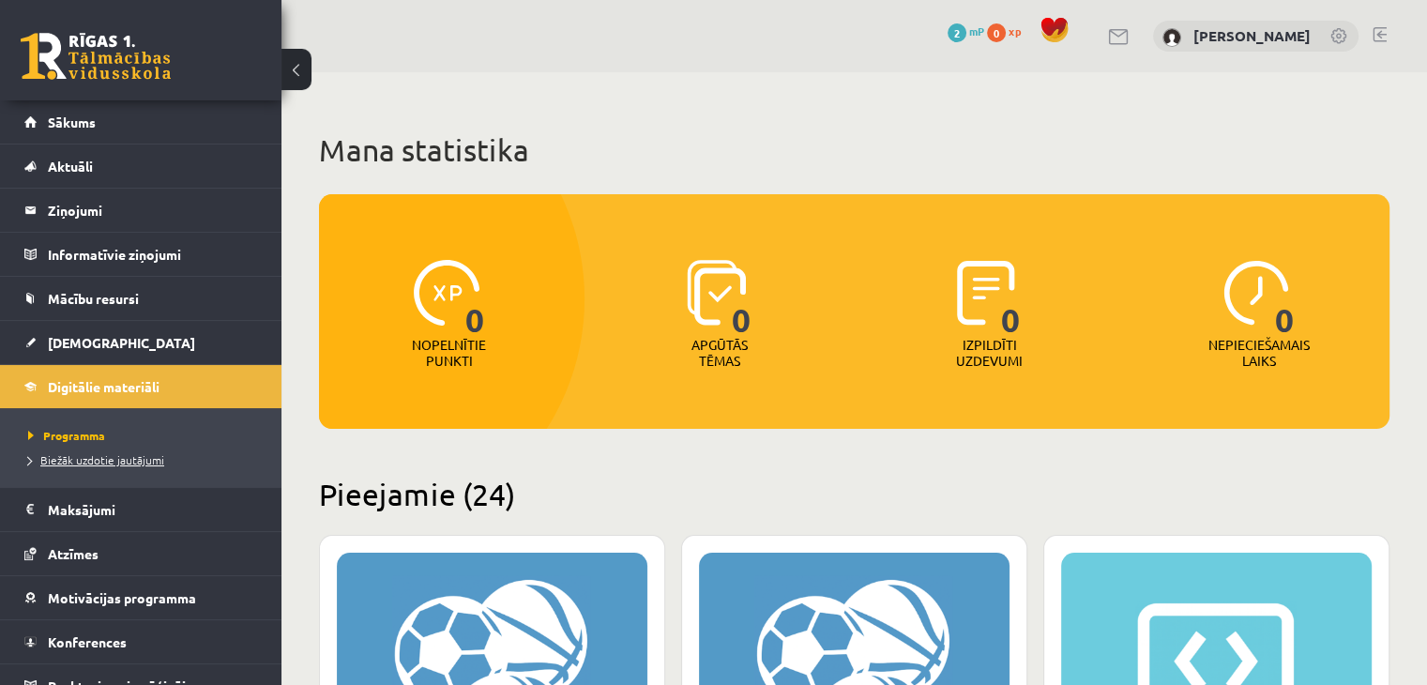
click at [62, 455] on span "Biežāk uzdotie jautājumi" at bounding box center [96, 459] width 136 height 15
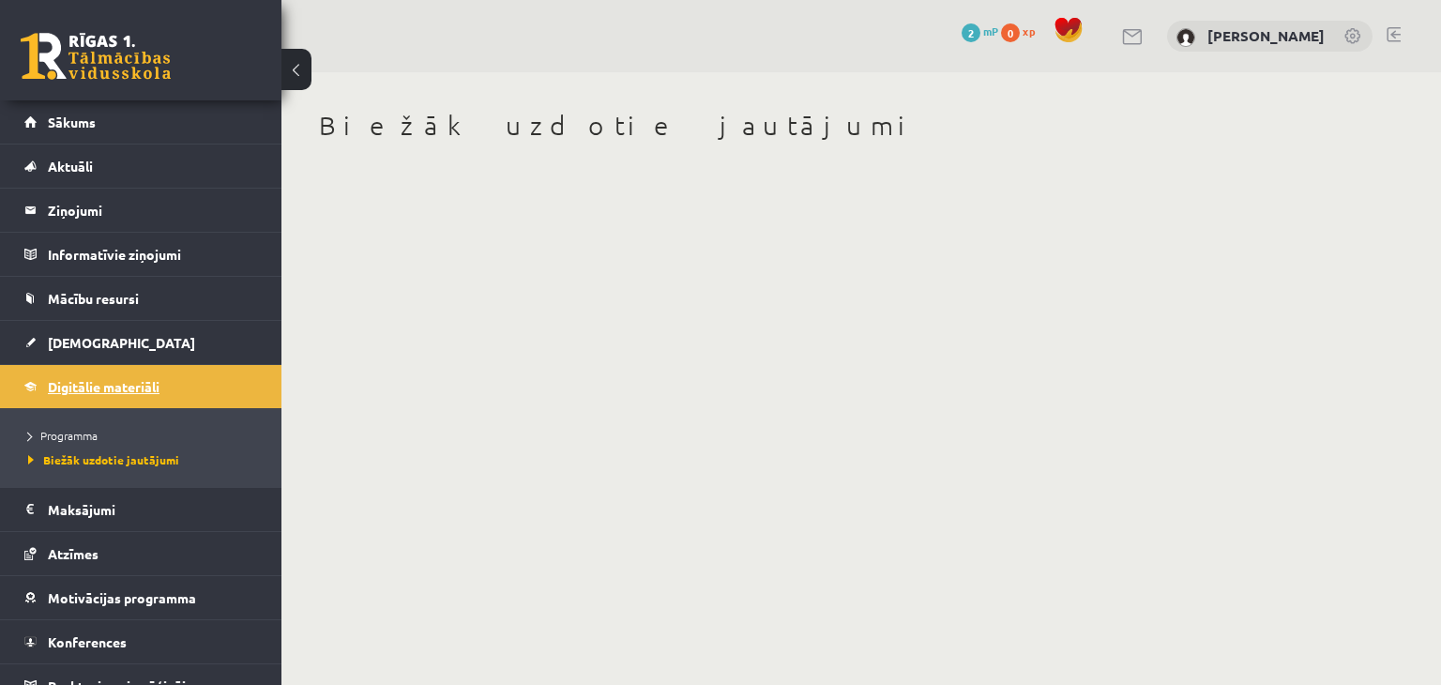
click at [52, 395] on link "Digitālie materiāli" at bounding box center [141, 386] width 234 height 43
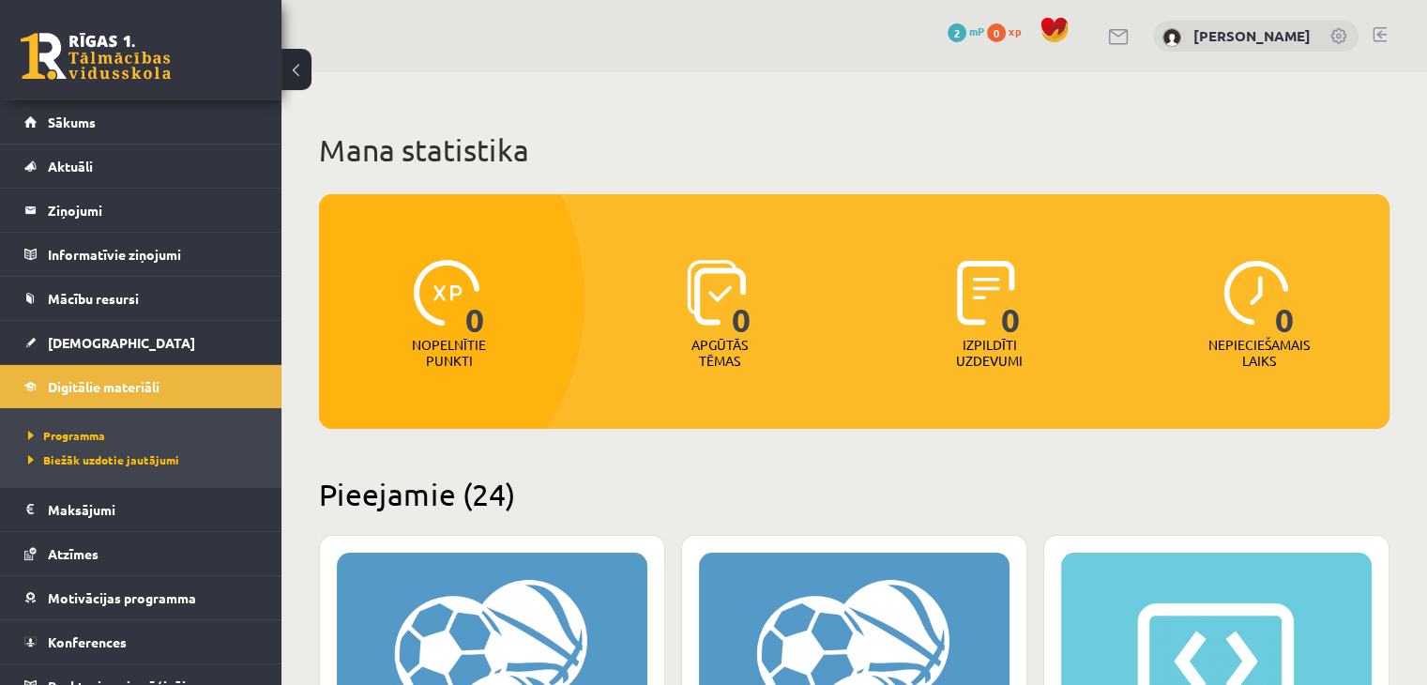
click at [23, 378] on li "Digitālie materiāli Programma Biežāk uzdotie jautājumi" at bounding box center [140, 425] width 281 height 123
click at [218, 374] on link "Digitālie materiāli" at bounding box center [141, 386] width 234 height 43
click at [128, 518] on legend "Maksājumi 0" at bounding box center [153, 509] width 210 height 43
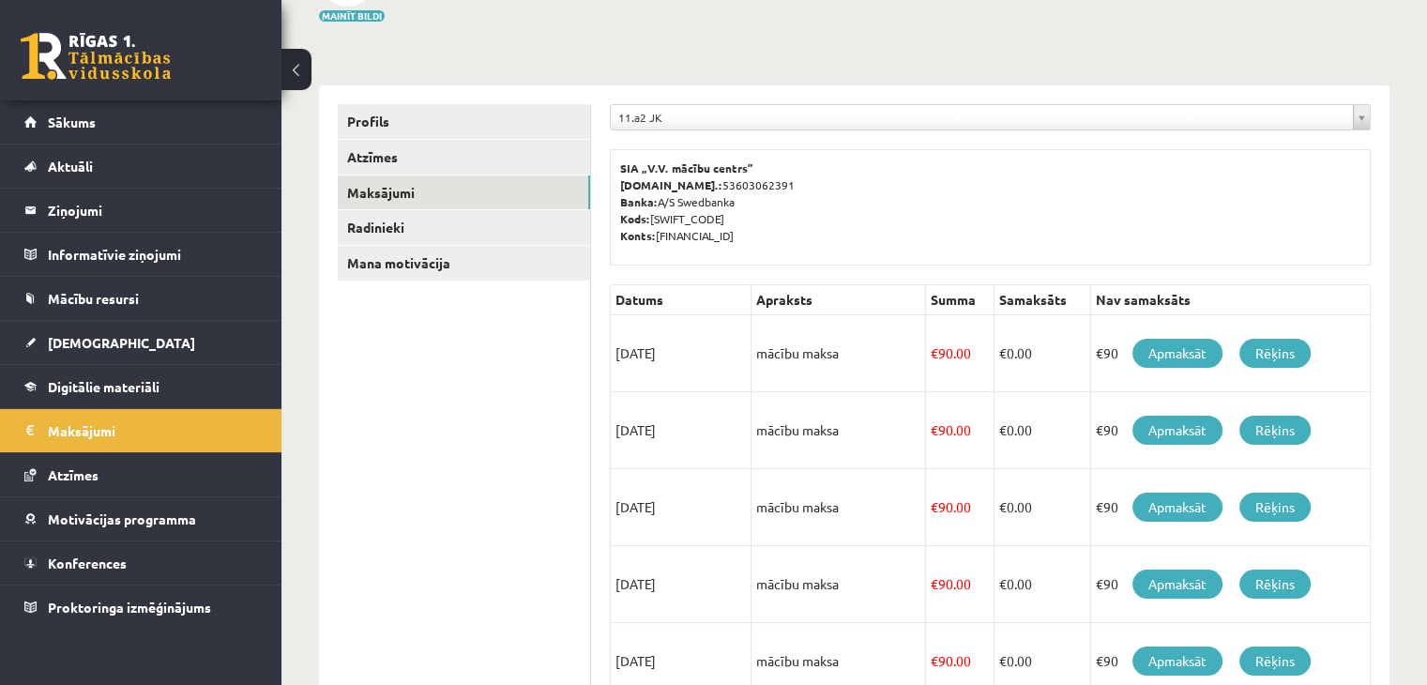
scroll to position [139, 0]
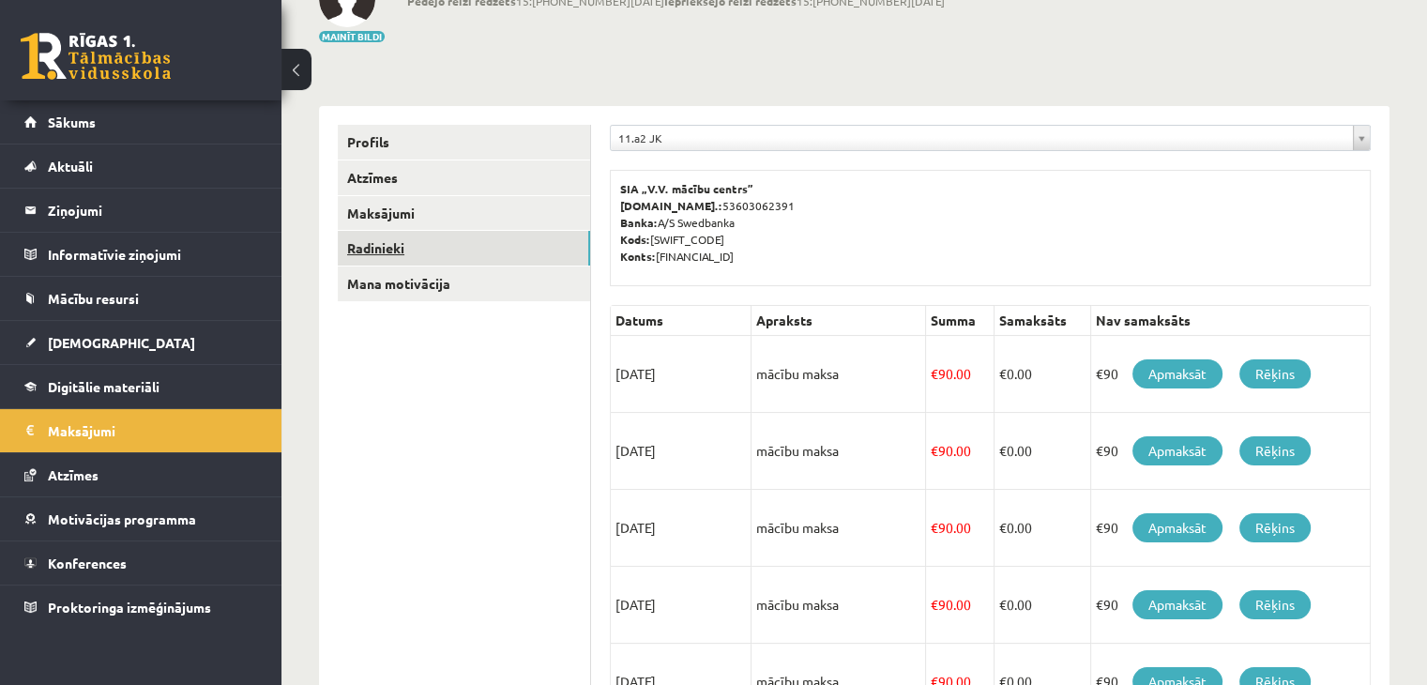
click at [391, 251] on link "Radinieki" at bounding box center [464, 248] width 252 height 35
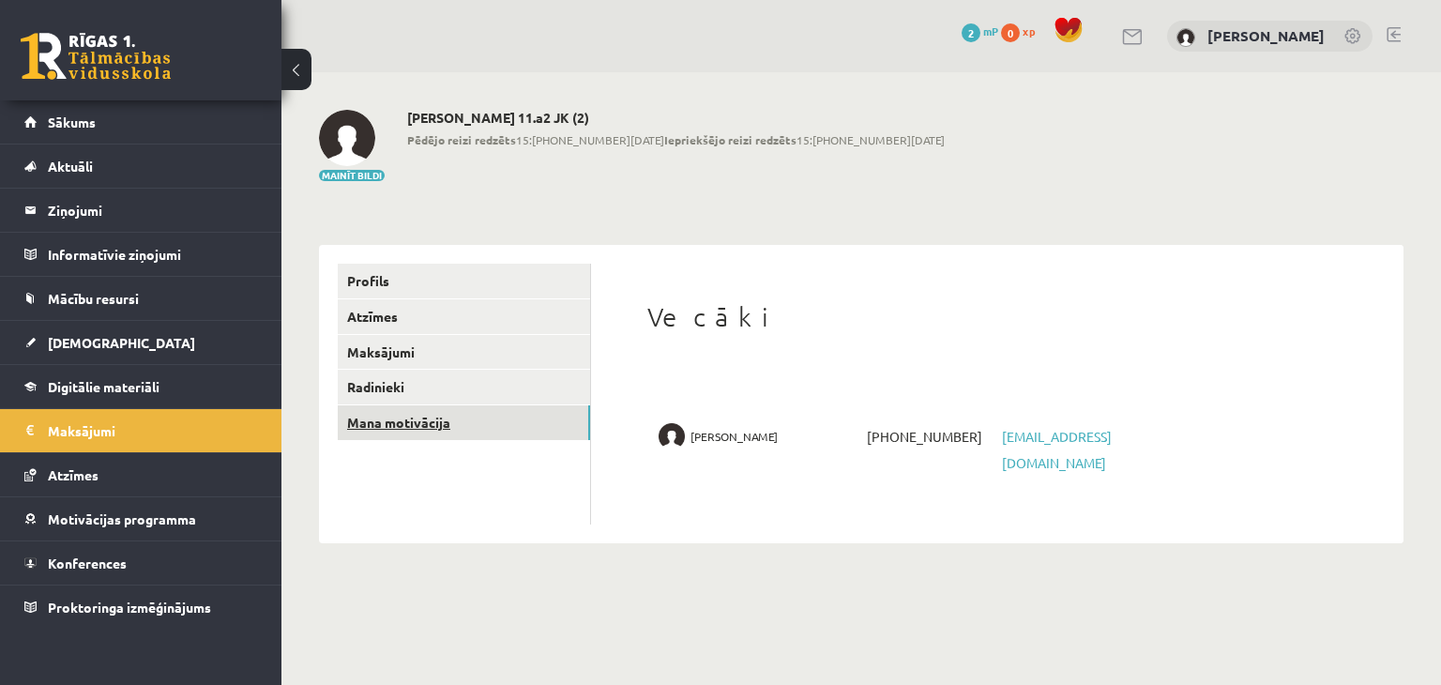
click at [396, 417] on link "Mana motivācija" at bounding box center [464, 422] width 252 height 35
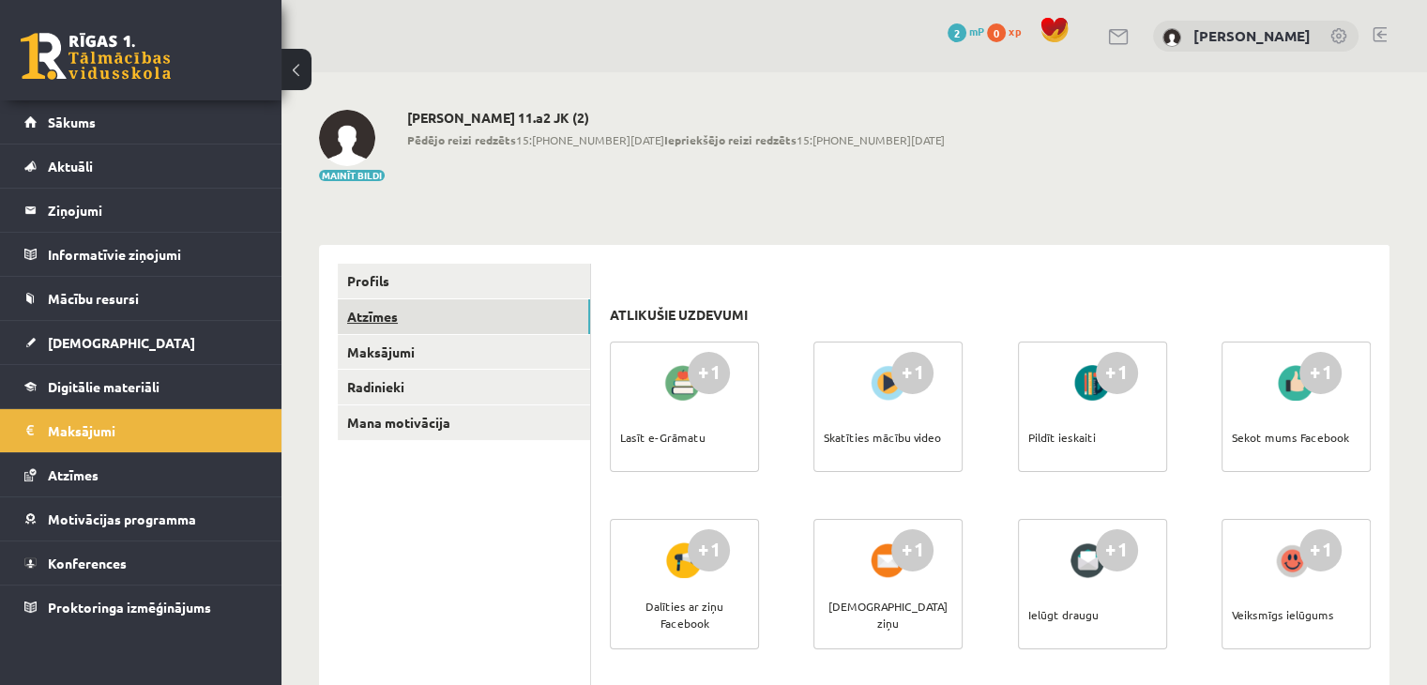
click at [456, 323] on link "Atzīmes" at bounding box center [464, 316] width 252 height 35
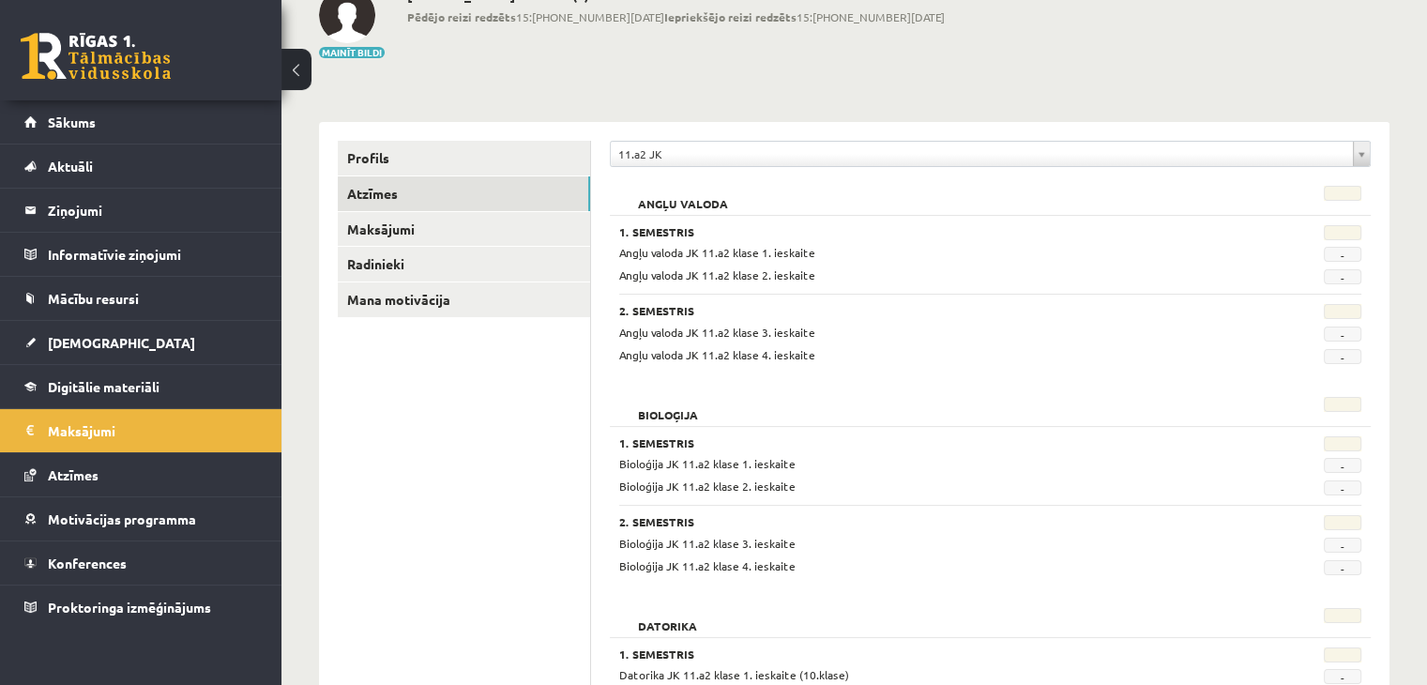
scroll to position [48, 0]
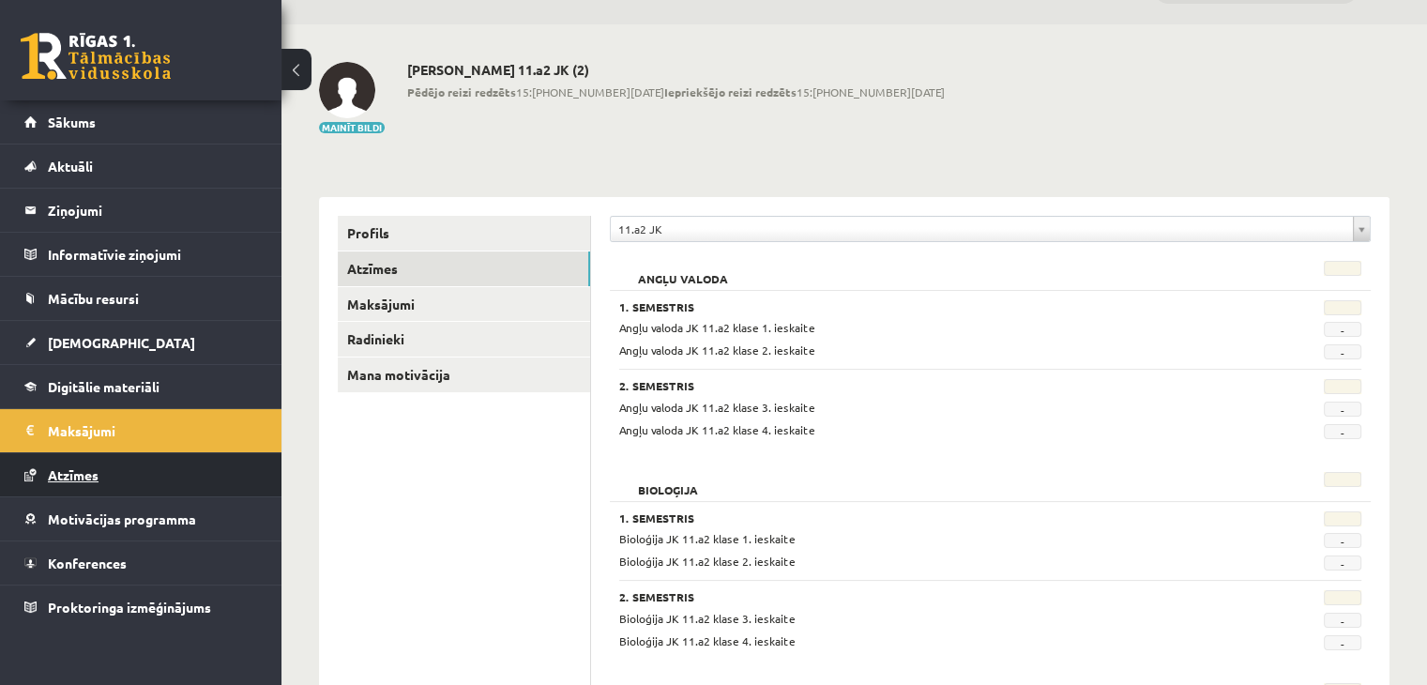
click at [45, 466] on link "Atzīmes" at bounding box center [141, 474] width 234 height 43
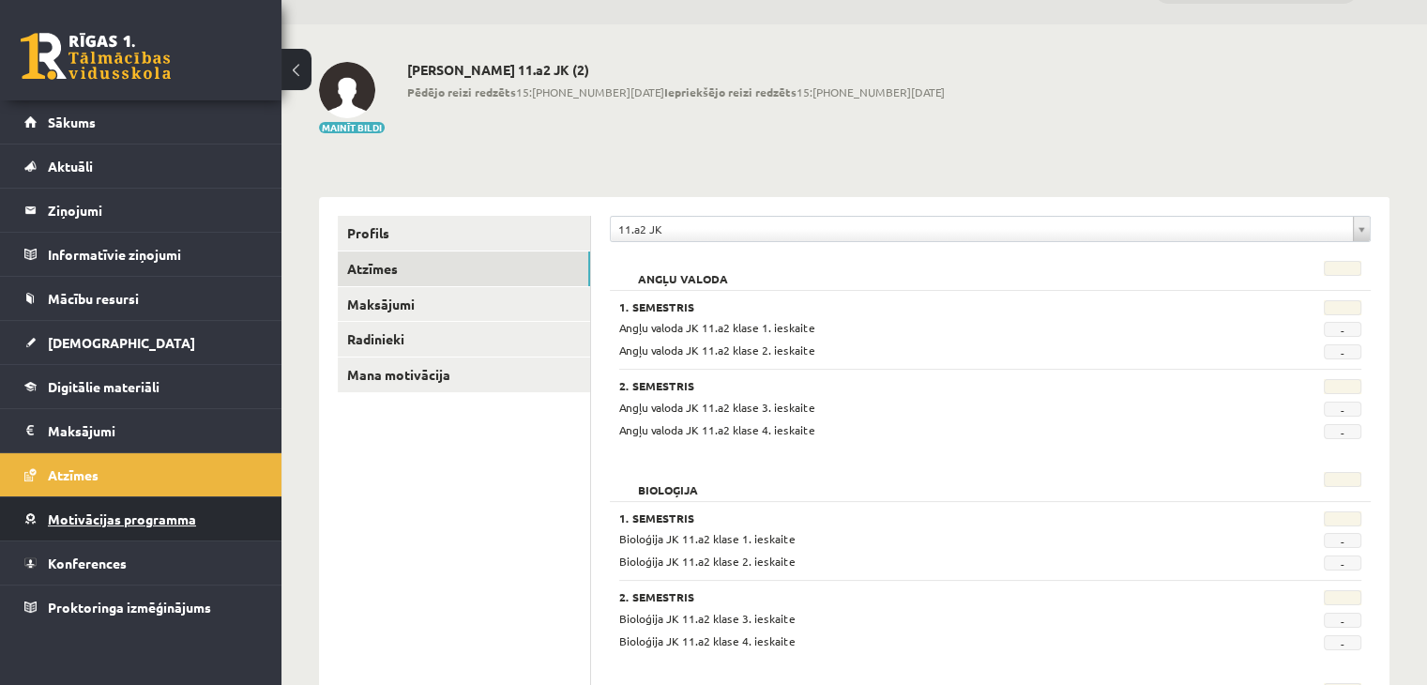
click at [154, 521] on span "Motivācijas programma" at bounding box center [122, 518] width 148 height 17
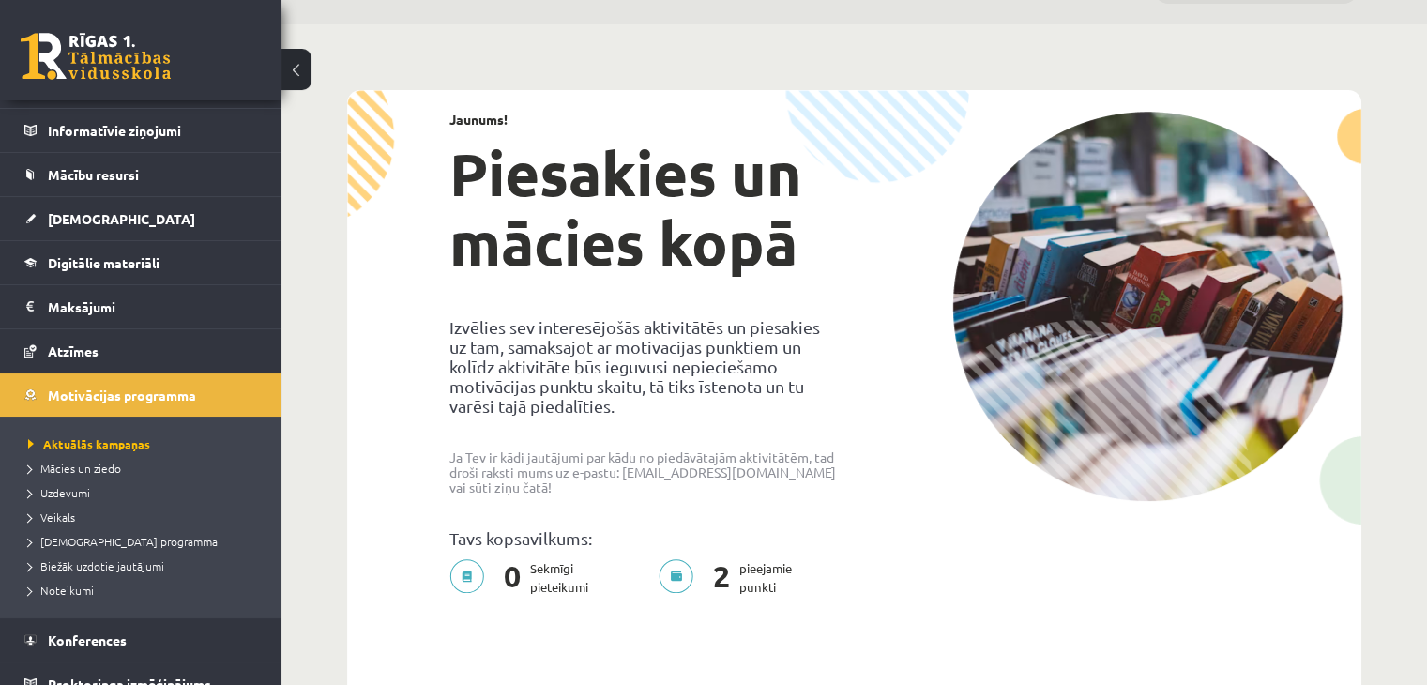
scroll to position [124, 0]
click at [41, 489] on span "Uzdevumi" at bounding box center [59, 492] width 62 height 15
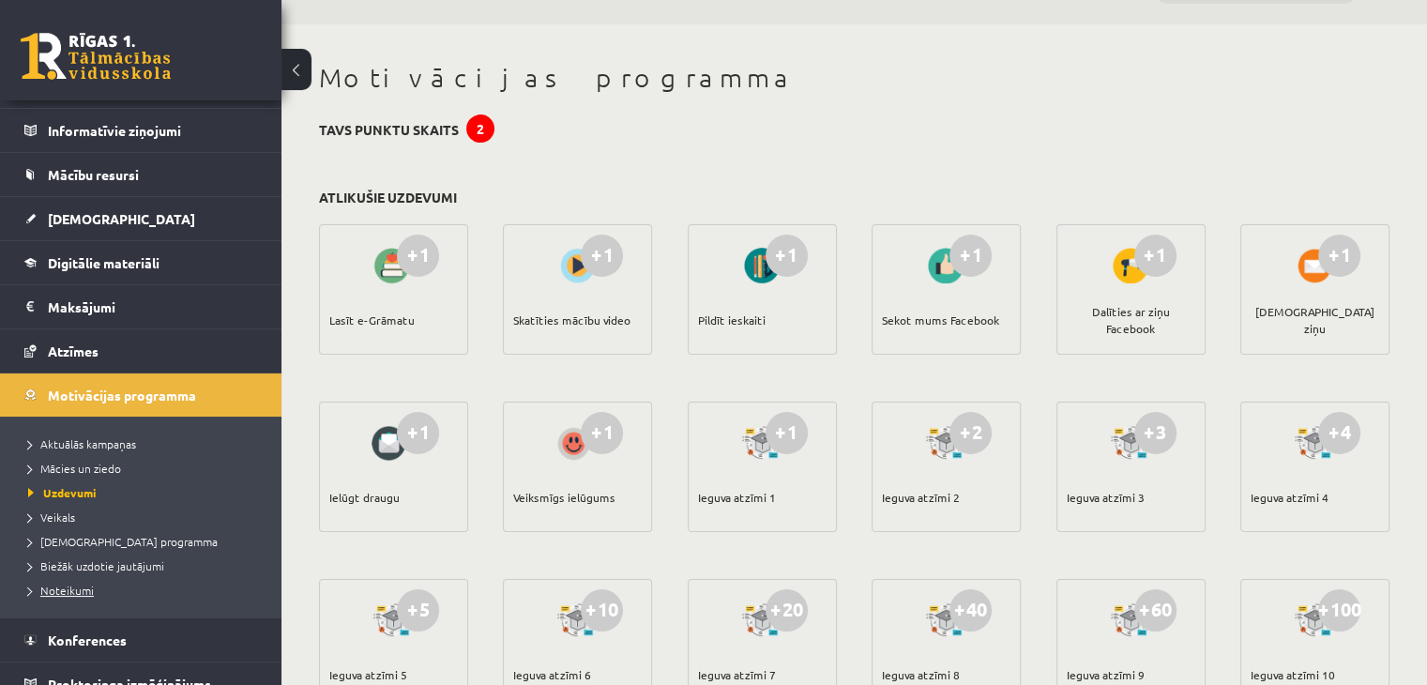
click at [60, 591] on span "Noteikumi" at bounding box center [61, 589] width 66 height 15
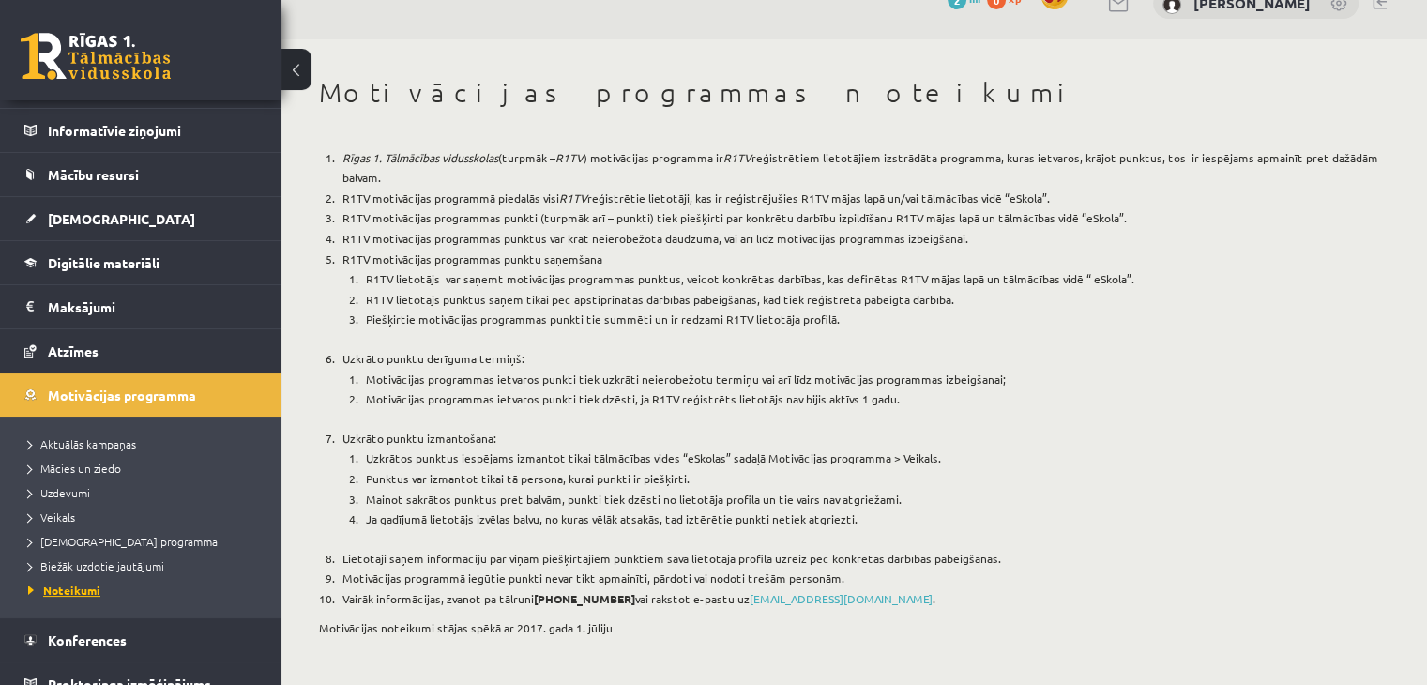
scroll to position [34, 0]
click at [98, 566] on span "Biežāk uzdotie jautājumi" at bounding box center [96, 565] width 136 height 15
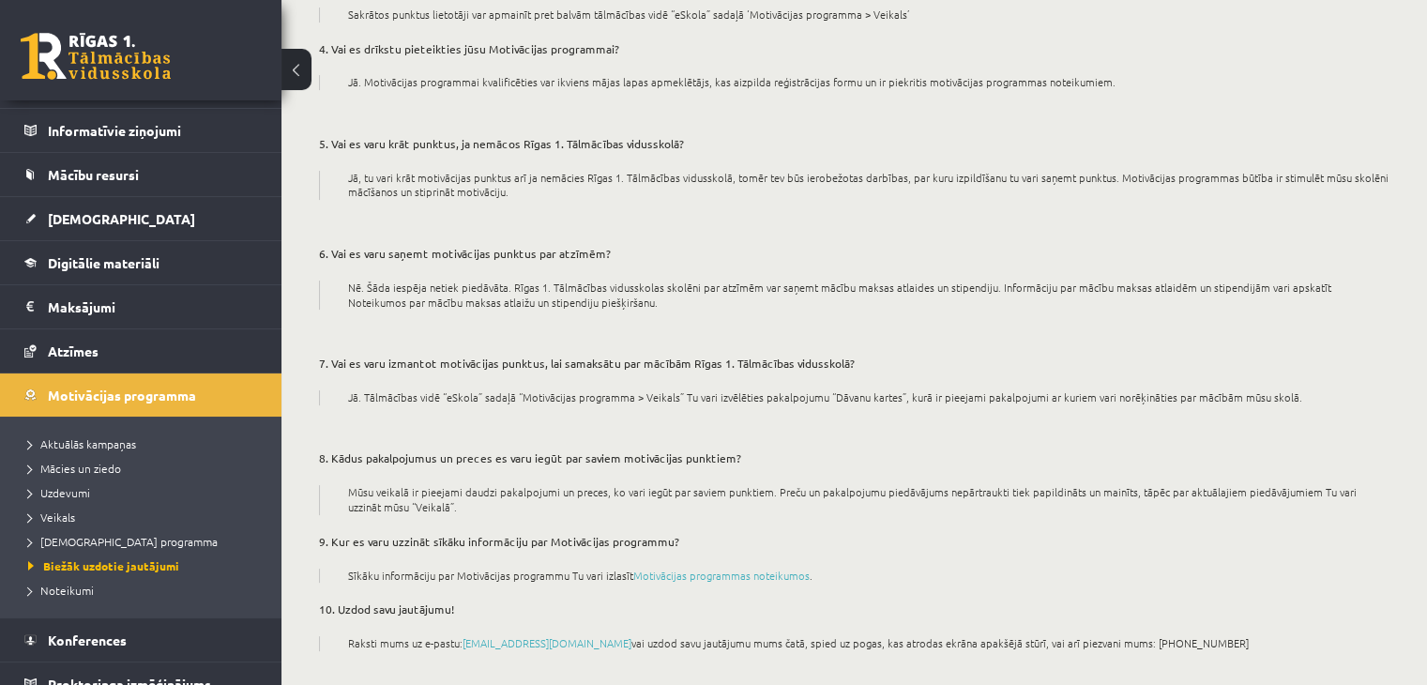
scroll to position [435, 0]
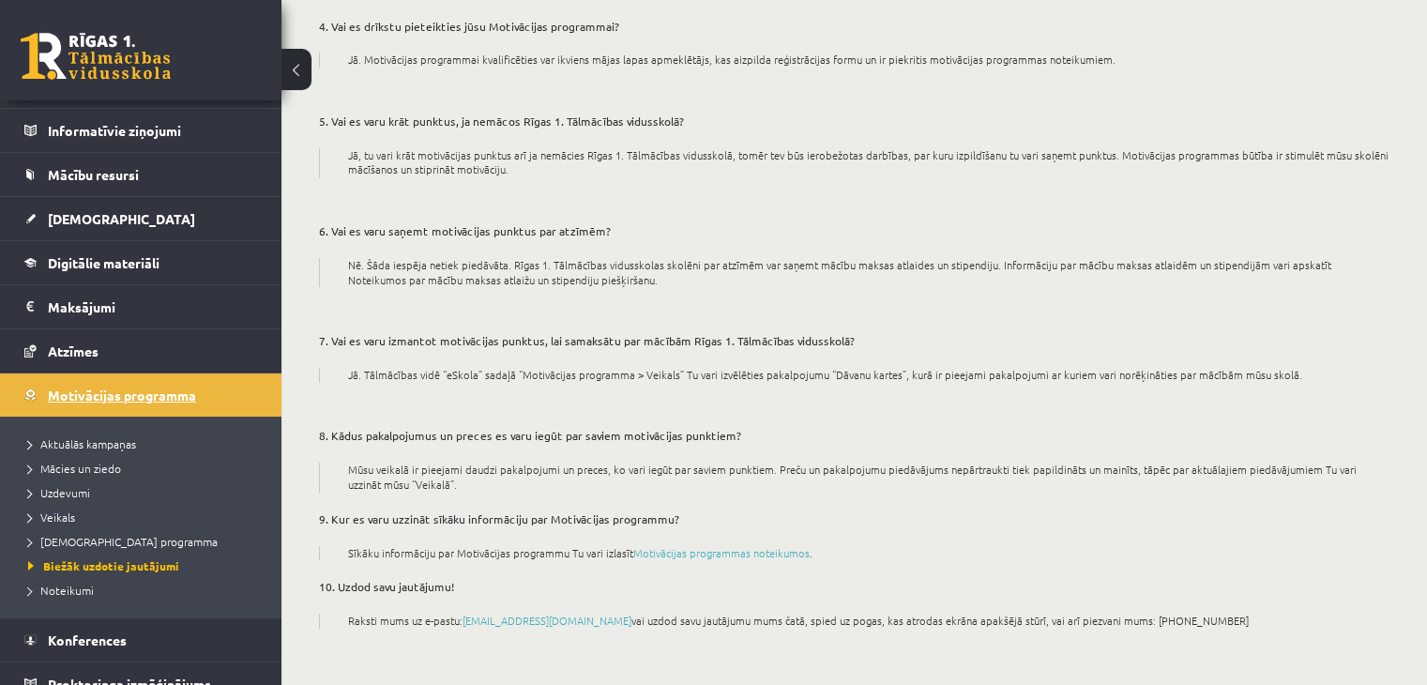
click at [38, 400] on link "Motivācijas programma" at bounding box center [141, 394] width 234 height 43
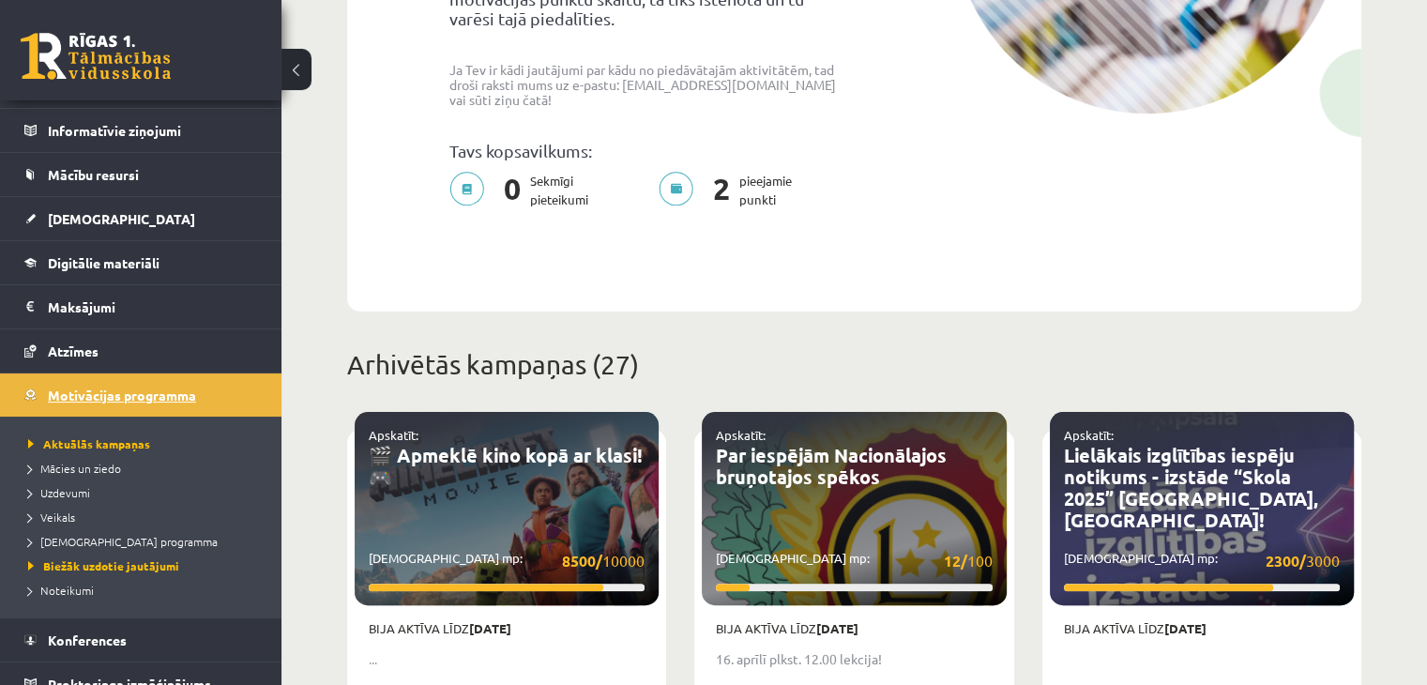
click at [233, 397] on link "Motivācijas programma" at bounding box center [141, 394] width 234 height 43
click at [86, 639] on span "Konferences" at bounding box center [87, 639] width 79 height 17
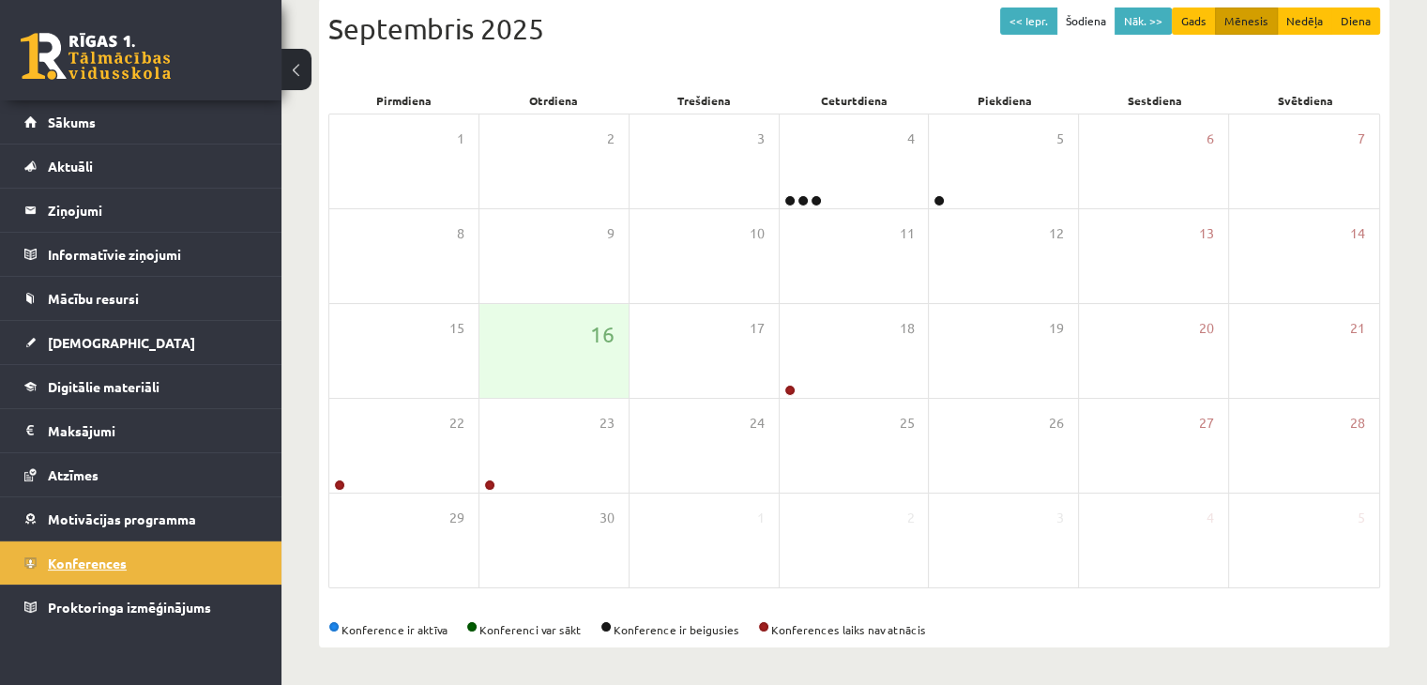
scroll to position [210, 0]
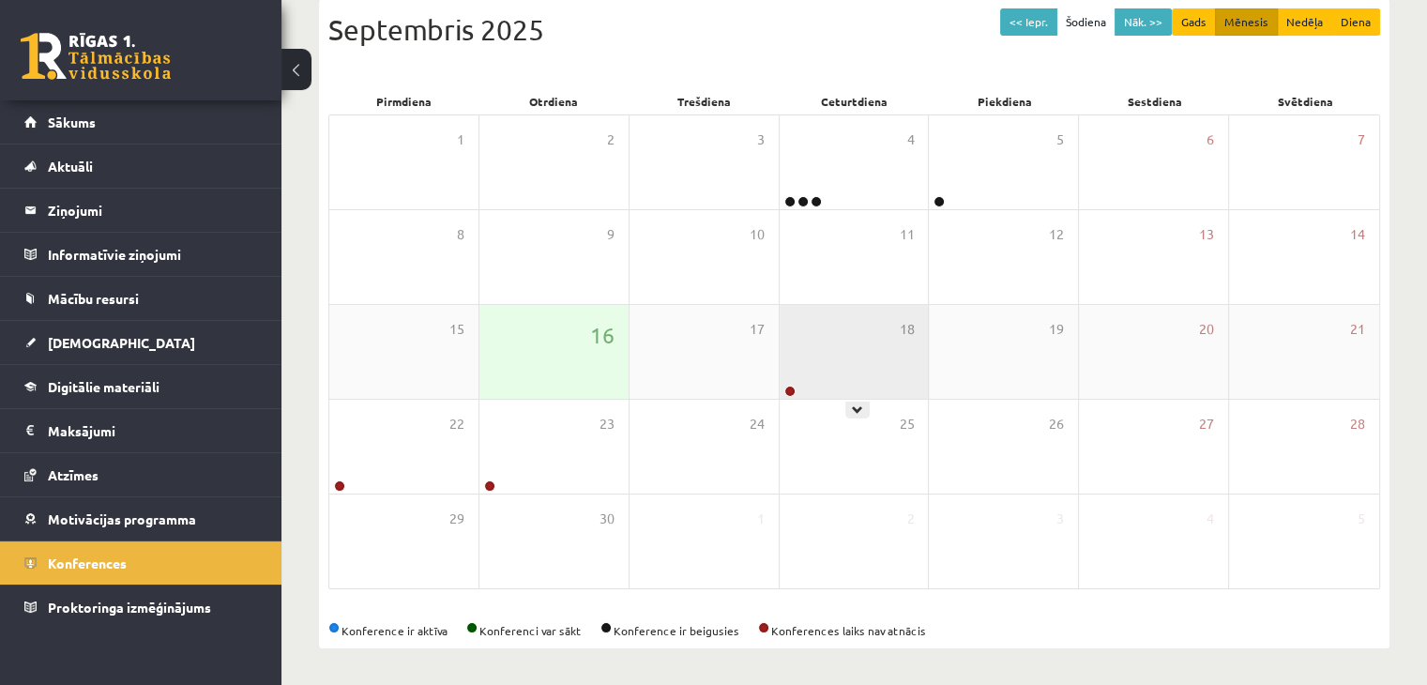
click at [819, 356] on div "18" at bounding box center [853, 352] width 149 height 94
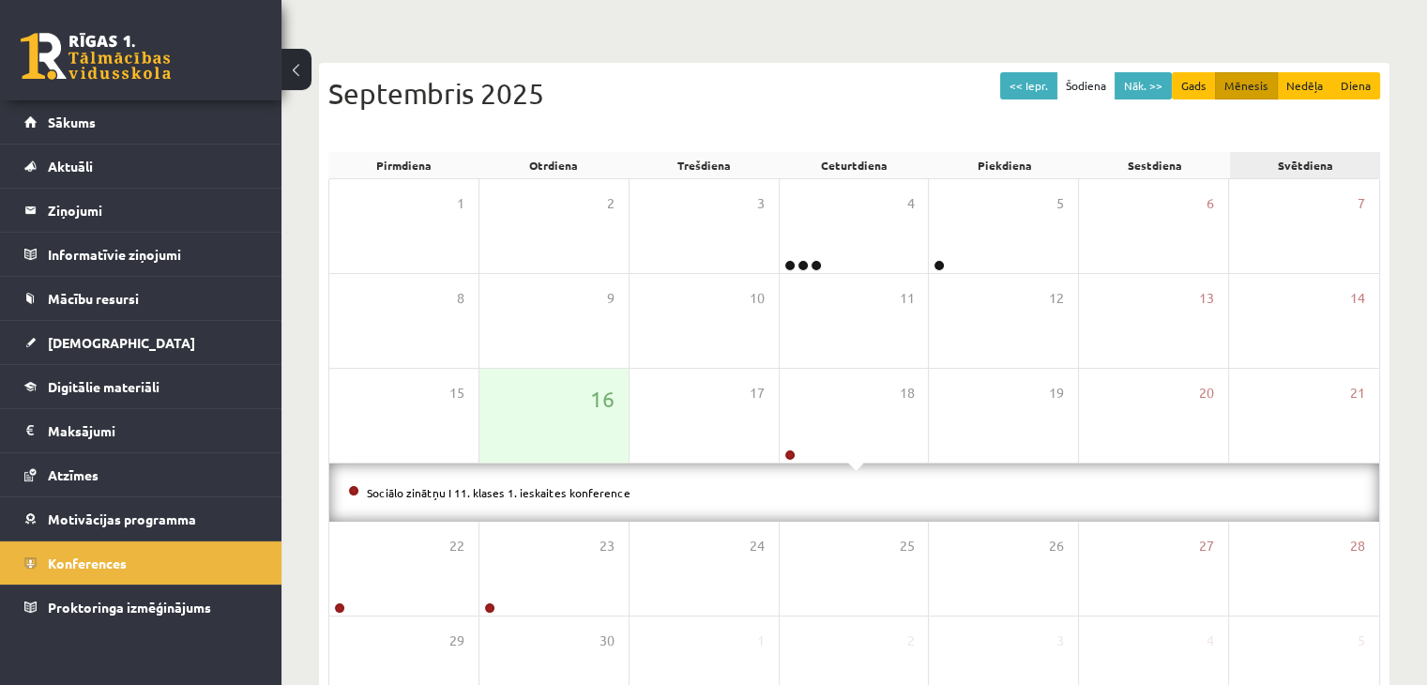
scroll to position [131, 0]
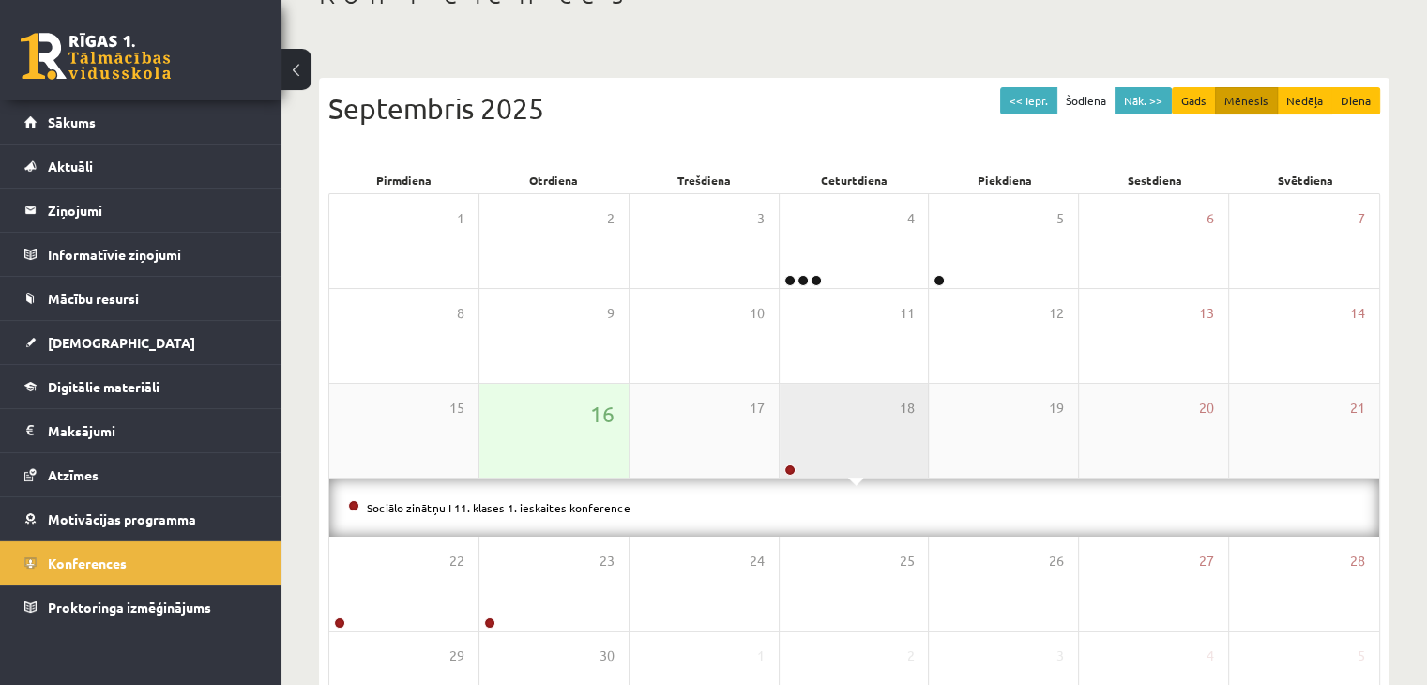
click at [815, 452] on div "18" at bounding box center [853, 431] width 149 height 94
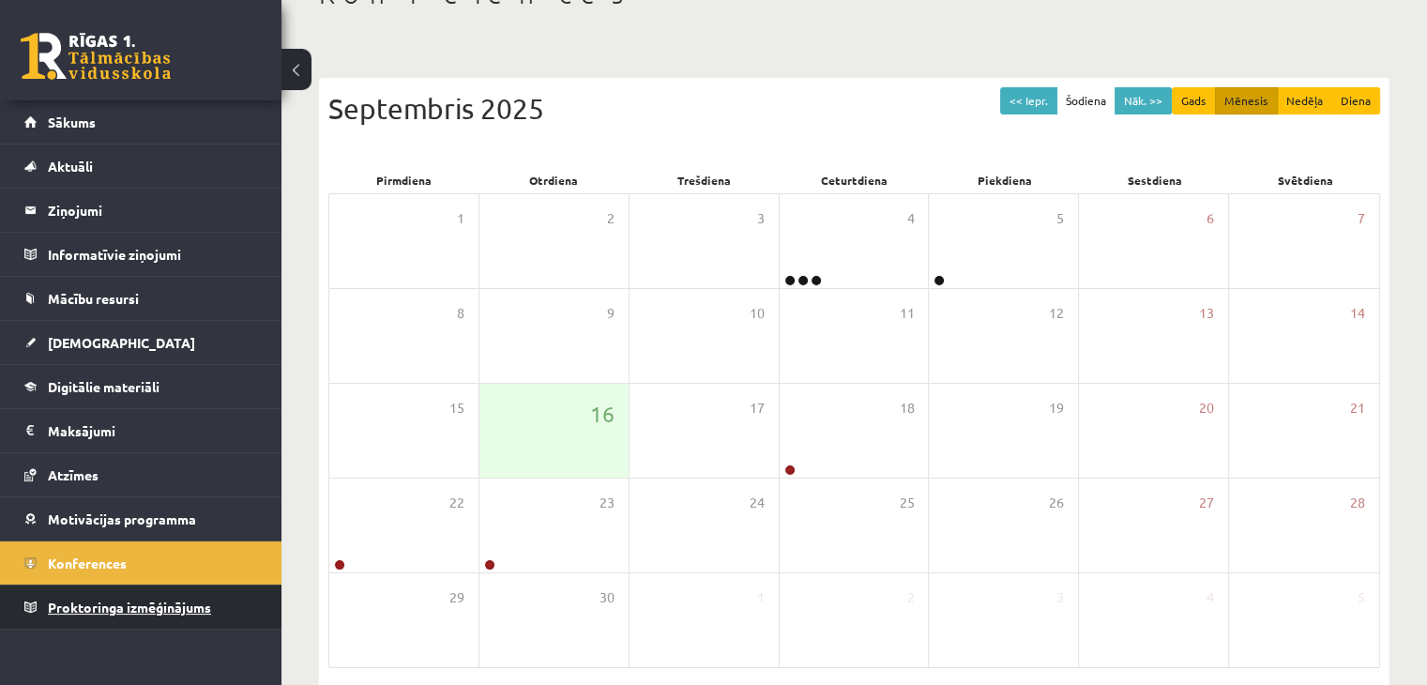
click at [153, 612] on link "Proktoringa izmēģinājums" at bounding box center [141, 606] width 234 height 43
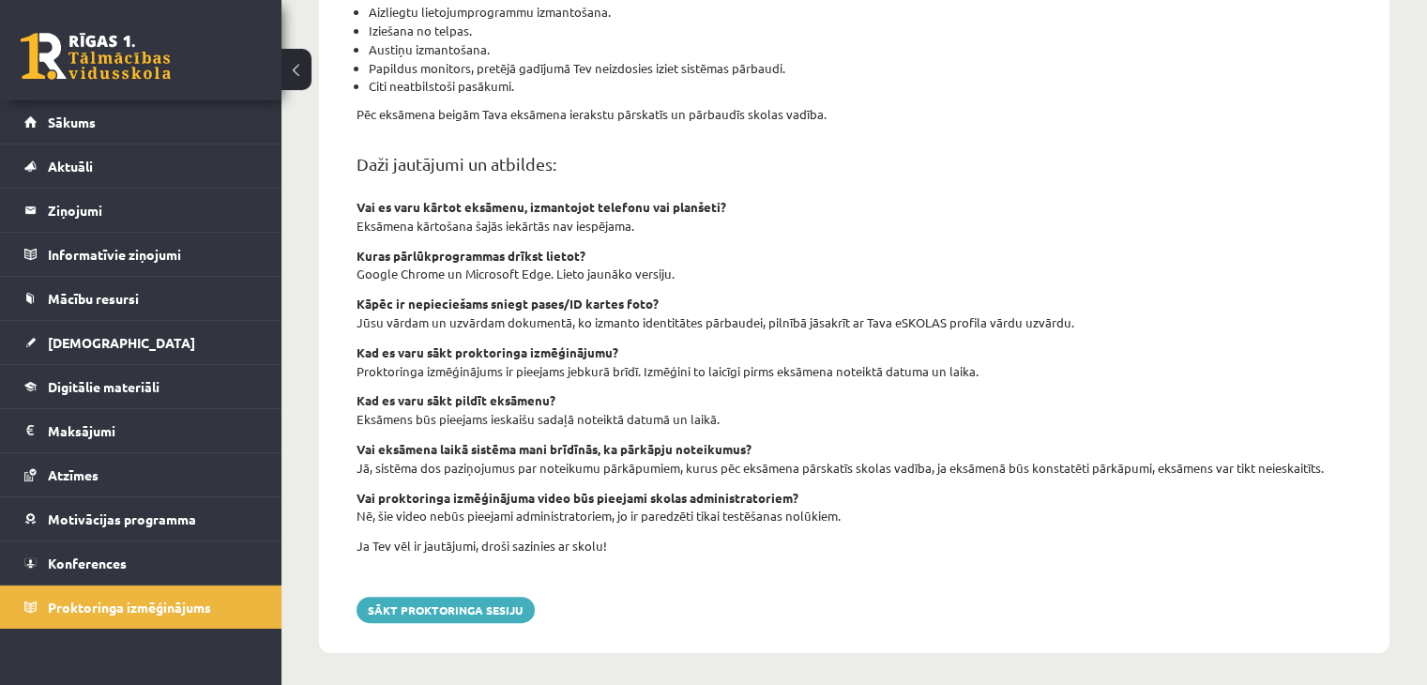
scroll to position [648, 0]
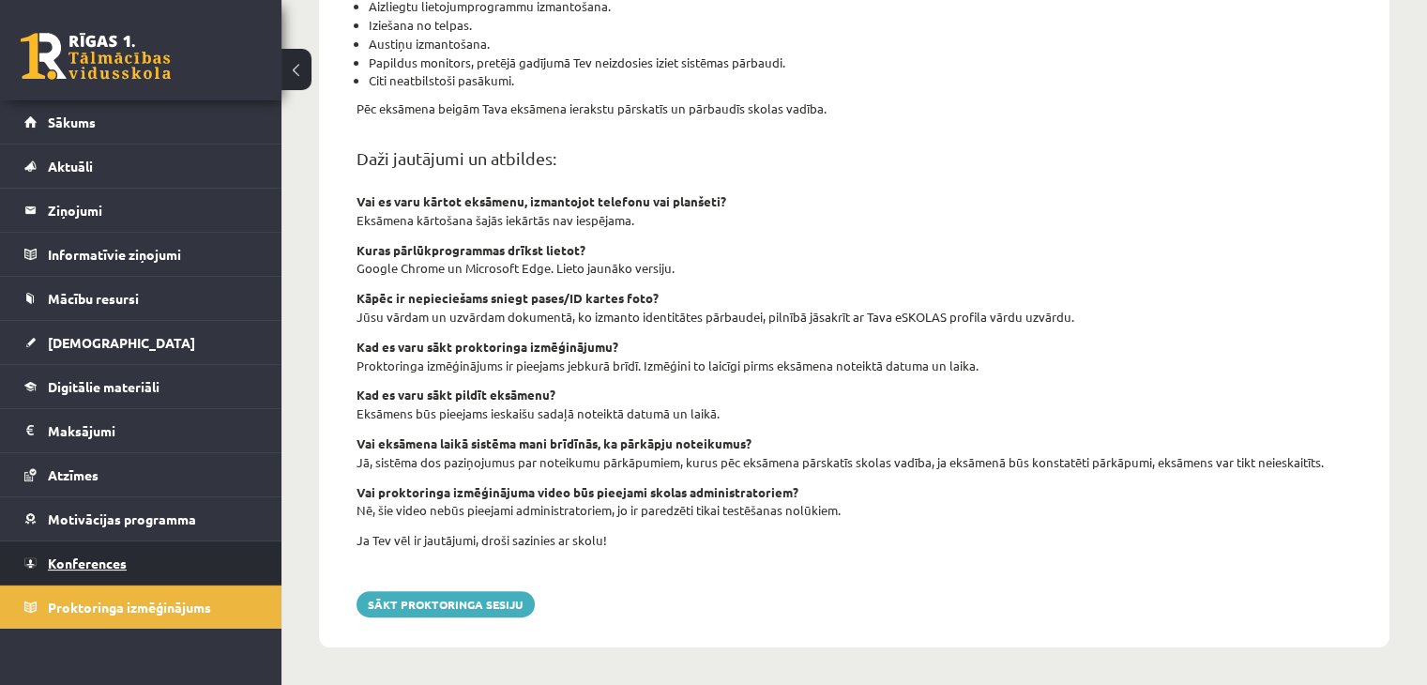
click at [88, 579] on link "Konferences" at bounding box center [141, 562] width 234 height 43
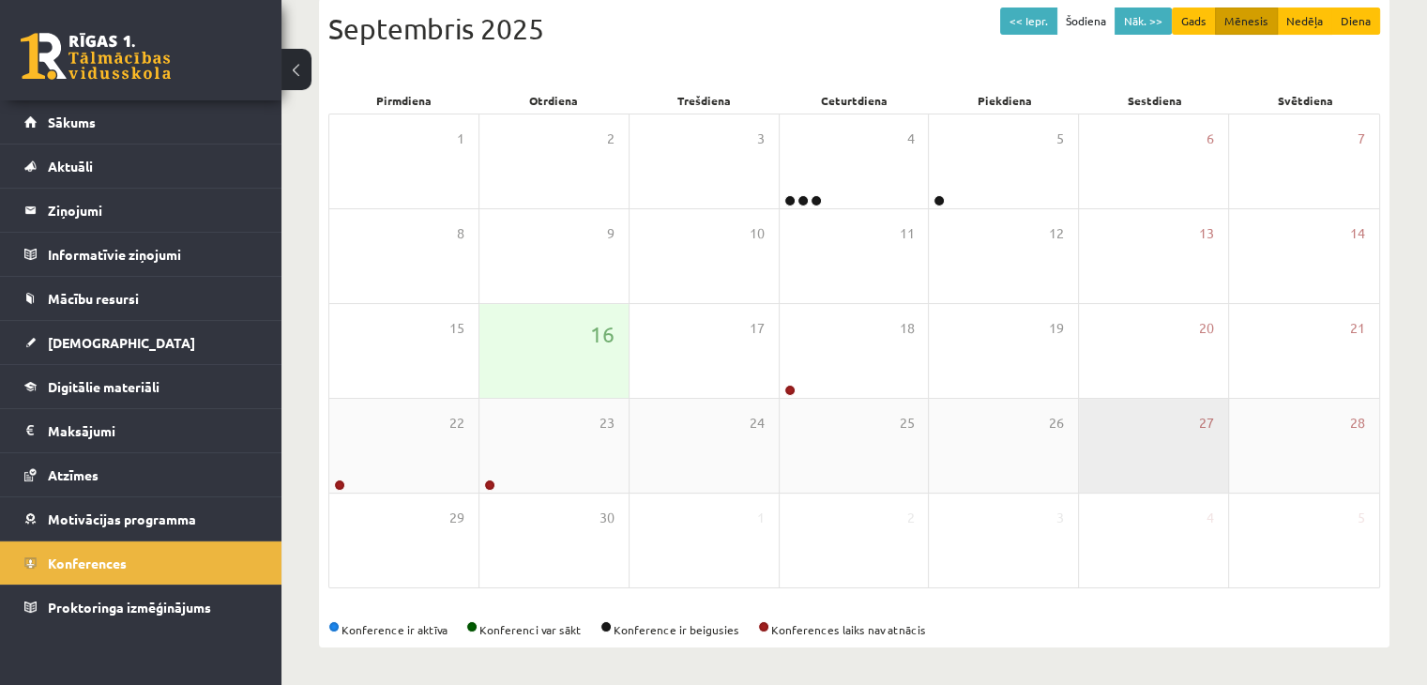
scroll to position [210, 0]
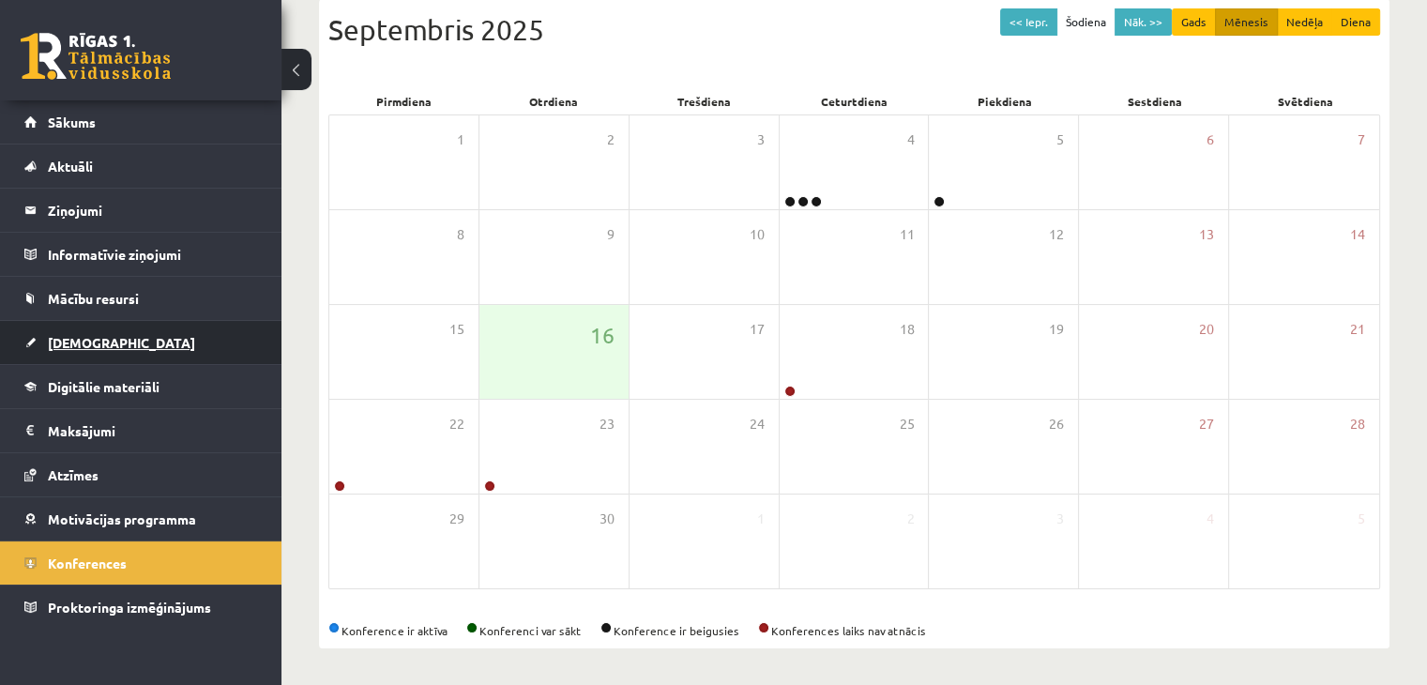
click at [66, 338] on span "[DEMOGRAPHIC_DATA]" at bounding box center [121, 342] width 147 height 17
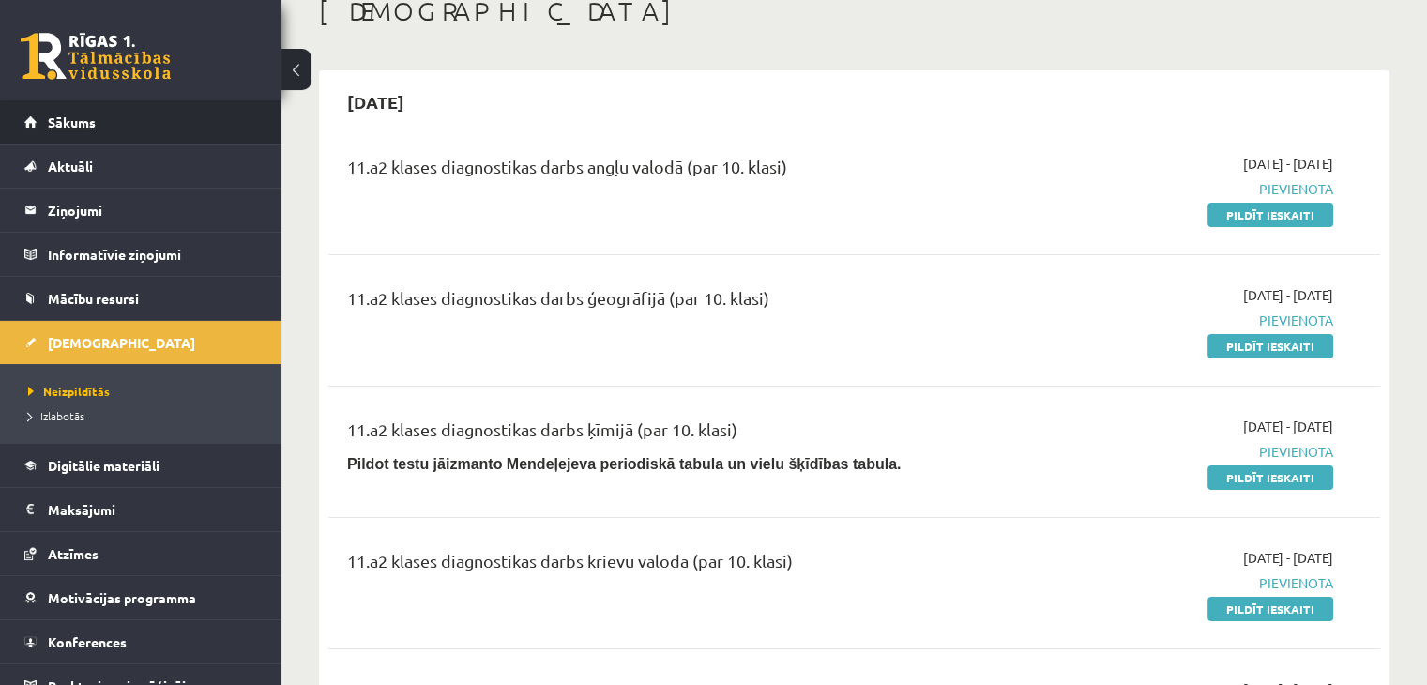
click at [74, 125] on span "Sākums" at bounding box center [72, 121] width 48 height 17
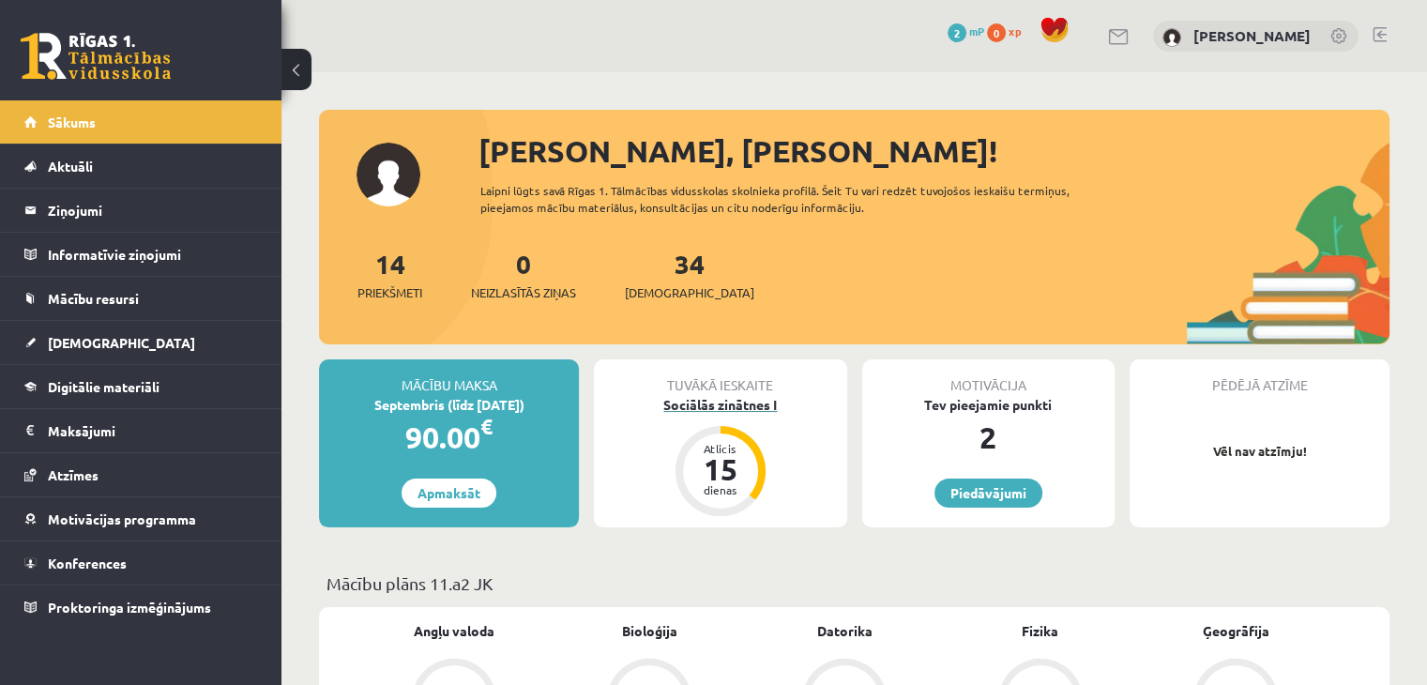
click at [715, 404] on div "Sociālās zinātnes I" at bounding box center [720, 405] width 252 height 20
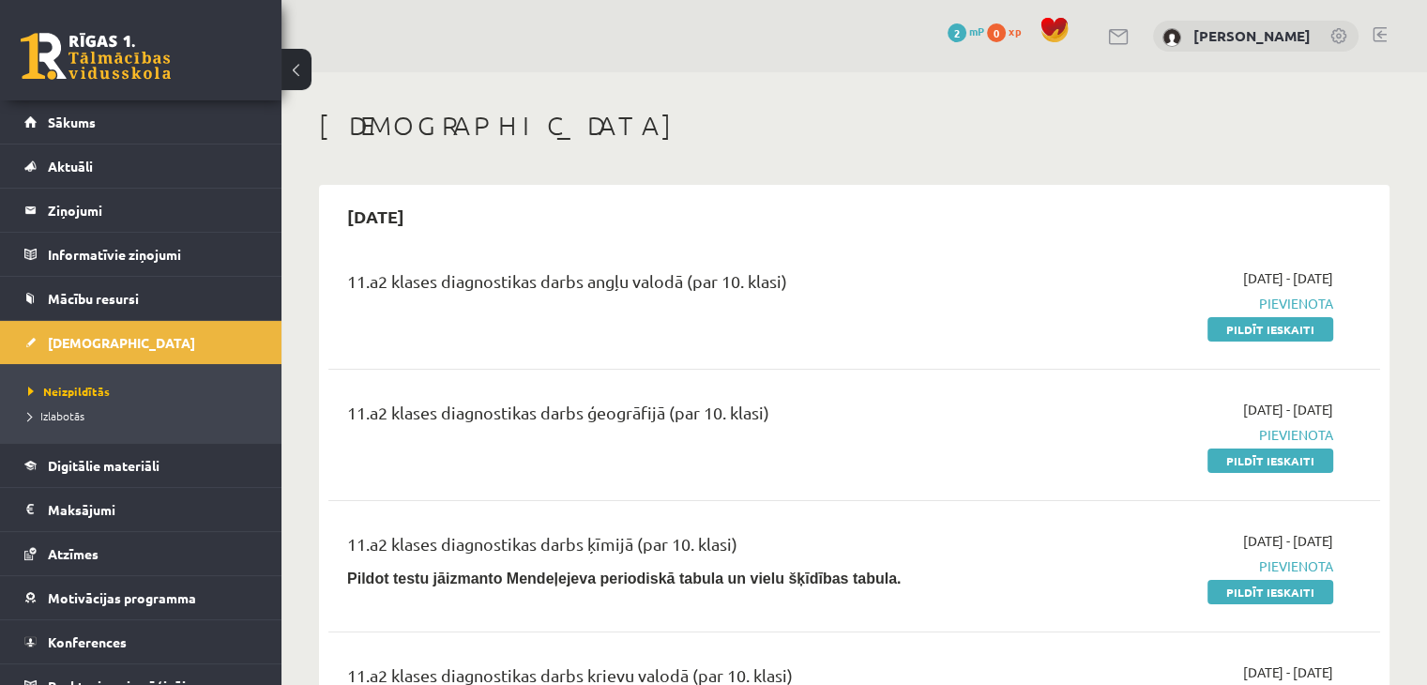
click at [68, 46] on link at bounding box center [96, 56] width 150 height 47
